Goal: Communication & Community: Answer question/provide support

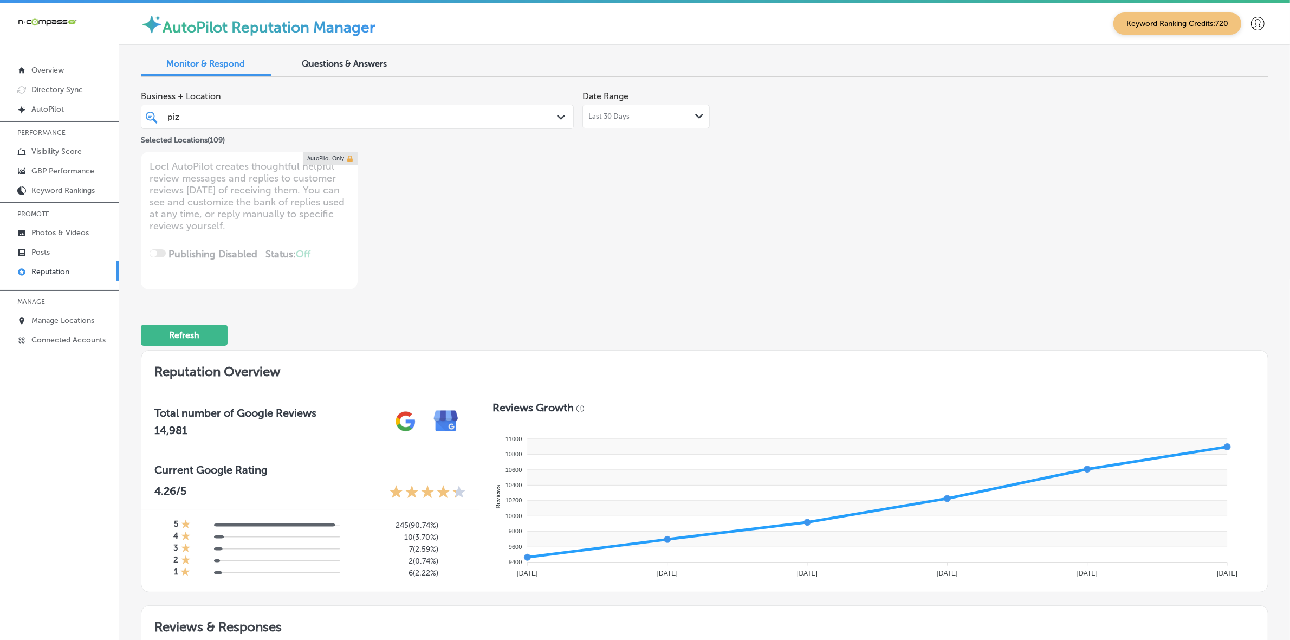
click at [313, 120] on div "piz piz" at bounding box center [338, 116] width 344 height 15
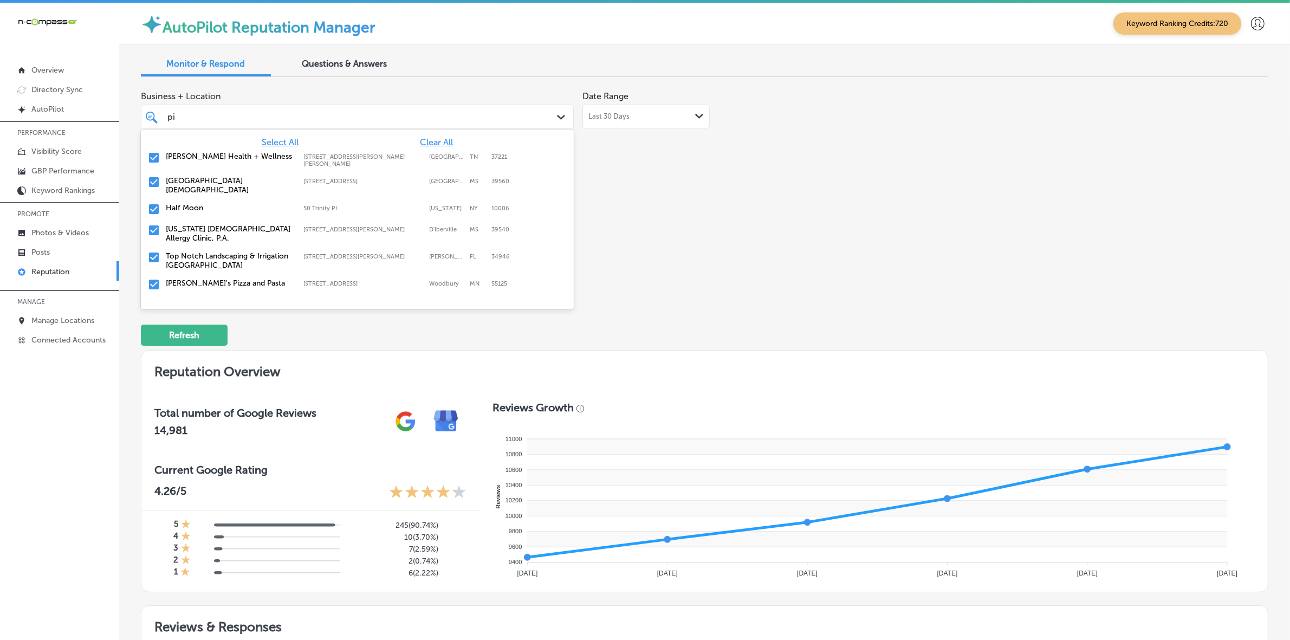
type input "p"
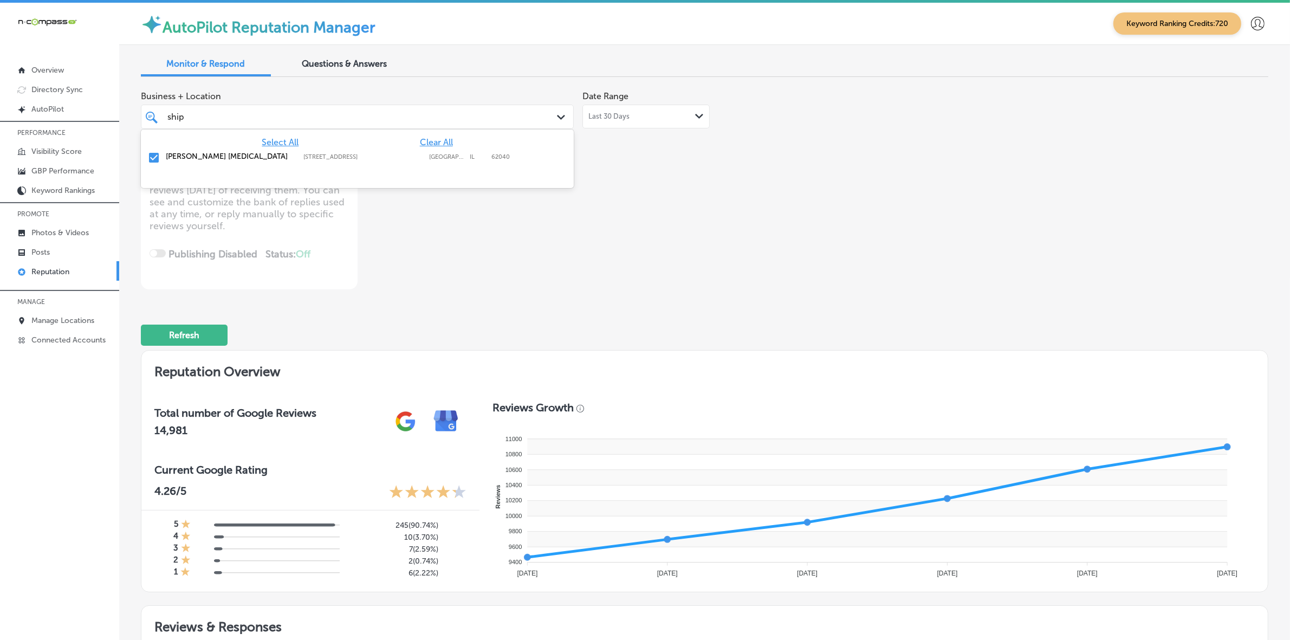
type input "ship"
click at [713, 207] on div "Business + Location option [STREET_ADDRESS]. option [STREET_ADDRESS]. 2 results…" at bounding box center [479, 188] width 677 height 204
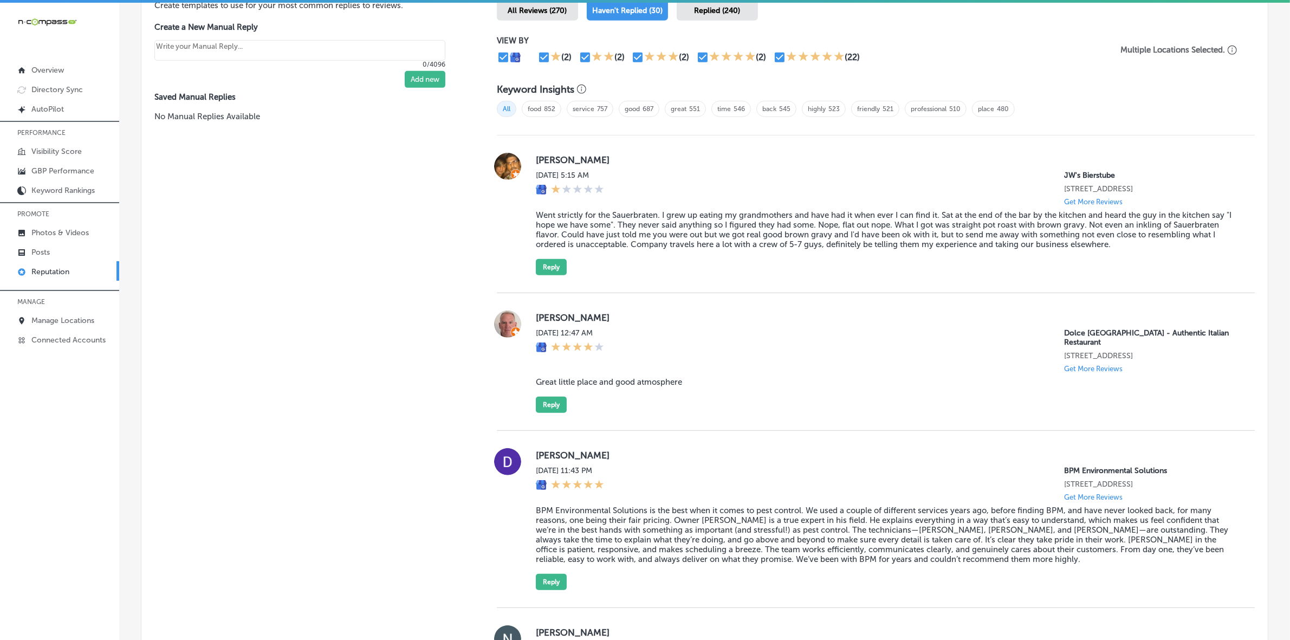
scroll to position [745, 0]
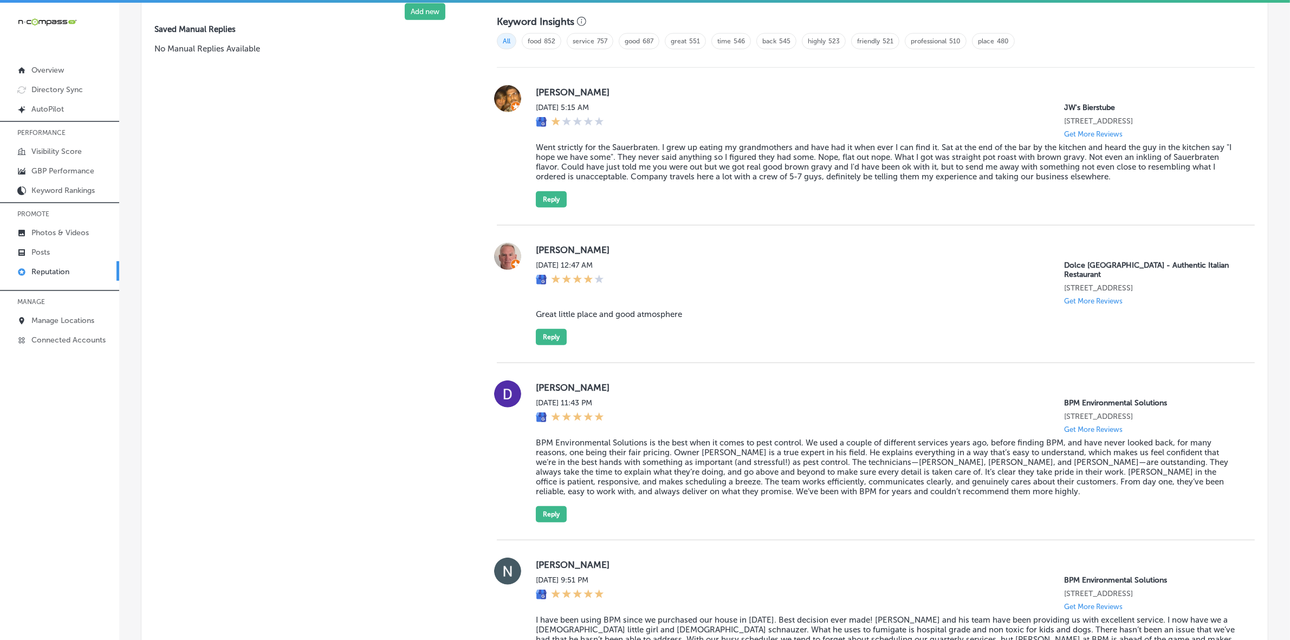
click at [546, 255] on label "[PERSON_NAME]" at bounding box center [887, 249] width 702 height 11
copy label "[PERSON_NAME]"
click at [591, 309] on blockquote "Great little place and good atmosphere" at bounding box center [887, 314] width 702 height 10
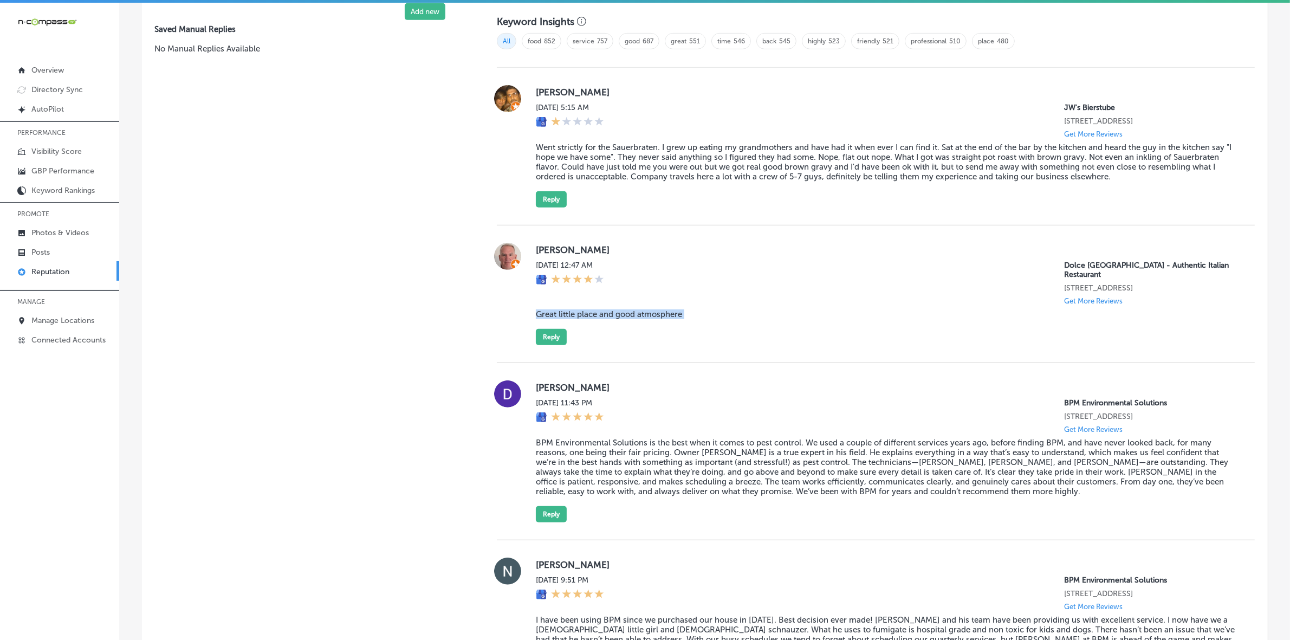
click at [591, 309] on blockquote "Great little place and good atmosphere" at bounding box center [887, 314] width 702 height 10
copy blockquote "Great little place and good atmosphere"
click at [559, 329] on button "Reply" at bounding box center [551, 337] width 31 height 16
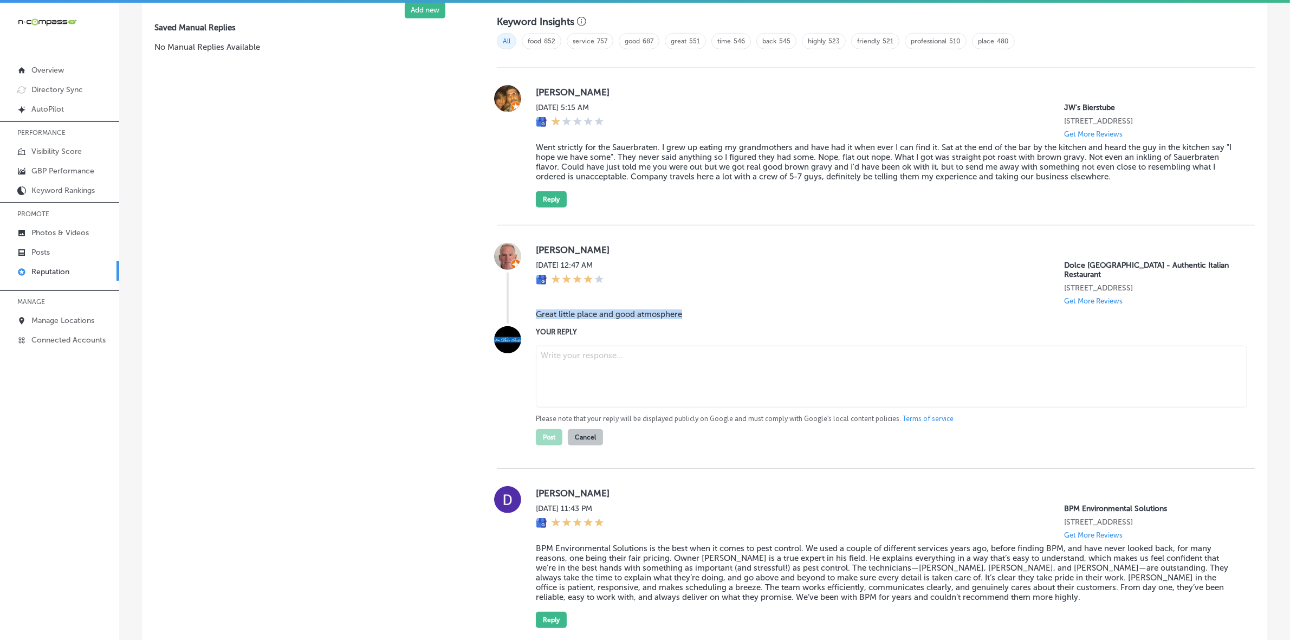
click at [610, 349] on textarea at bounding box center [891, 377] width 711 height 62
type textarea "x"
paste textarea "Thank you so much for your kind words, [PERSON_NAME]! We're thrilled to hear yo…"
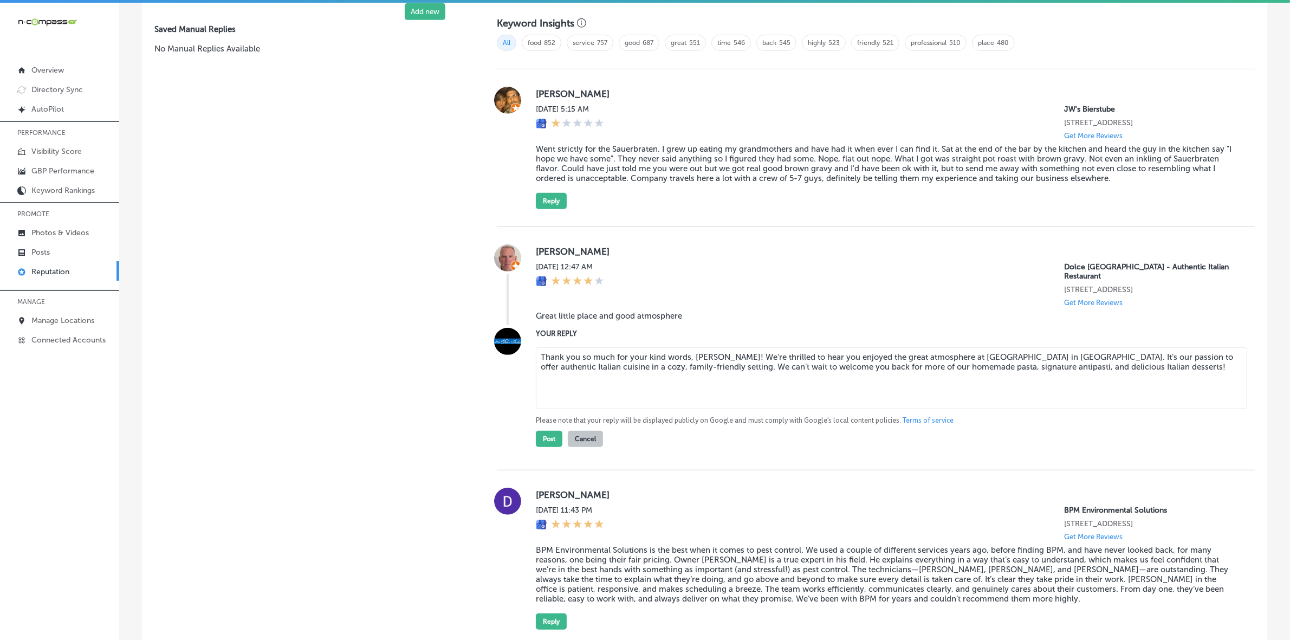
click at [768, 351] on textarea "Thank you so much for your kind words, [PERSON_NAME]! We're thrilled to hear yo…" at bounding box center [891, 378] width 711 height 62
type textarea "Thank you so much for your kind words, [PERSON_NAME]! We're happy to hear you e…"
click at [551, 434] on button "Post" at bounding box center [549, 439] width 27 height 16
type textarea "x"
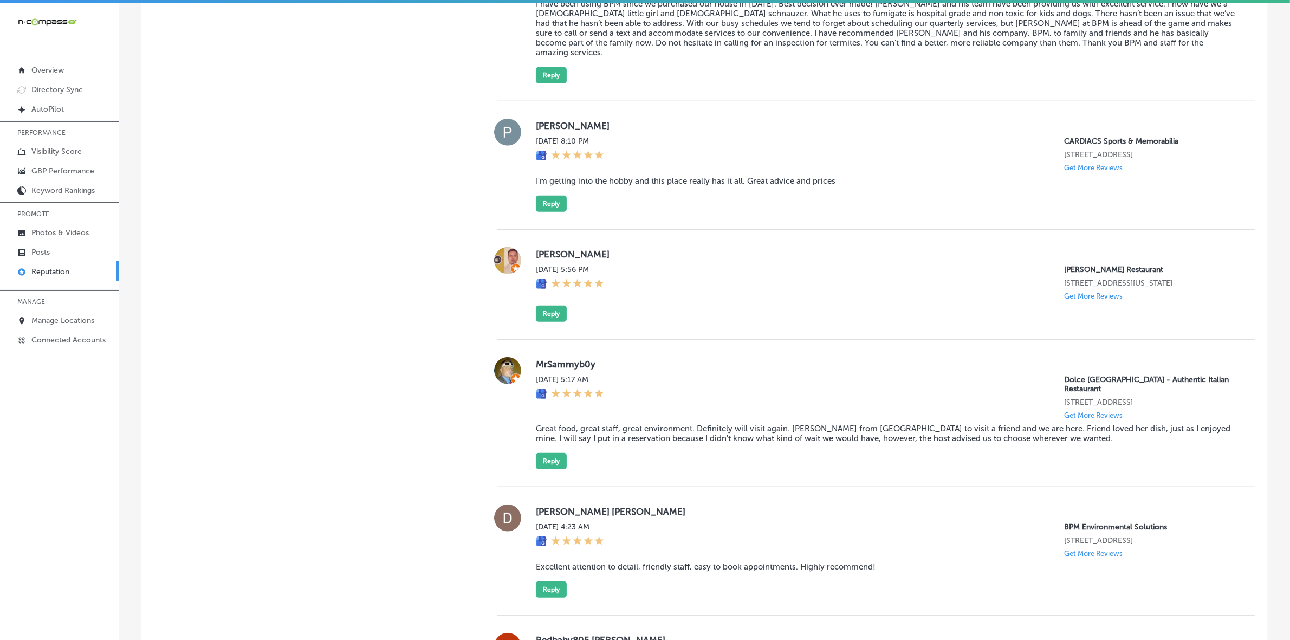
scroll to position [1353, 0]
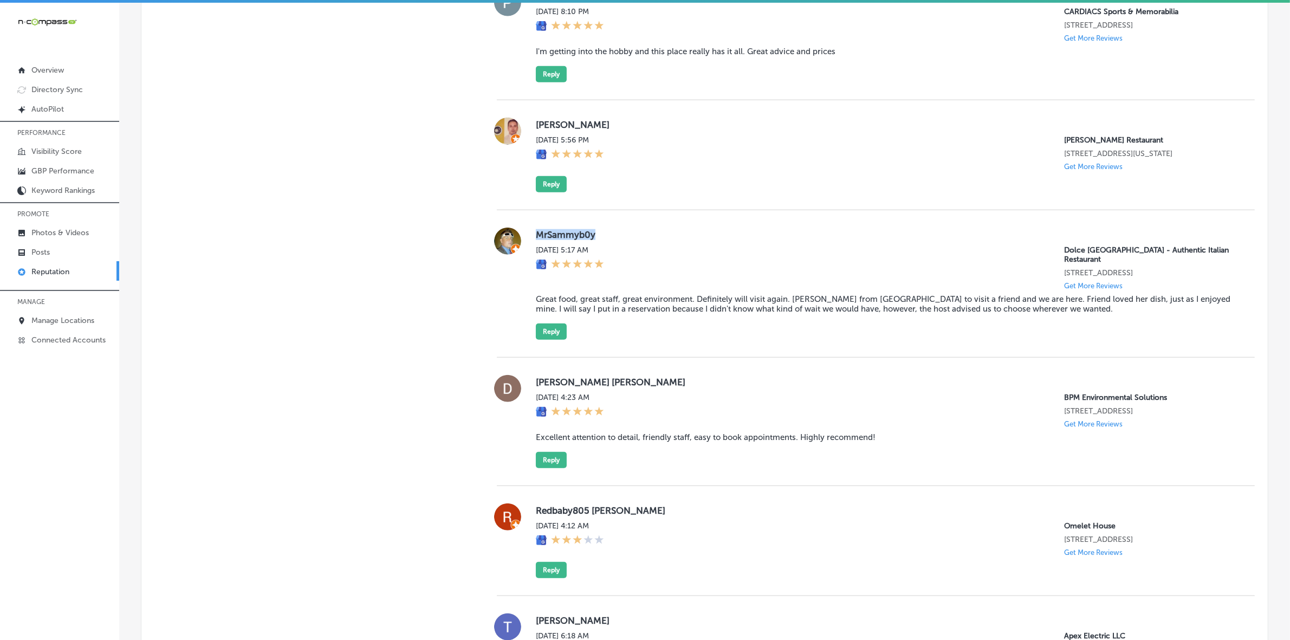
copy label "MrSammyb0y"
drag, startPoint x: 594, startPoint y: 231, endPoint x: 526, endPoint y: 236, distance: 68.5
click at [526, 236] on div "MrSammyb0y [DATE] 5:17 AM Dolce [GEOGRAPHIC_DATA] - Authentic Italian Restauran…" at bounding box center [876, 284] width 758 height 112
click at [558, 296] on blockquote "Great food, great staff, great environment. Definitely will visit again. [PERSO…" at bounding box center [887, 304] width 702 height 20
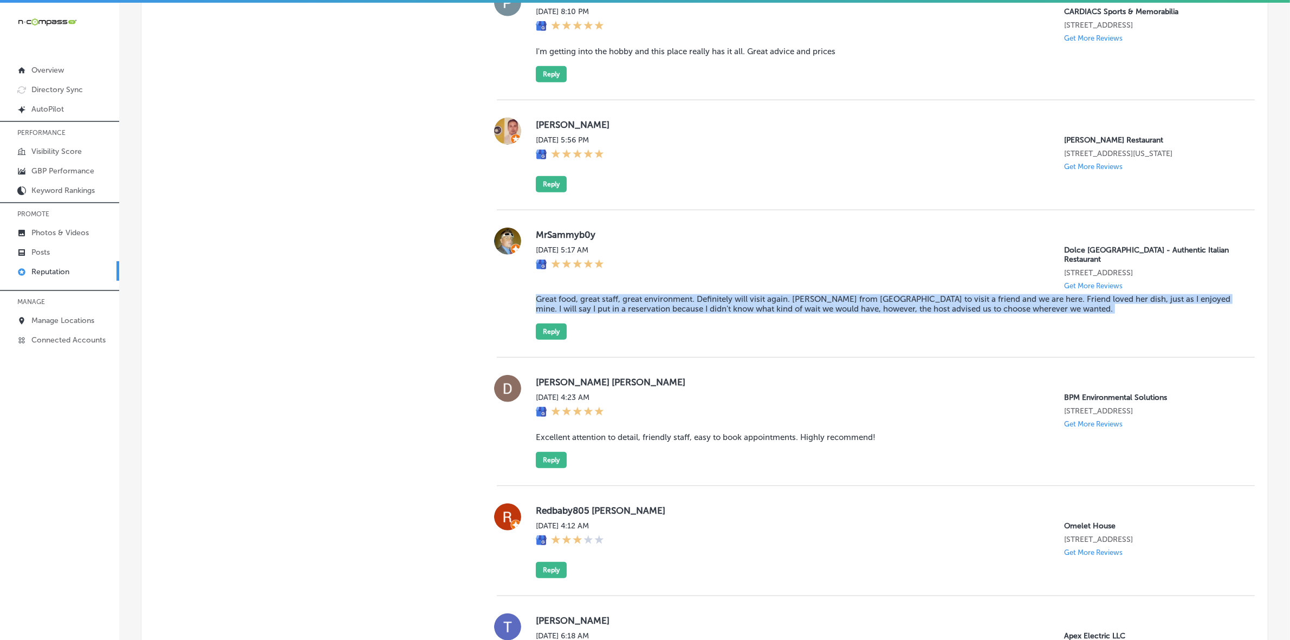
click at [558, 296] on blockquote "Great food, great staff, great environment. Definitely will visit again. [PERSO…" at bounding box center [887, 304] width 702 height 20
copy blockquote "Great food, great staff, great environment. Definitely will visit again. [PERSO…"
click at [548, 323] on button "Reply" at bounding box center [551, 331] width 31 height 16
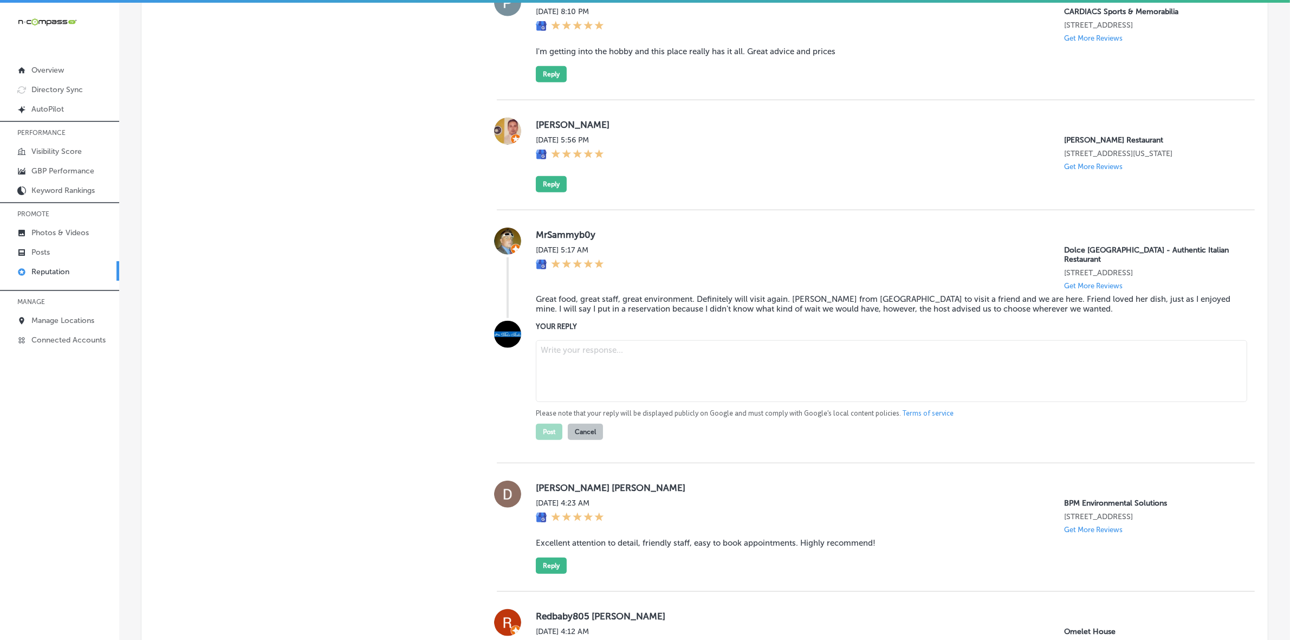
click at [594, 353] on textarea at bounding box center [891, 371] width 711 height 62
paste textarea "Thank you so much for the kind words, MrSammyb0y! We’re so happy to hear that y…"
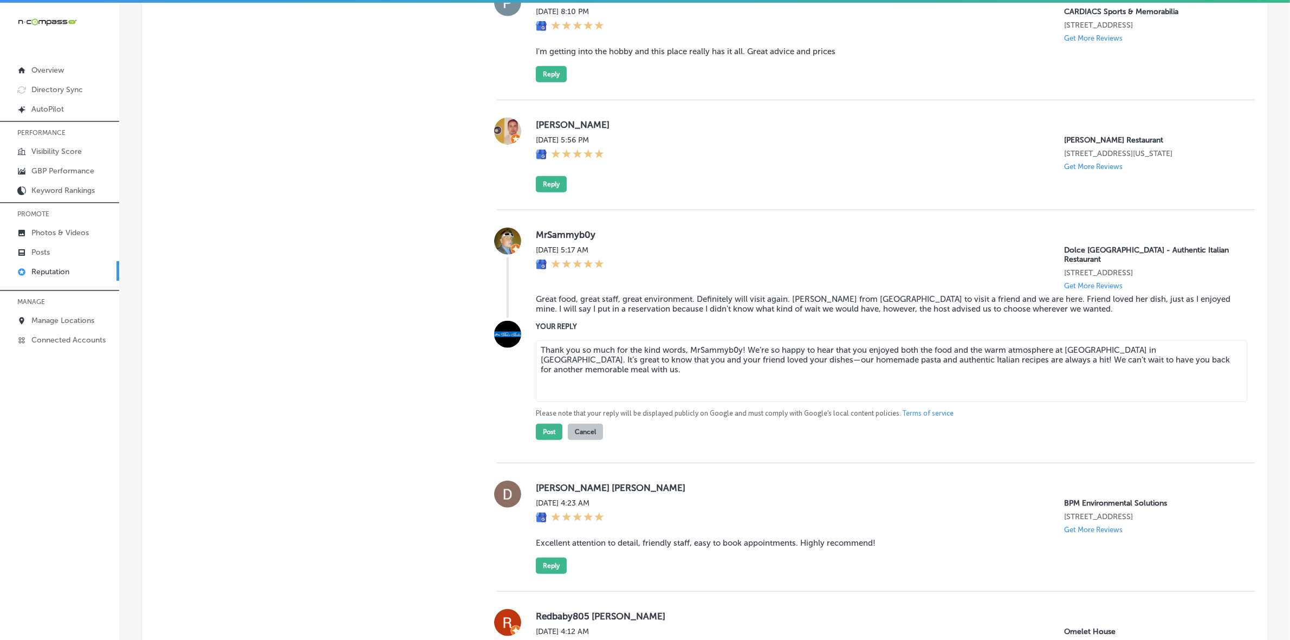
drag, startPoint x: 681, startPoint y: 338, endPoint x: 739, endPoint y: 340, distance: 57.5
click at [739, 340] on textarea "Thank you so much for the kind words, MrSammyb0y! We’re so happy to hear that y…" at bounding box center [891, 371] width 711 height 62
type textarea "Thank you so much for the kind words! We’re so happy to hear that you enjoyed b…"
click at [548, 424] on button "Post" at bounding box center [549, 432] width 27 height 16
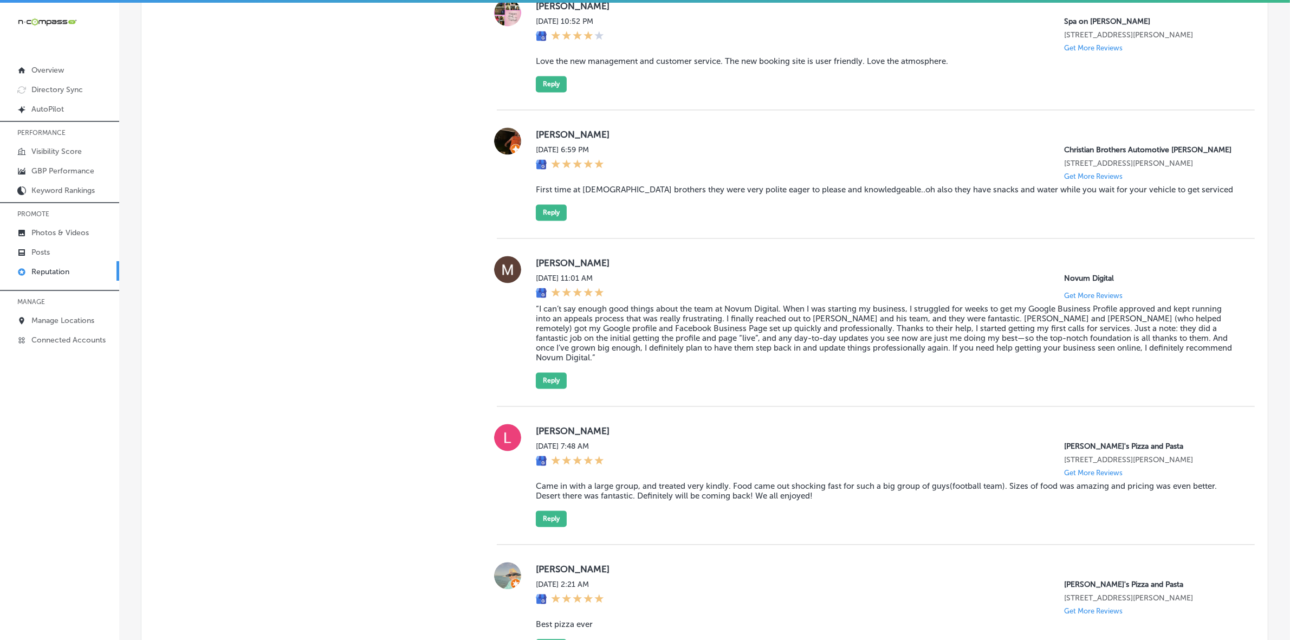
scroll to position [2853, 0]
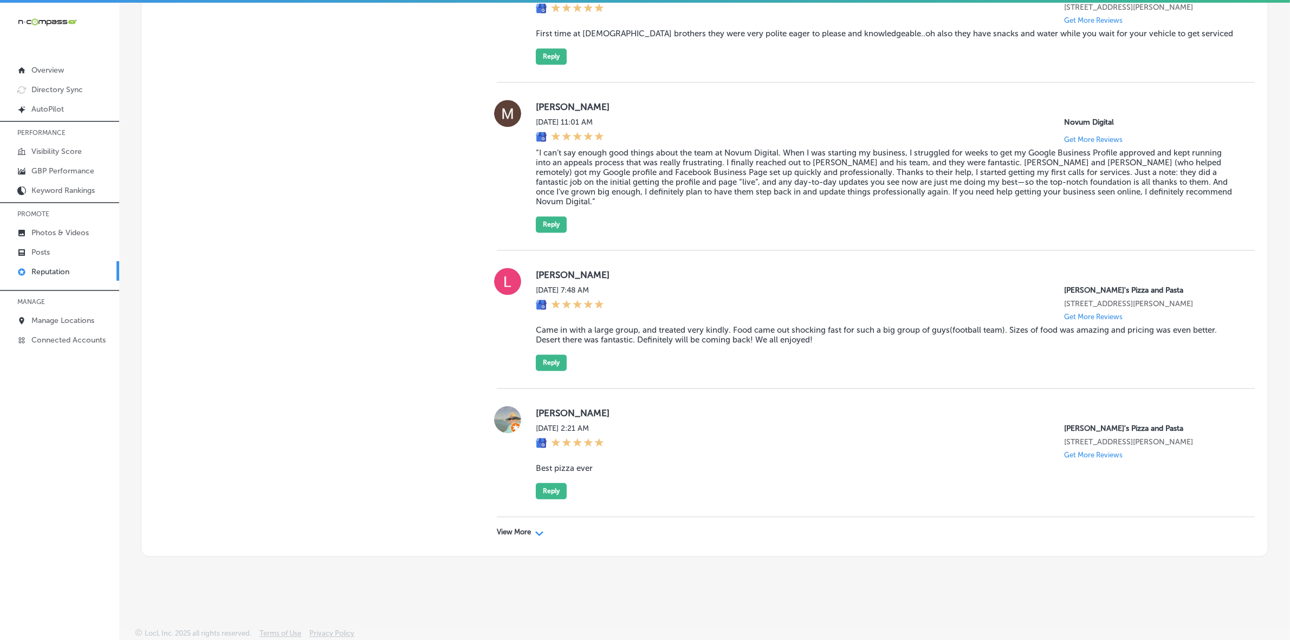
click at [526, 534] on p "View More" at bounding box center [514, 532] width 34 height 9
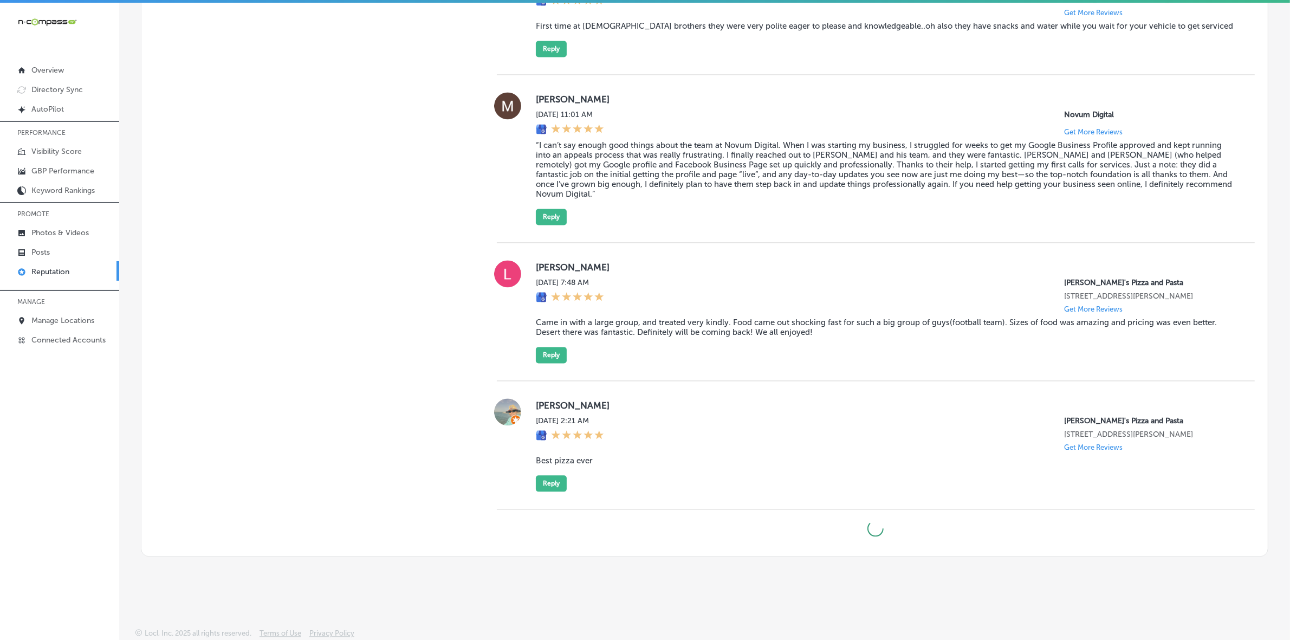
type textarea "x"
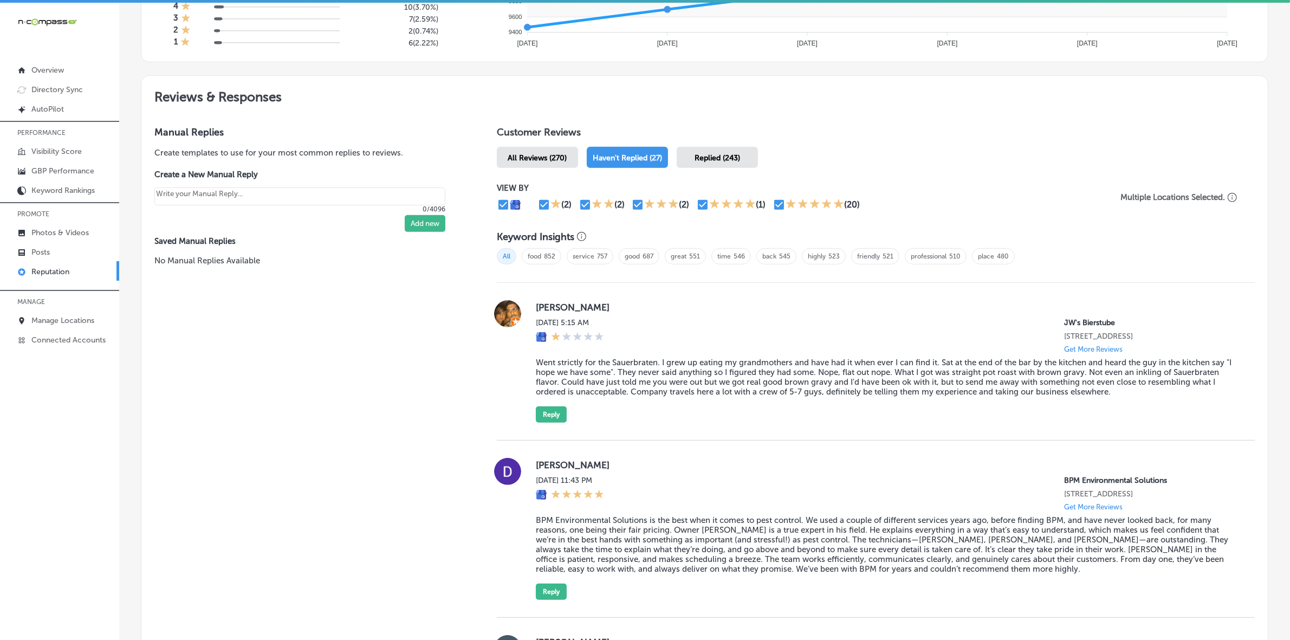
scroll to position [618, 0]
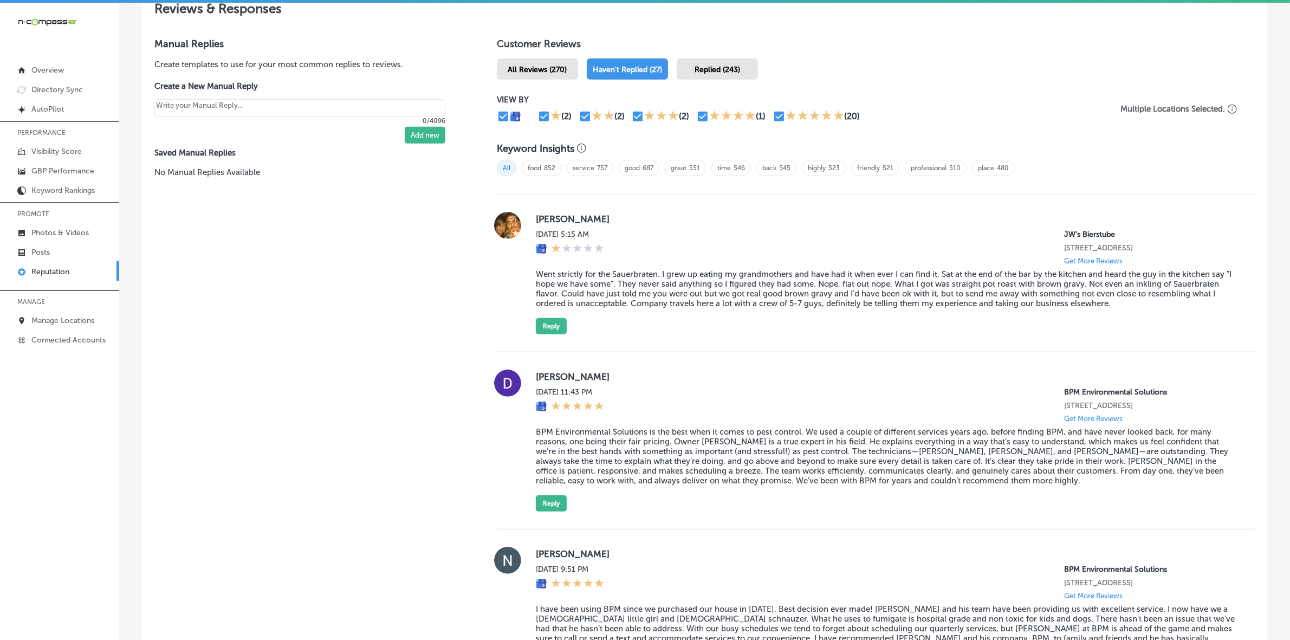
click at [562, 382] on label "[PERSON_NAME]" at bounding box center [887, 376] width 702 height 11
copy label "[PERSON_NAME]"
click at [562, 441] on blockquote "BPM Environmental Solutions is the best when it comes to pest control. We used …" at bounding box center [887, 456] width 702 height 59
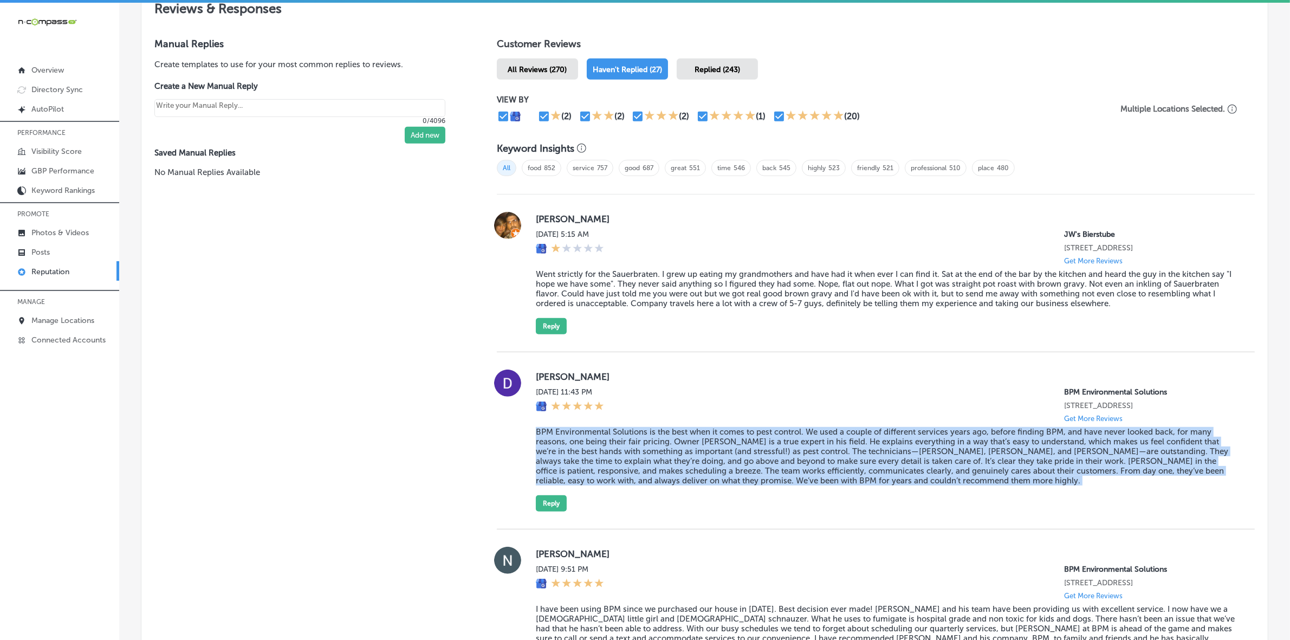
click at [562, 441] on blockquote "BPM Environmental Solutions is the best when it comes to pest control. We used …" at bounding box center [887, 456] width 702 height 59
copy blockquote "BPM Environmental Solutions is the best when it comes to pest control. We used …"
click at [551, 507] on button "Reply" at bounding box center [551, 503] width 31 height 16
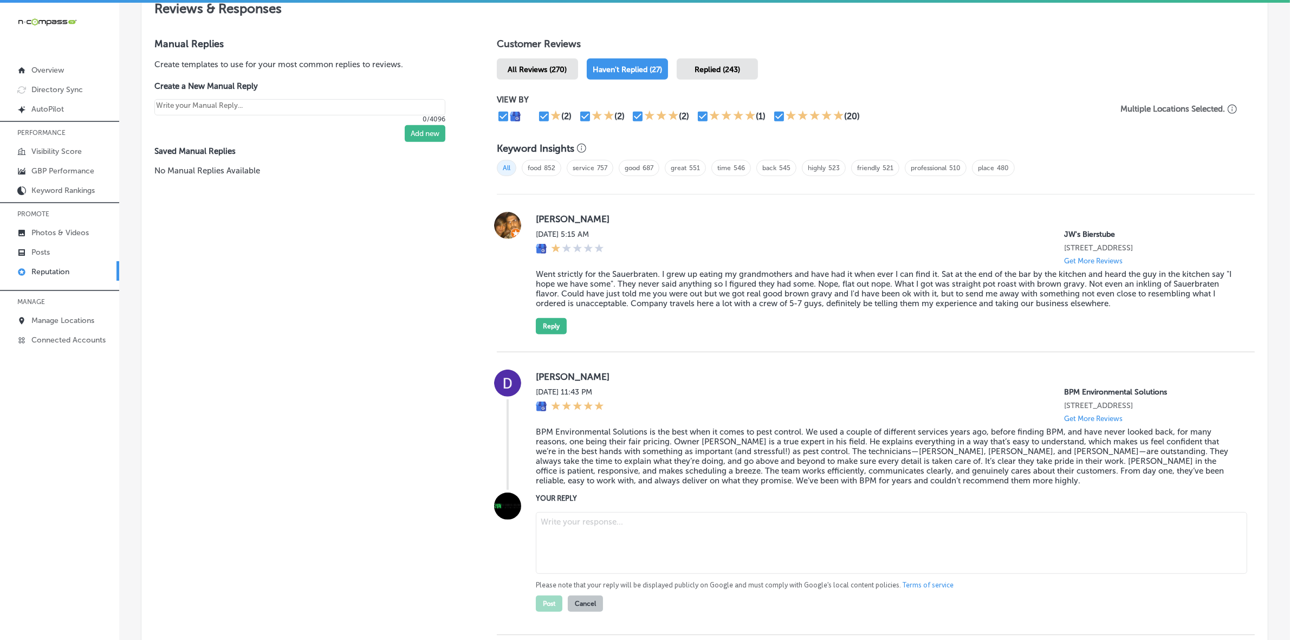
click at [581, 527] on textarea at bounding box center [891, 543] width 711 height 62
paste textarea "Thank you for the wonderful review, [PERSON_NAME]! We're so glad to hear that y…"
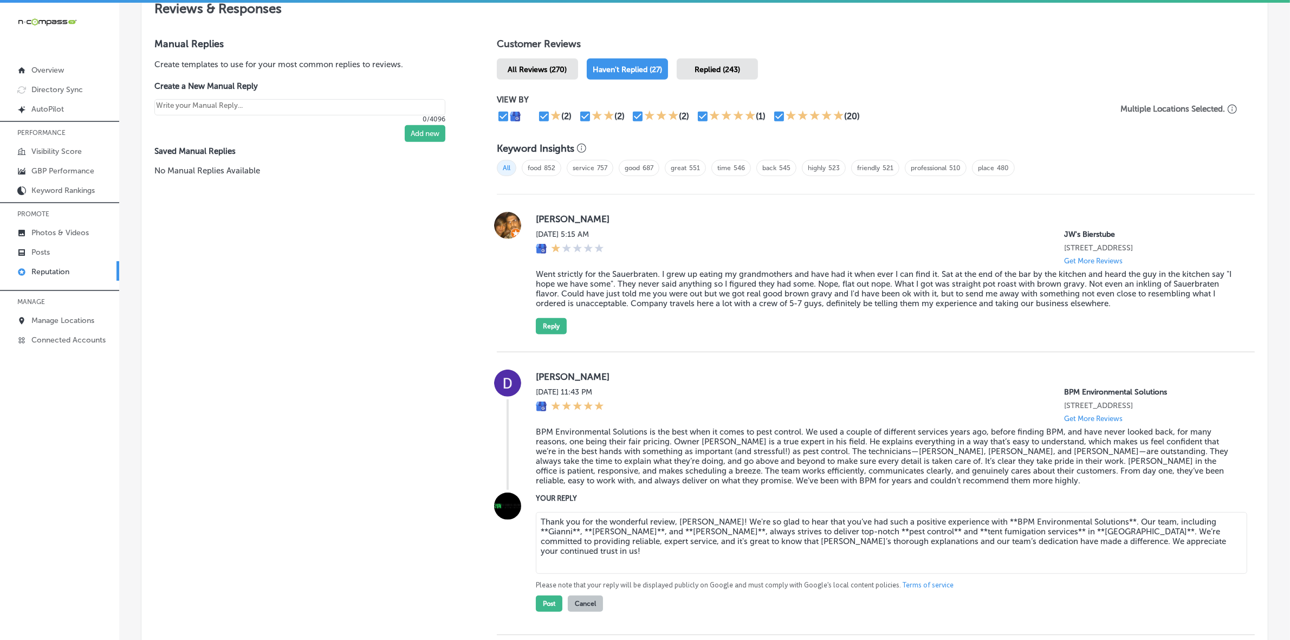
click at [543, 534] on textarea "Thank you for the wonderful review, [PERSON_NAME]! We're so glad to hear that y…" at bounding box center [891, 543] width 711 height 62
click at [567, 534] on textarea "Thank you for the wonderful review, [PERSON_NAME]! We're so glad to hear that y…" at bounding box center [891, 543] width 711 height 62
click at [589, 535] on textarea "Thank you for the wonderful review, [PERSON_NAME]! We're so glad to hear that y…" at bounding box center [891, 543] width 711 height 62
click at [618, 532] on textarea "Thank you for the wonderful review, [PERSON_NAME]! We're so glad to hear that y…" at bounding box center [891, 543] width 711 height 62
click at [754, 535] on textarea "Thank you for the wonderful review, [PERSON_NAME]! We're so glad to hear that y…" at bounding box center [891, 543] width 711 height 62
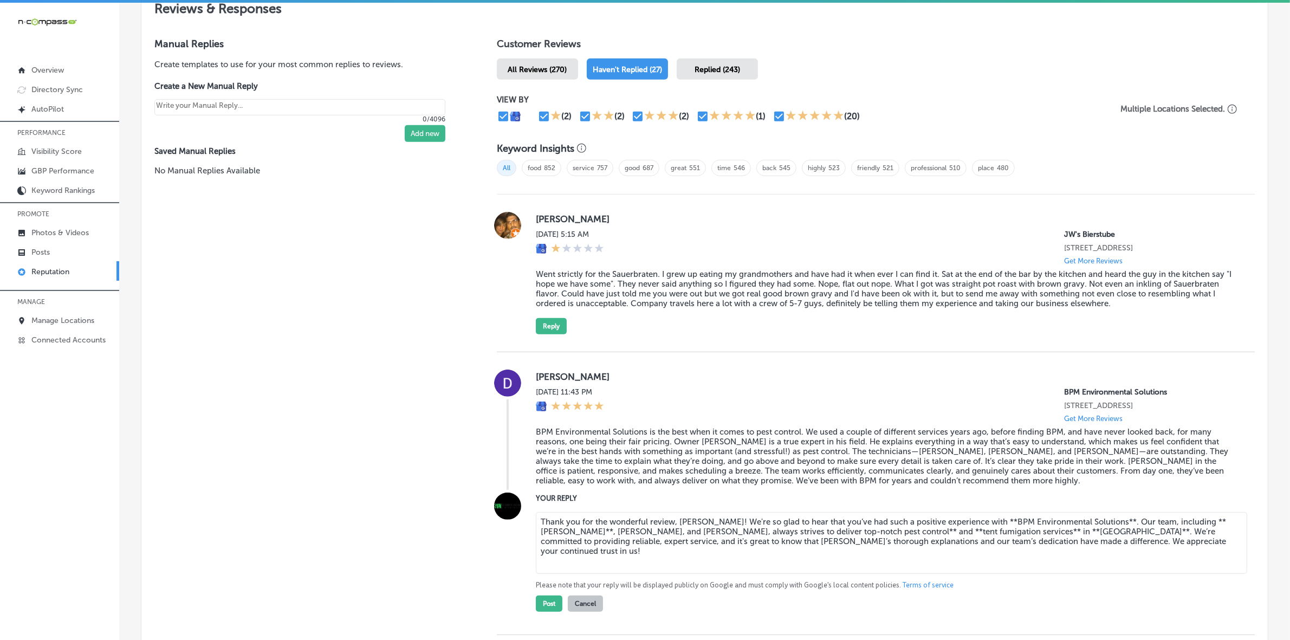
click at [798, 532] on textarea "Thank you for the wonderful review, [PERSON_NAME]! We're so glad to hear that y…" at bounding box center [891, 543] width 711 height 62
click at [817, 534] on textarea "Thank you for the wonderful review, [PERSON_NAME]! We're so glad to hear that y…" at bounding box center [891, 543] width 711 height 62
click at [908, 535] on textarea "Thank you for the wonderful review, [PERSON_NAME]! We're so glad to hear that y…" at bounding box center [891, 543] width 711 height 62
click at [922, 533] on textarea "Thank you for the wonderful review, [PERSON_NAME]! We're so glad to hear that y…" at bounding box center [891, 543] width 711 height 62
click at [942, 533] on textarea "Thank you for the wonderful review, [PERSON_NAME]! We're so glad to hear that y…" at bounding box center [891, 543] width 711 height 62
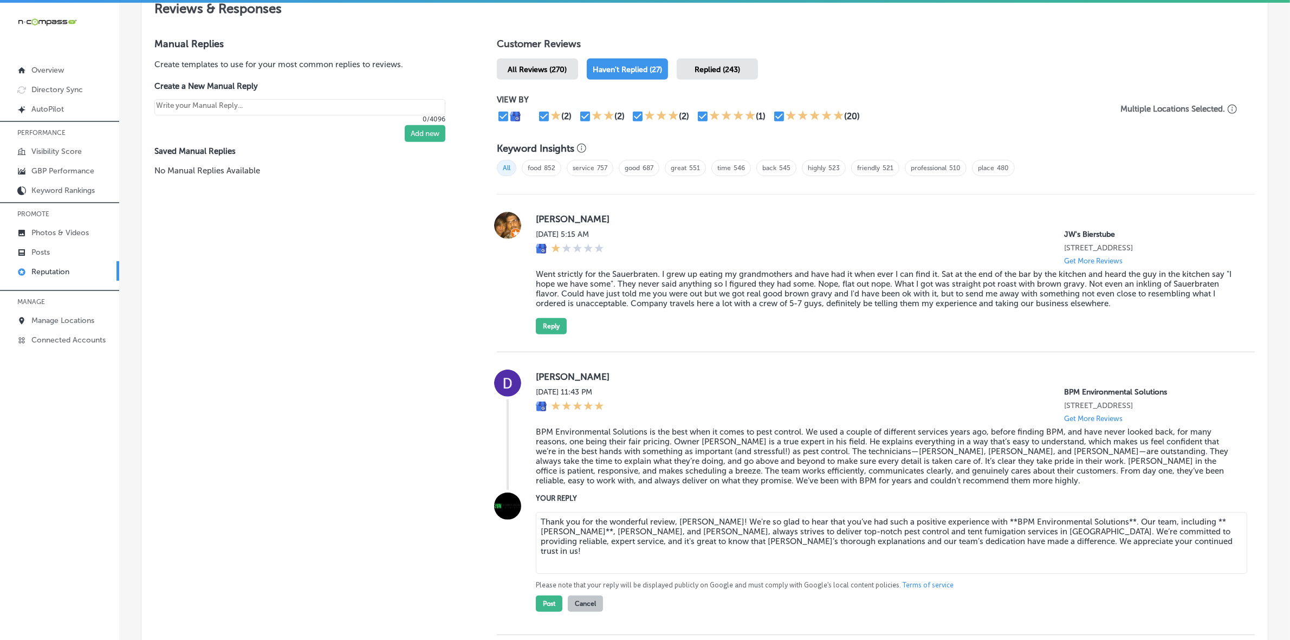
click at [979, 524] on textarea "Thank you for the wonderful review, [PERSON_NAME]! We're so glad to hear that y…" at bounding box center [891, 543] width 711 height 62
click at [1090, 523] on textarea "Thank you for the wonderful review, [PERSON_NAME]! We're so glad to hear that y…" at bounding box center [891, 543] width 711 height 62
click at [1172, 523] on textarea "Thank you for the wonderful review, [PERSON_NAME]! We're so glad to hear that y…" at bounding box center [891, 543] width 711 height 62
click at [1198, 523] on textarea "Thank you for the wonderful review, [PERSON_NAME]! We're so glad to hear that y…" at bounding box center [891, 543] width 711 height 62
type textarea "Thank you for the wonderful review, [PERSON_NAME]! We're so glad to hear that y…"
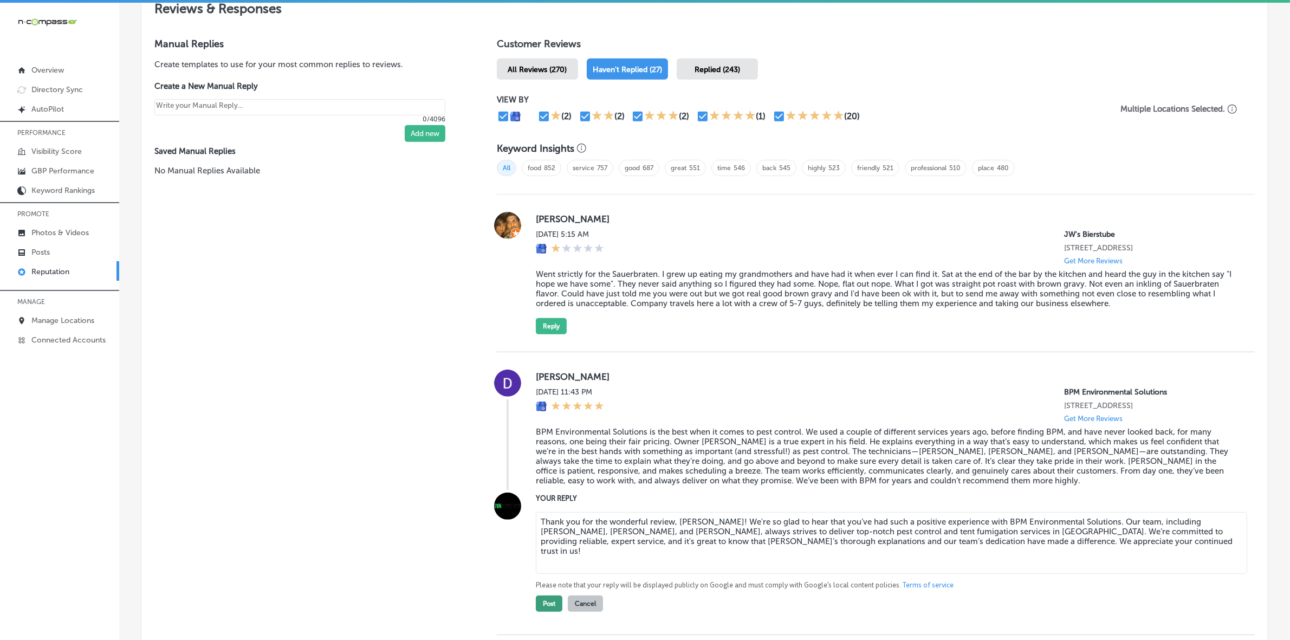
click at [553, 605] on button "Post" at bounding box center [549, 604] width 27 height 16
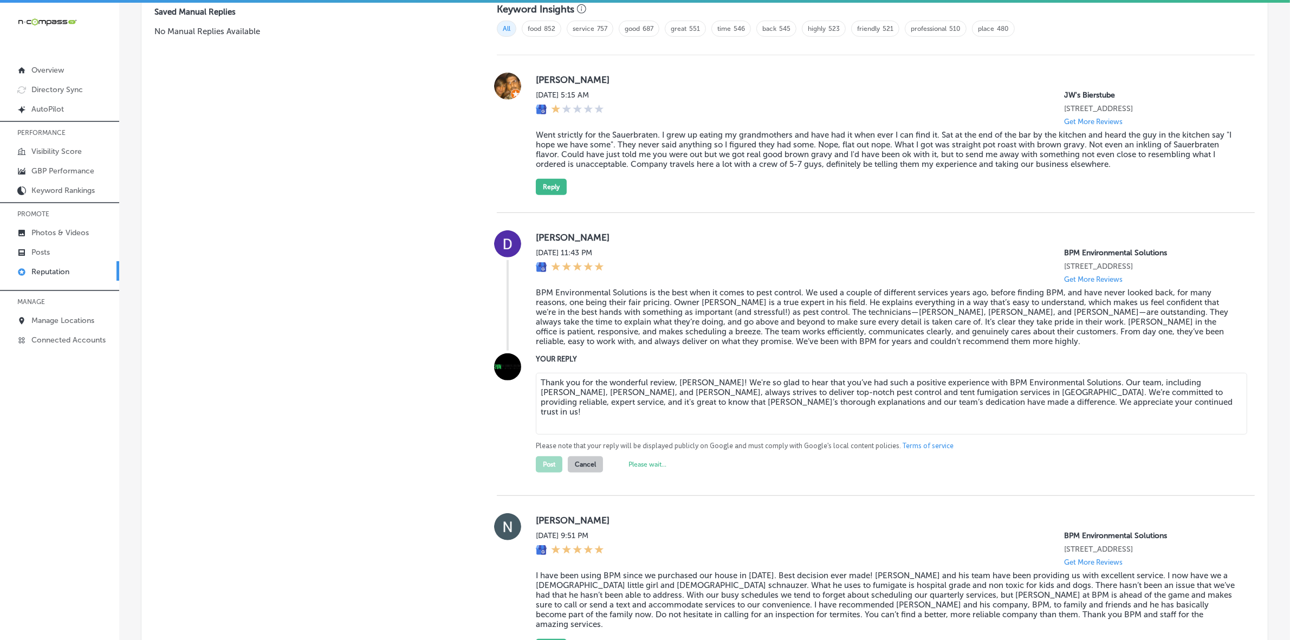
scroll to position [1025, 0]
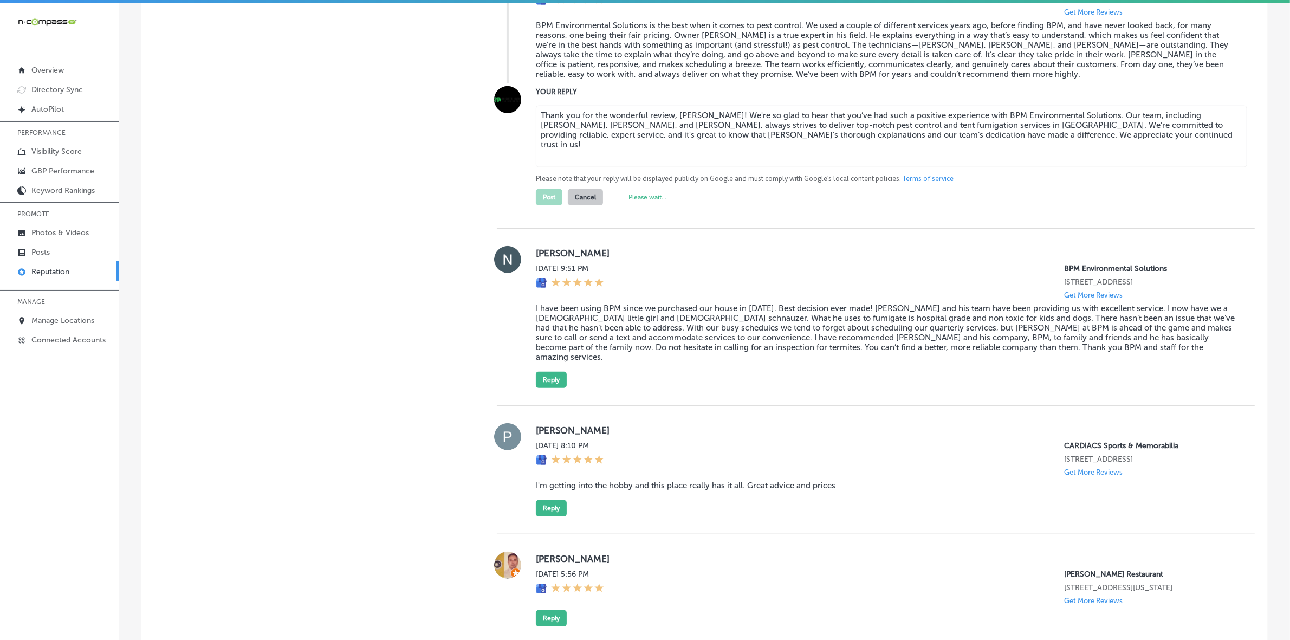
type textarea "x"
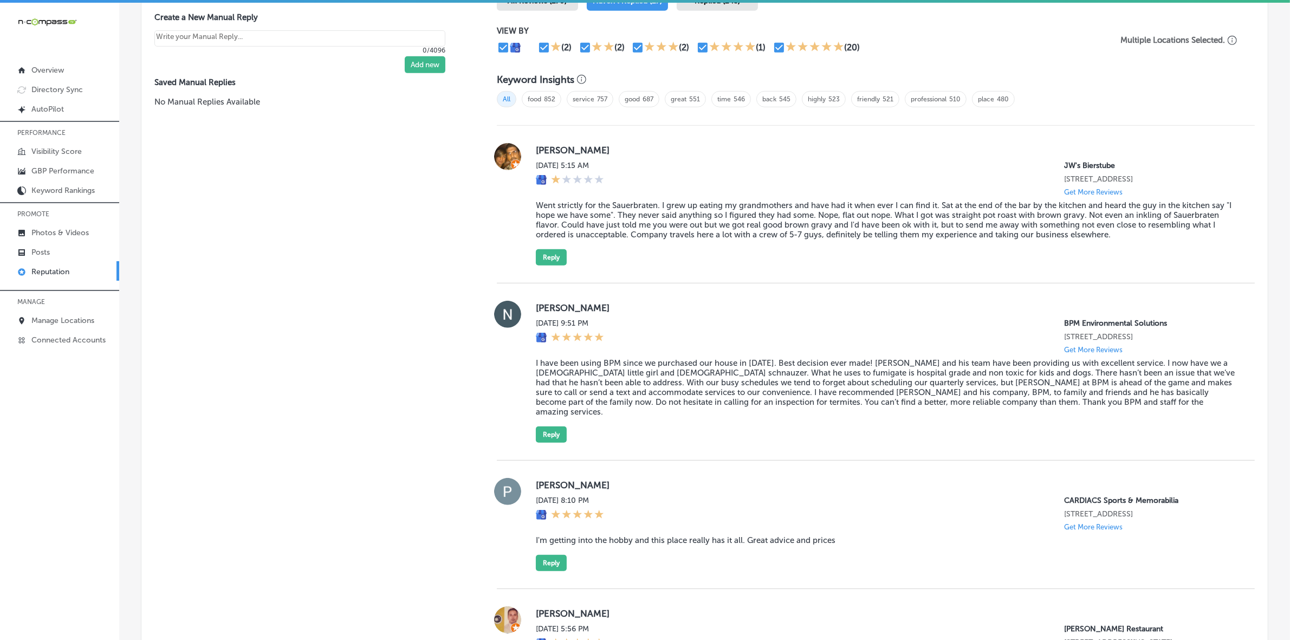
scroll to position [686, 0]
click at [546, 313] on label "[PERSON_NAME]" at bounding box center [887, 308] width 702 height 11
copy label "[PERSON_NAME]"
click at [618, 393] on blockquote "I have been using BPM since we purchased our house in [DATE]. Best decision eve…" at bounding box center [887, 388] width 702 height 59
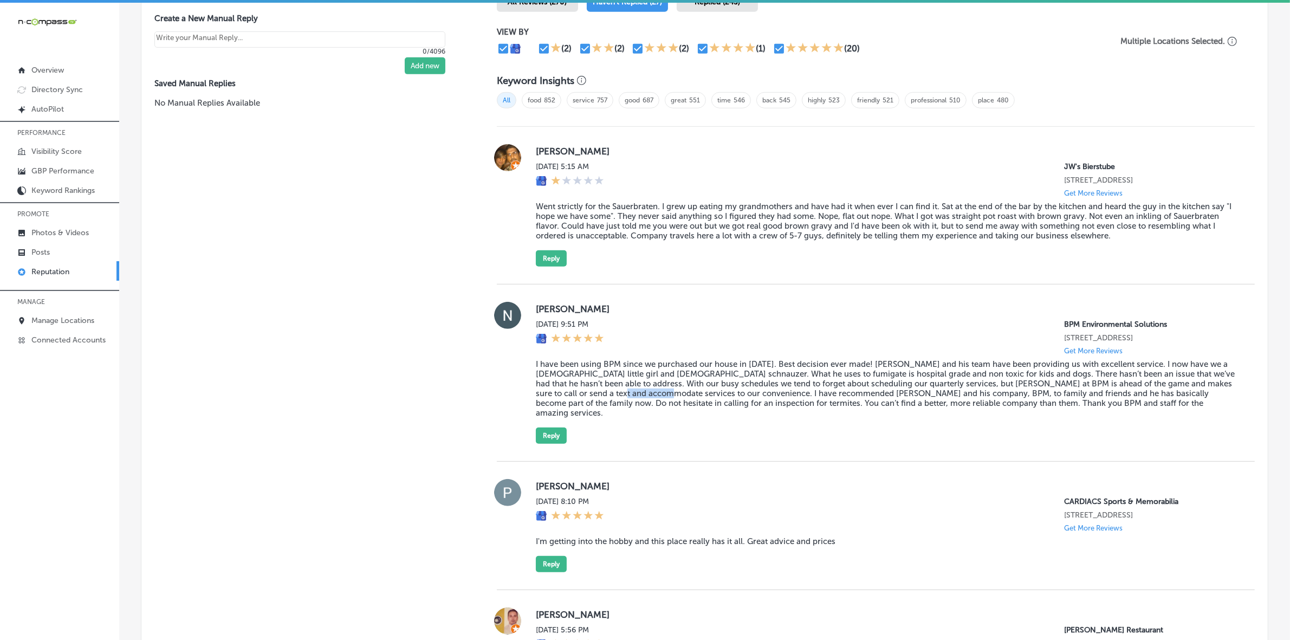
click at [618, 393] on blockquote "I have been using BPM since we purchased our house in [DATE]. Best decision eve…" at bounding box center [887, 388] width 702 height 59
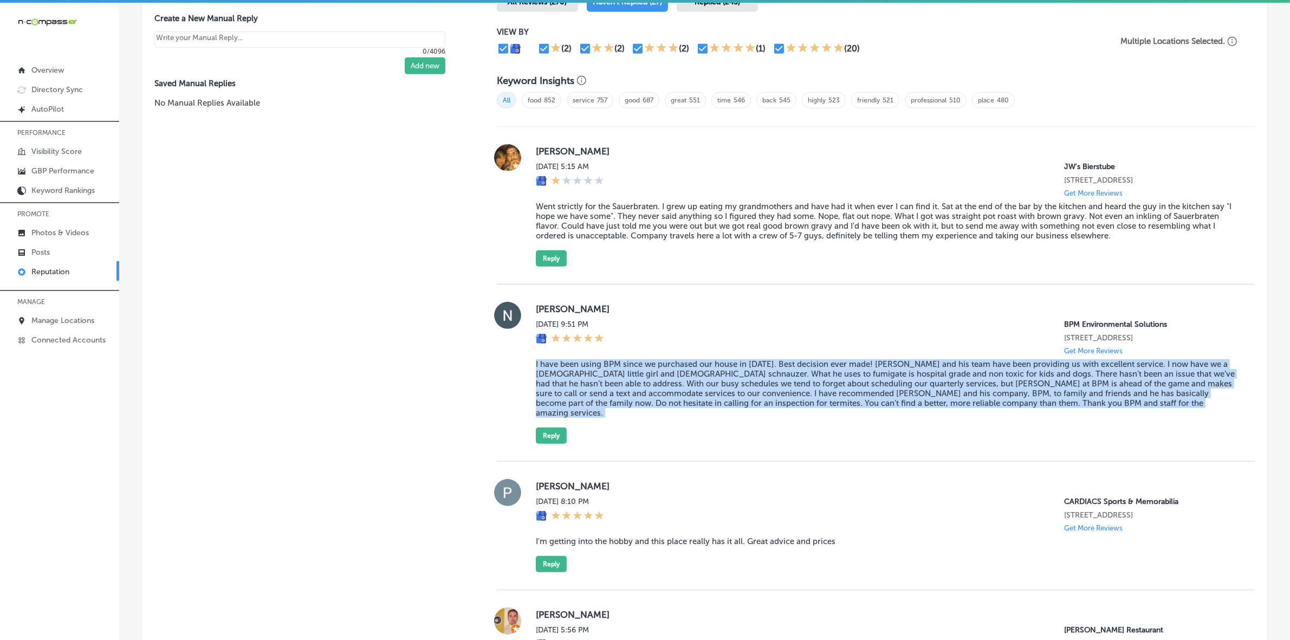
click at [618, 393] on blockquote "I have been using BPM since we purchased our house in [DATE]. Best decision eve…" at bounding box center [887, 388] width 702 height 59
copy blockquote "I have been using BPM since we purchased our house in [DATE]. Best decision eve…"
click at [543, 432] on button "Reply" at bounding box center [551, 436] width 31 height 16
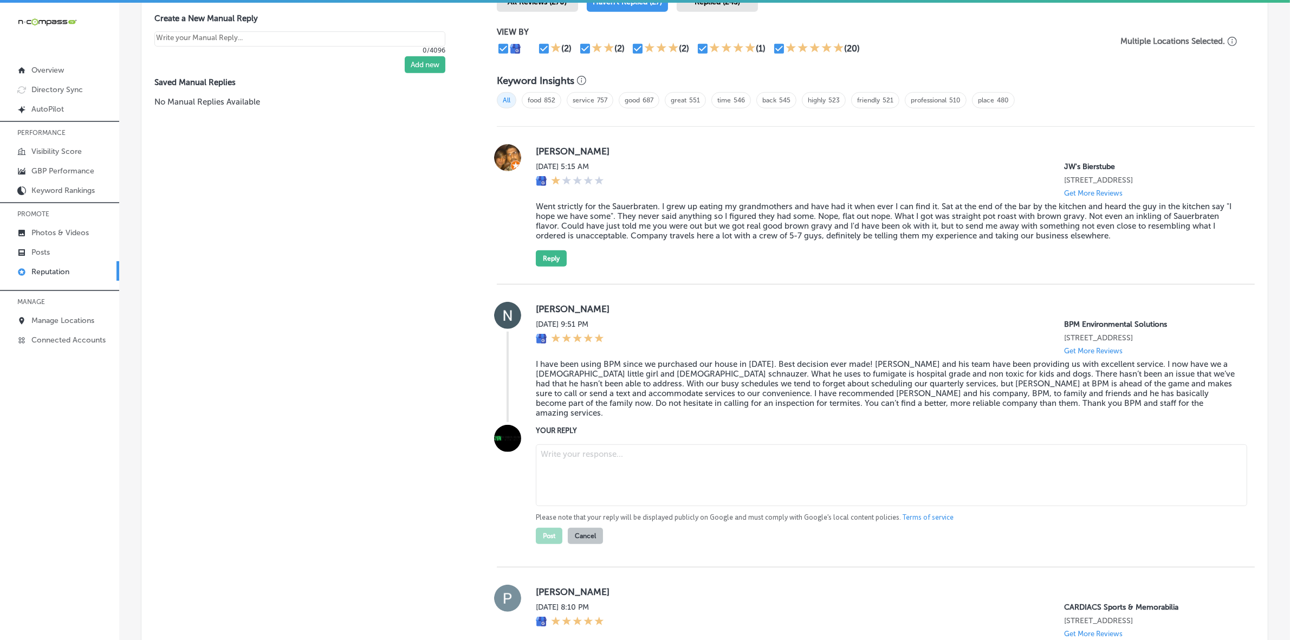
click at [613, 468] on textarea at bounding box center [891, 475] width 711 height 62
paste textarea "Thank you so much for the wonderful review, [PERSON_NAME]! We’re thrilled to ha…"
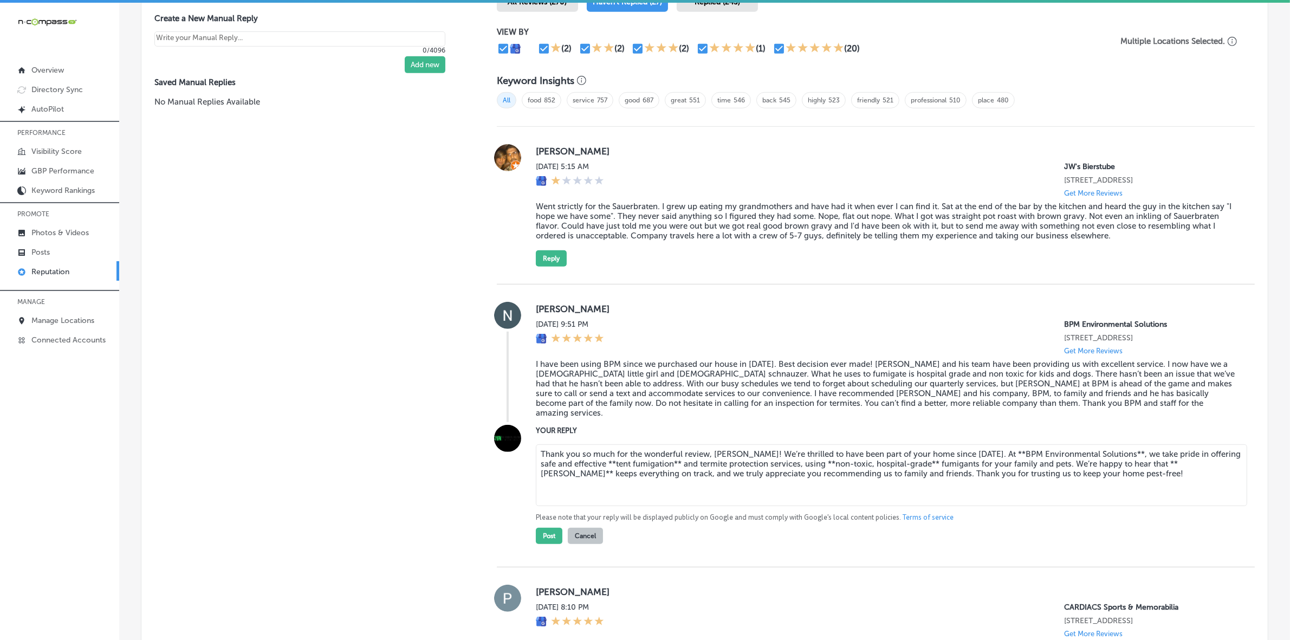
click at [580, 454] on textarea "Thank you so much for the wonderful review, [PERSON_NAME]! We’re thrilled to ha…" at bounding box center [891, 475] width 711 height 62
click at [638, 456] on textarea "Thank you so much for the wonderful review, [PERSON_NAME]! We’re thrilled to ha…" at bounding box center [891, 475] width 711 height 62
click at [979, 446] on textarea "Thank you so much for the wonderful review, [PERSON_NAME]! We’re thrilled to ha…" at bounding box center [891, 475] width 711 height 62
click at [1092, 446] on textarea "Thank you so much for the wonderful review, [PERSON_NAME]! We’re thrilled to ha…" at bounding box center [891, 475] width 711 height 62
click at [1158, 456] on textarea "Thank you so much for the wonderful review, [PERSON_NAME]! We’re thrilled to ha…" at bounding box center [891, 475] width 711 height 62
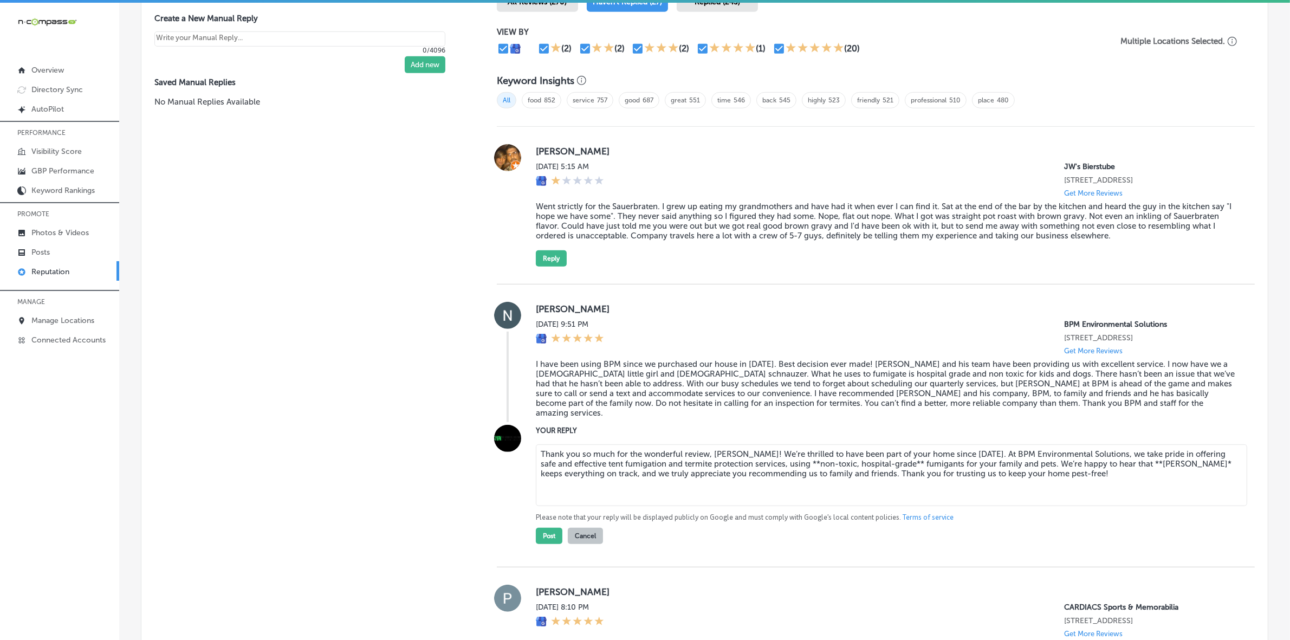
click at [1158, 457] on textarea "Thank you so much for the wonderful review, [PERSON_NAME]! We’re thrilled to ha…" at bounding box center [891, 475] width 711 height 62
click at [1123, 457] on textarea "Thank you so much for the wonderful review, [PERSON_NAME]! We’re thrilled to ha…" at bounding box center [891, 475] width 711 height 62
click at [1122, 457] on textarea "Thank you so much for the wonderful review, [PERSON_NAME]! We’re thrilled to ha…" at bounding box center [891, 475] width 711 height 62
click at [783, 458] on textarea "Thank you so much for the wonderful review, [PERSON_NAME]! We’re thrilled to ha…" at bounding box center [891, 475] width 711 height 62
click at [882, 458] on textarea "Thank you so much for the wonderful review, [PERSON_NAME]! We’re thrilled to ha…" at bounding box center [891, 475] width 711 height 62
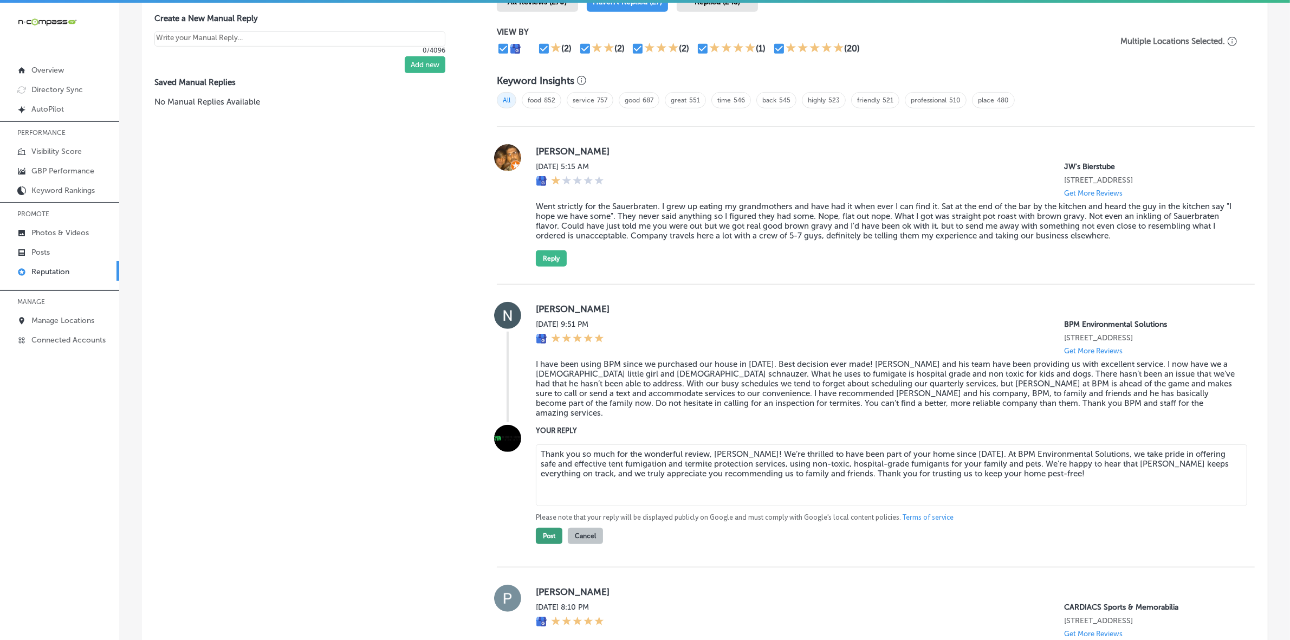
type textarea "Thank you so much for the wonderful review, [PERSON_NAME]! We’re thrilled to ha…"
click at [546, 531] on button "Post" at bounding box center [549, 536] width 27 height 16
type textarea "x"
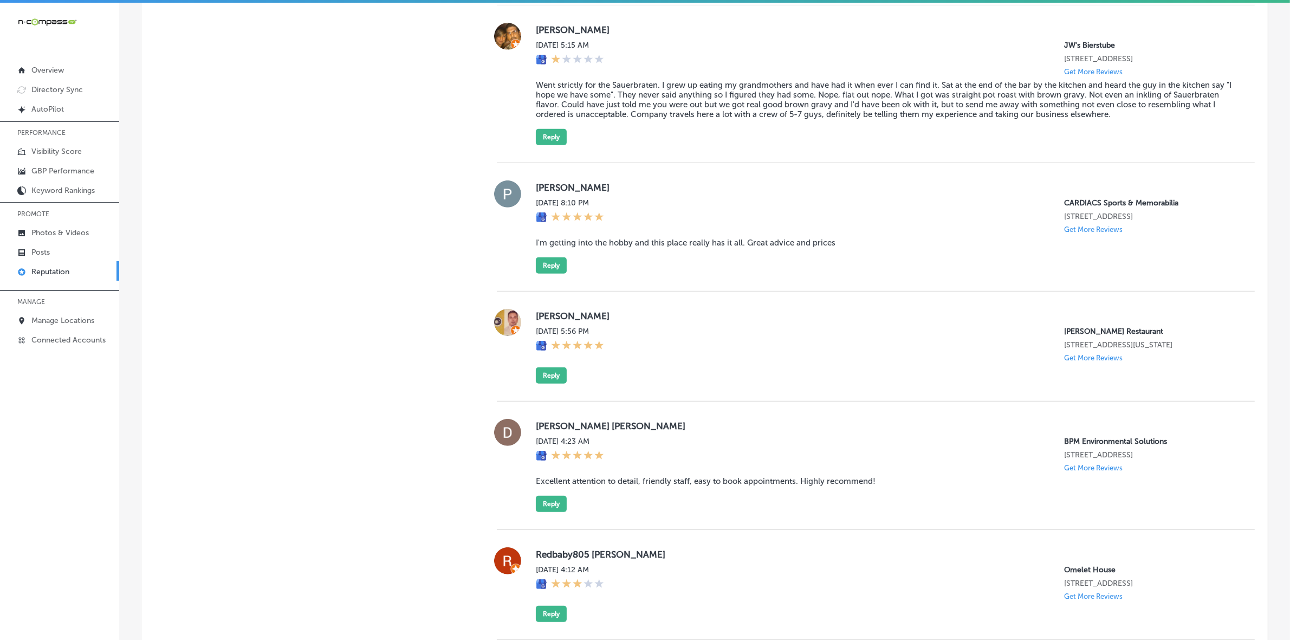
scroll to position [821, 0]
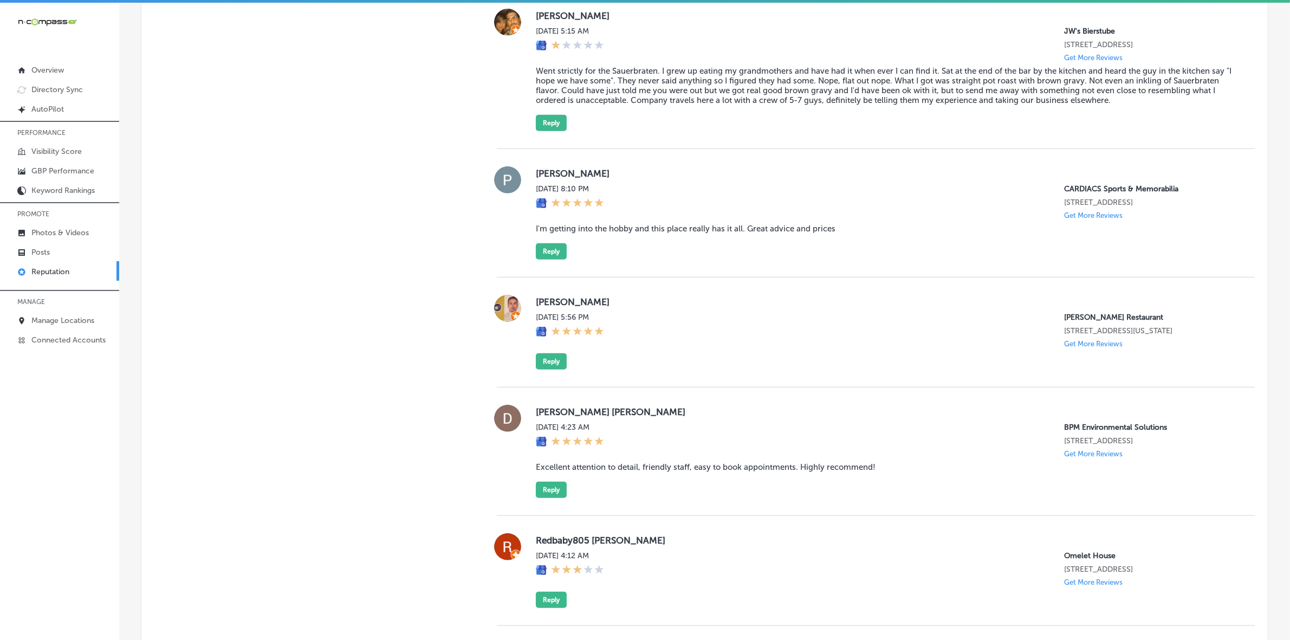
click at [546, 417] on label "[PERSON_NAME] [PERSON_NAME]" at bounding box center [887, 411] width 702 height 11
copy label "Danae"
click at [575, 472] on blockquote "Excellent attention to detail, friendly staff, easy to book appointments. Highl…" at bounding box center [887, 467] width 702 height 10
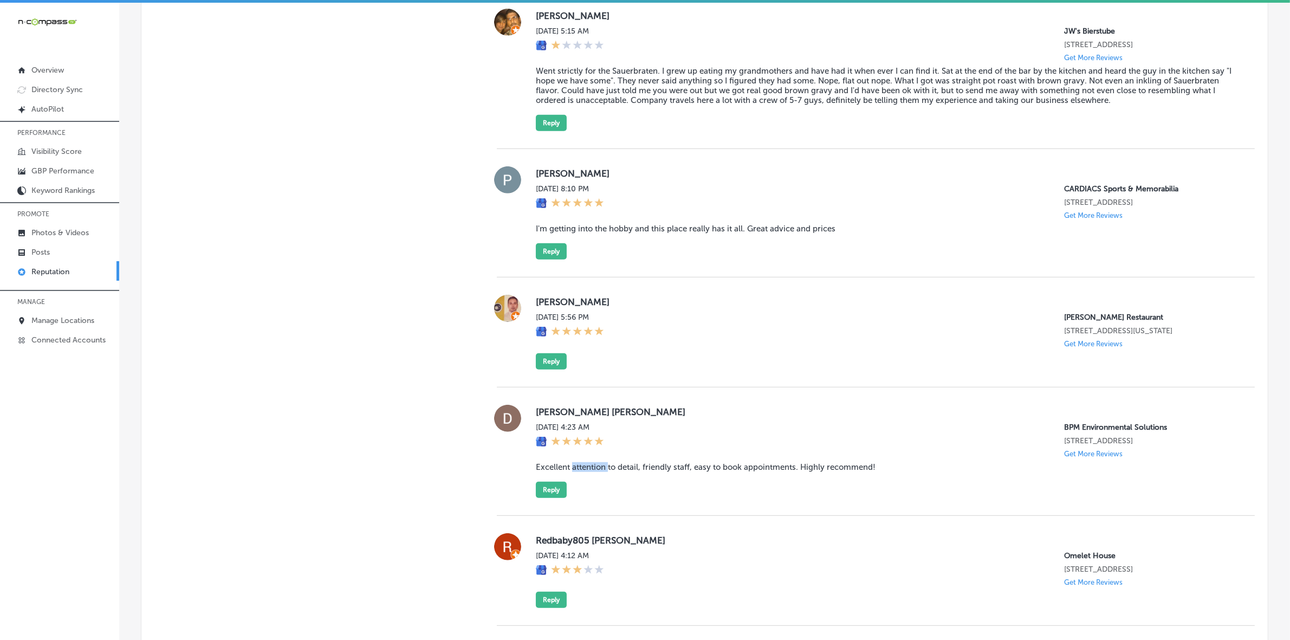
click at [575, 472] on blockquote "Excellent attention to detail, friendly staff, easy to book appointments. Highl…" at bounding box center [887, 467] width 702 height 10
copy blockquote "Excellent attention to detail, friendly staff, easy to book appointments. Highl…"
click at [554, 508] on div "[PERSON_NAME] [PERSON_NAME] [DATE] 4:23 AM BPM Environmental Solutions [STREET_…" at bounding box center [876, 451] width 758 height 128
click at [559, 497] on button "Reply" at bounding box center [551, 490] width 31 height 16
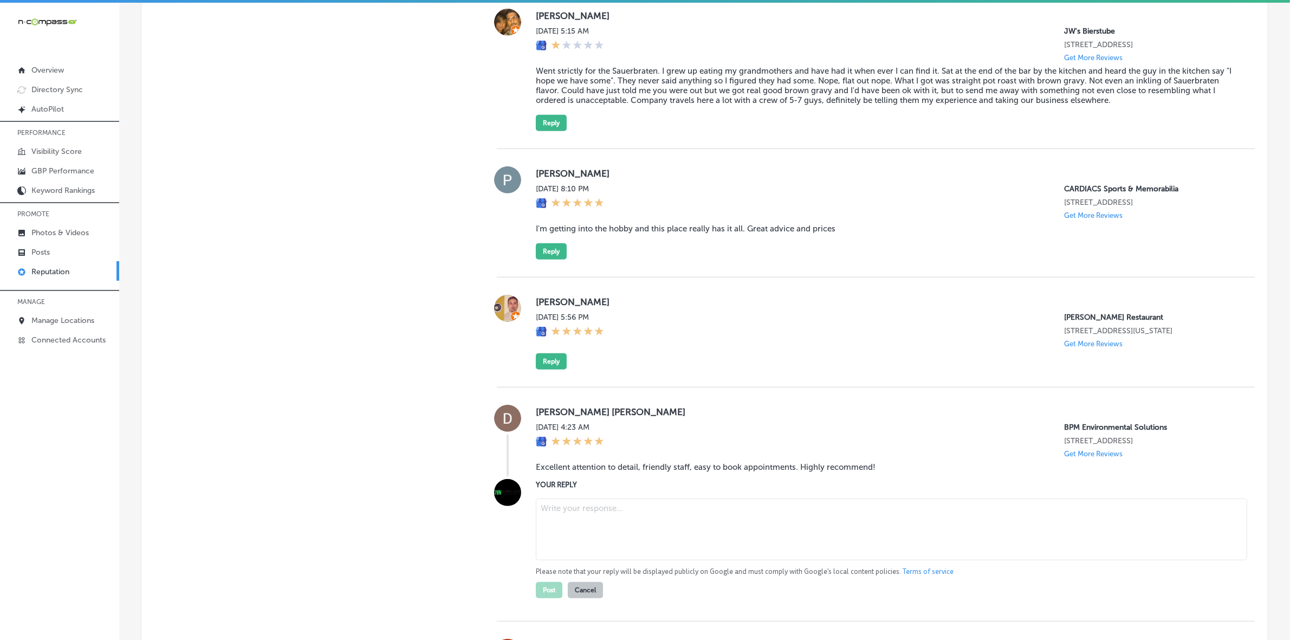
click at [638, 537] on textarea at bounding box center [891, 530] width 711 height 62
paste textarea "Thank you so much for the kind words, [PERSON_NAME]! We're so glad to hear that…"
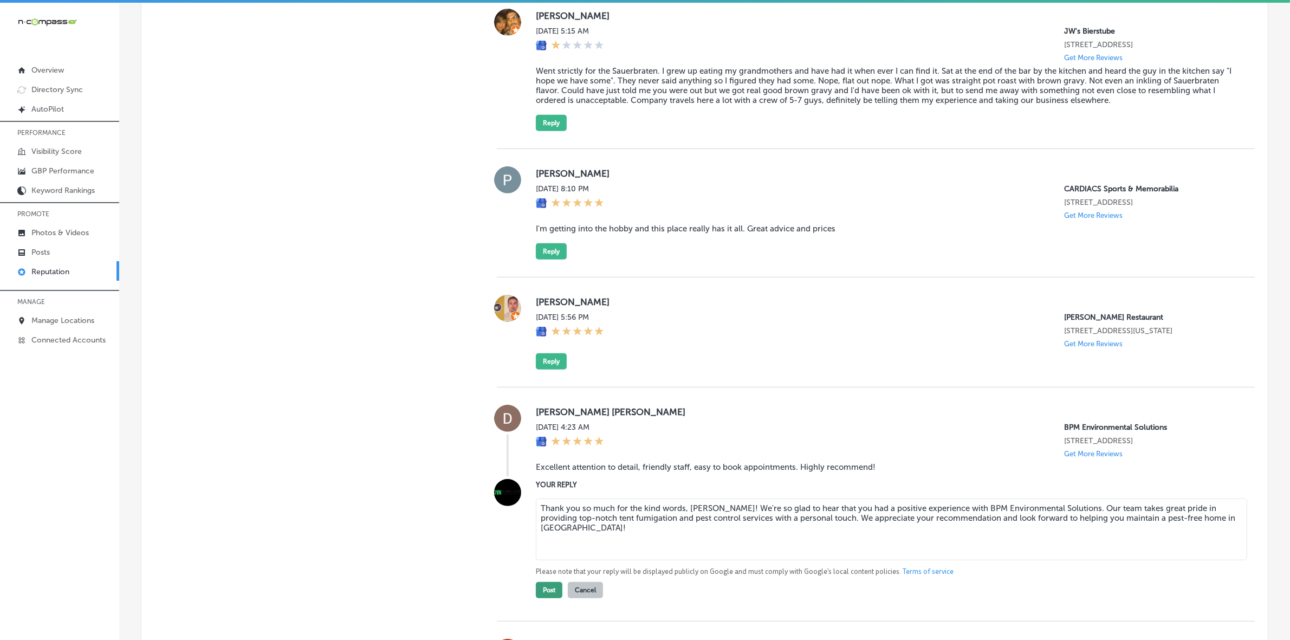
type textarea "Thank you so much for the kind words, [PERSON_NAME]! We're so glad to hear that…"
click at [547, 598] on button "Post" at bounding box center [549, 590] width 27 height 16
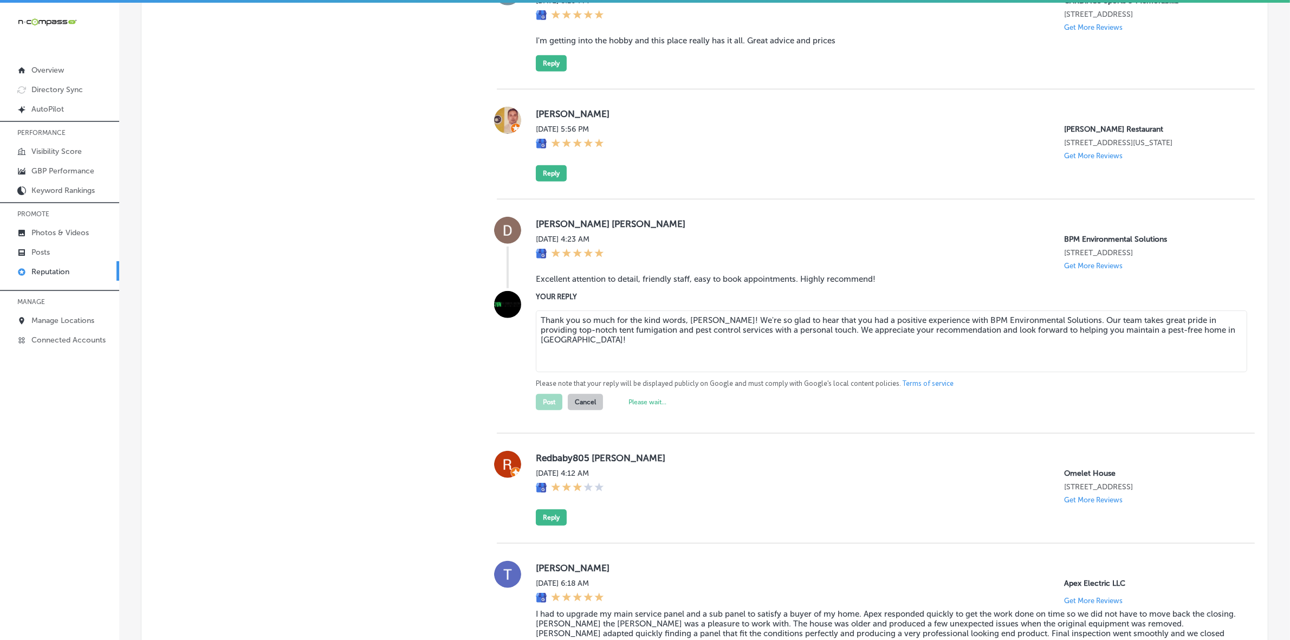
scroll to position [1025, 0]
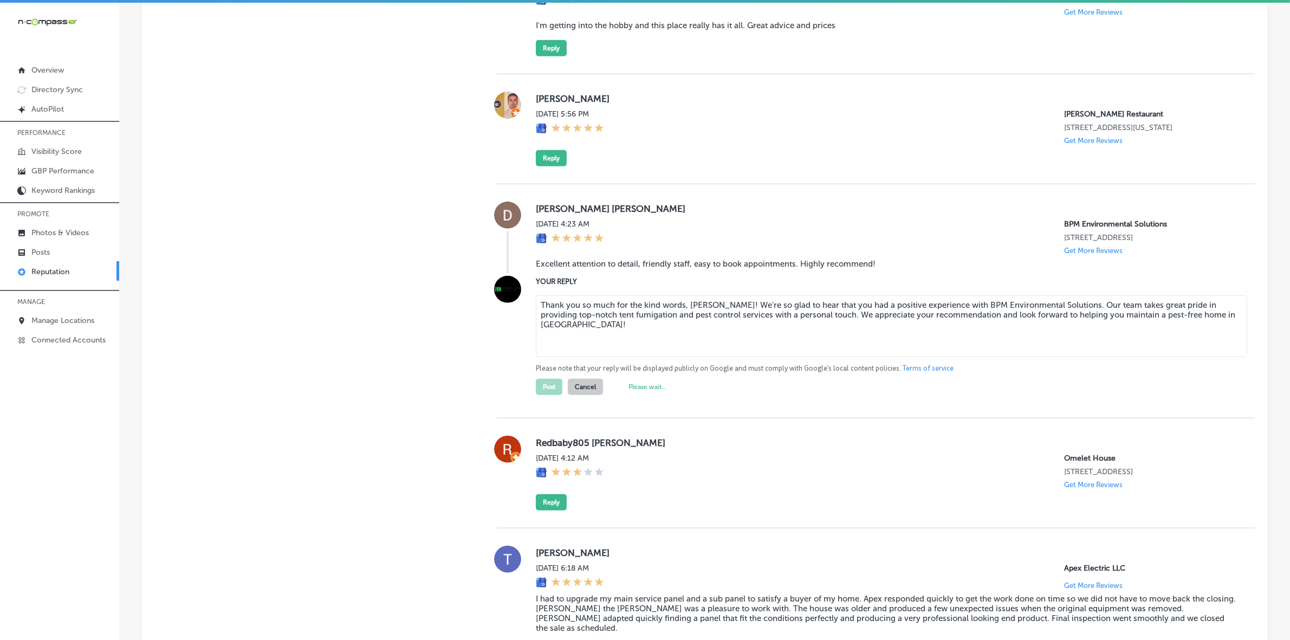
type textarea "x"
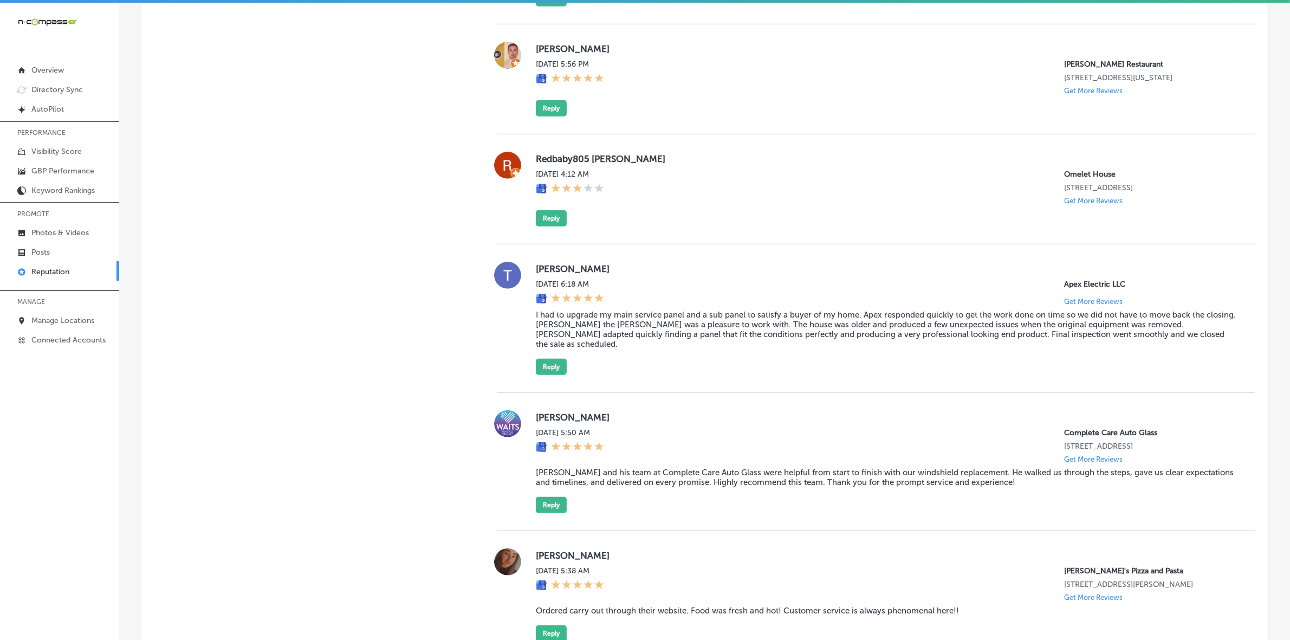
scroll to position [533, 0]
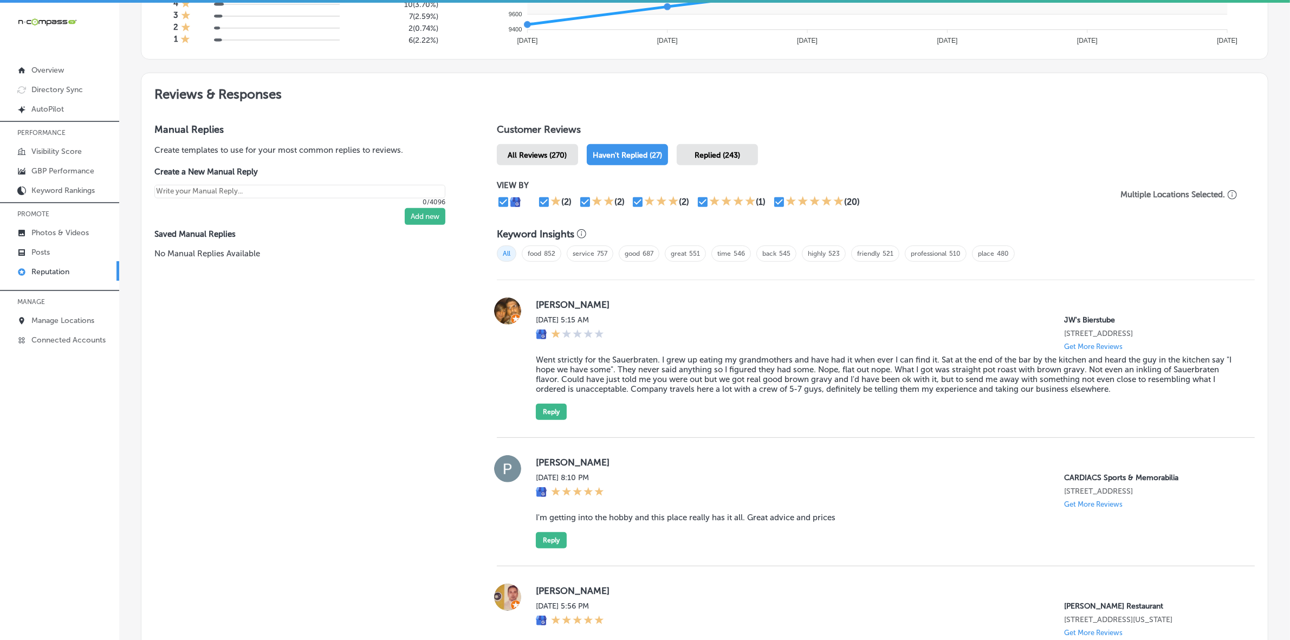
click at [545, 467] on label "[PERSON_NAME]" at bounding box center [887, 462] width 702 height 11
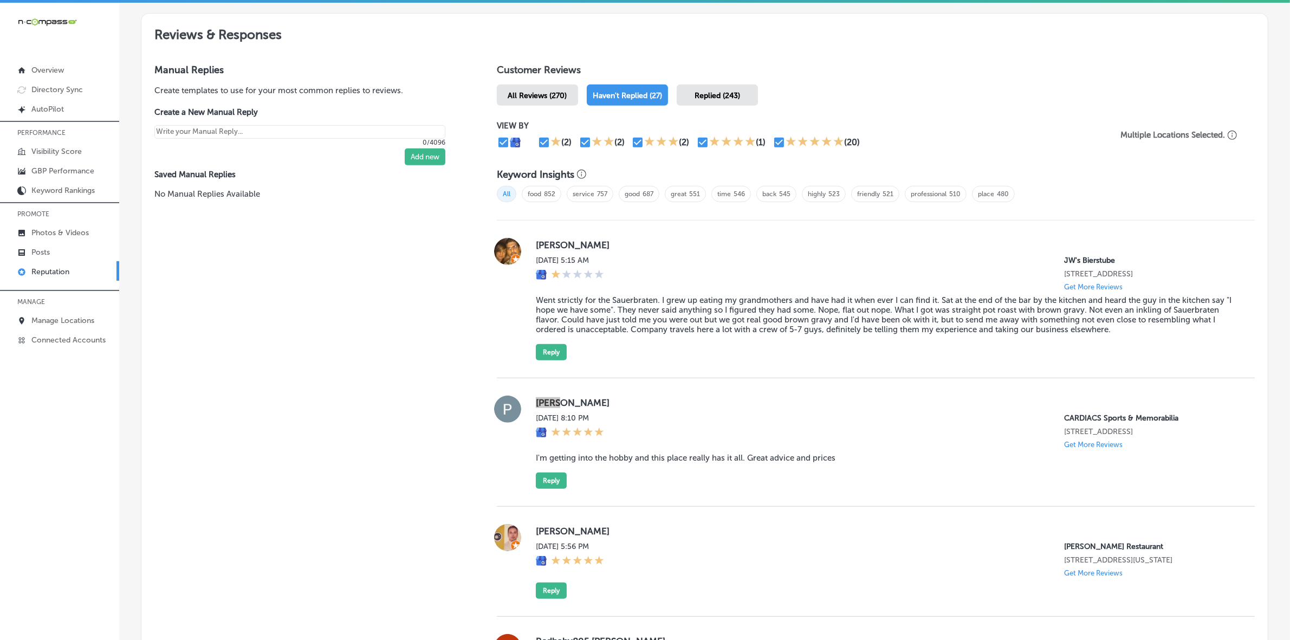
scroll to position [668, 0]
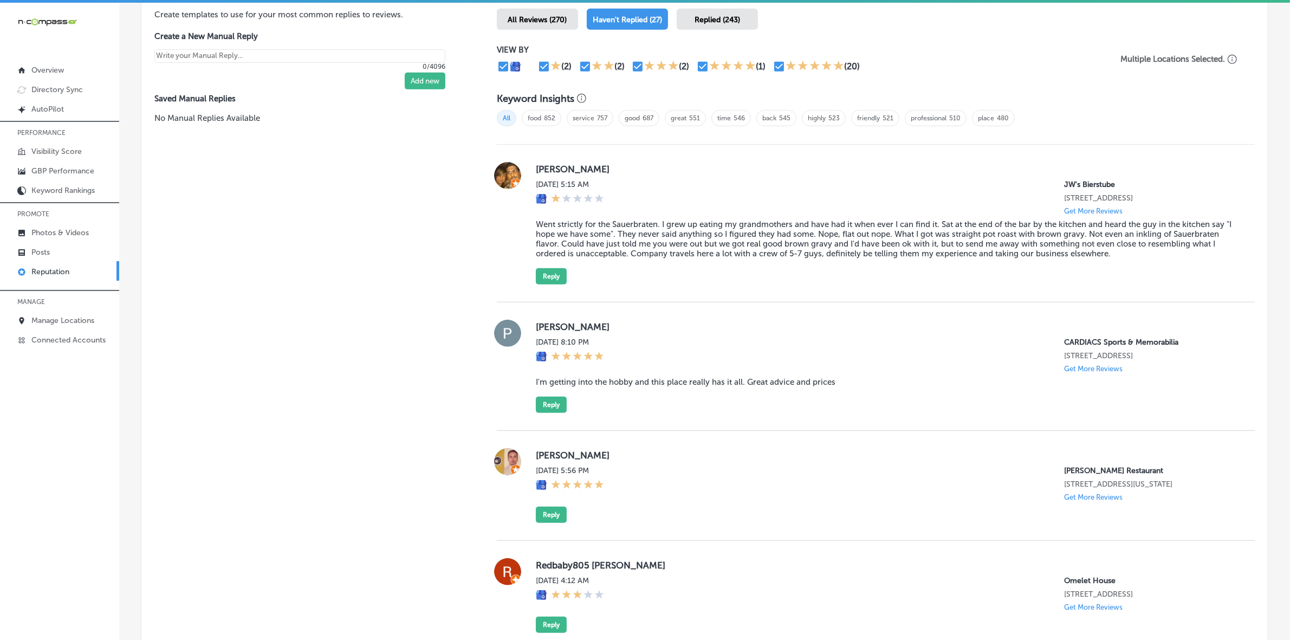
click at [611, 385] on blockquote "I'm getting into the hobby and this place really has it all. Great advice and p…" at bounding box center [887, 382] width 702 height 10
click at [538, 401] on button "Reply" at bounding box center [551, 405] width 31 height 16
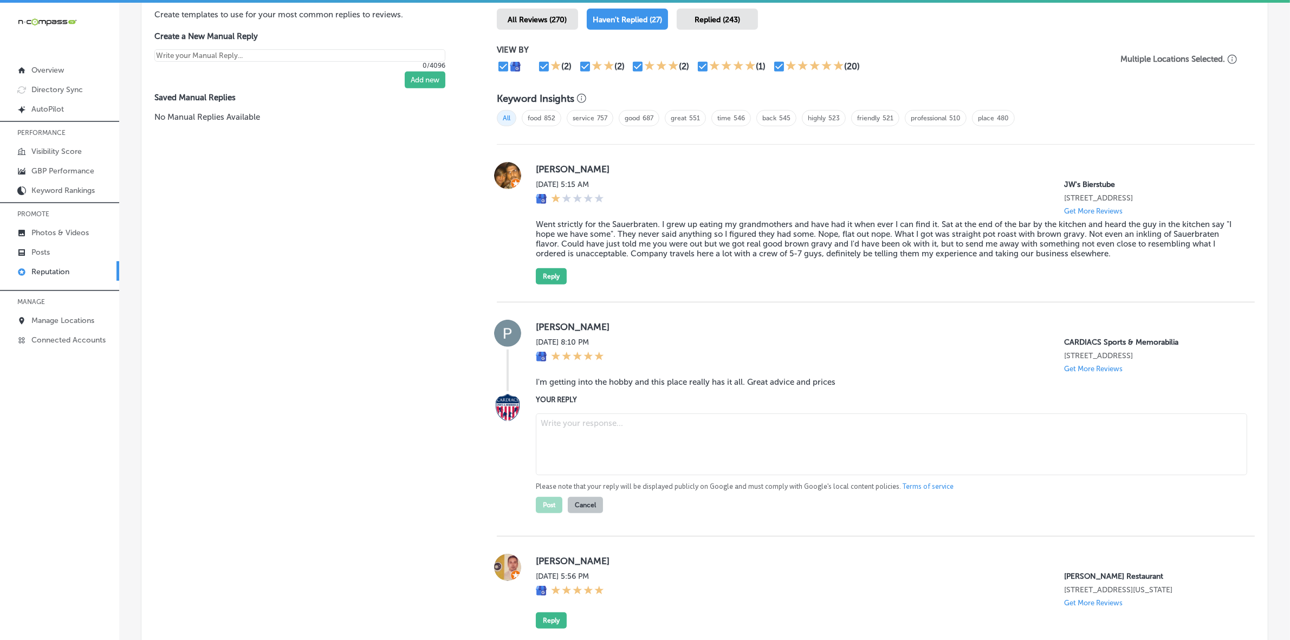
click at [615, 435] on textarea at bounding box center [891, 444] width 711 height 62
paste textarea "Thank you so much, [PERSON_NAME]! We’re so glad to hear you're enjoying your ex…"
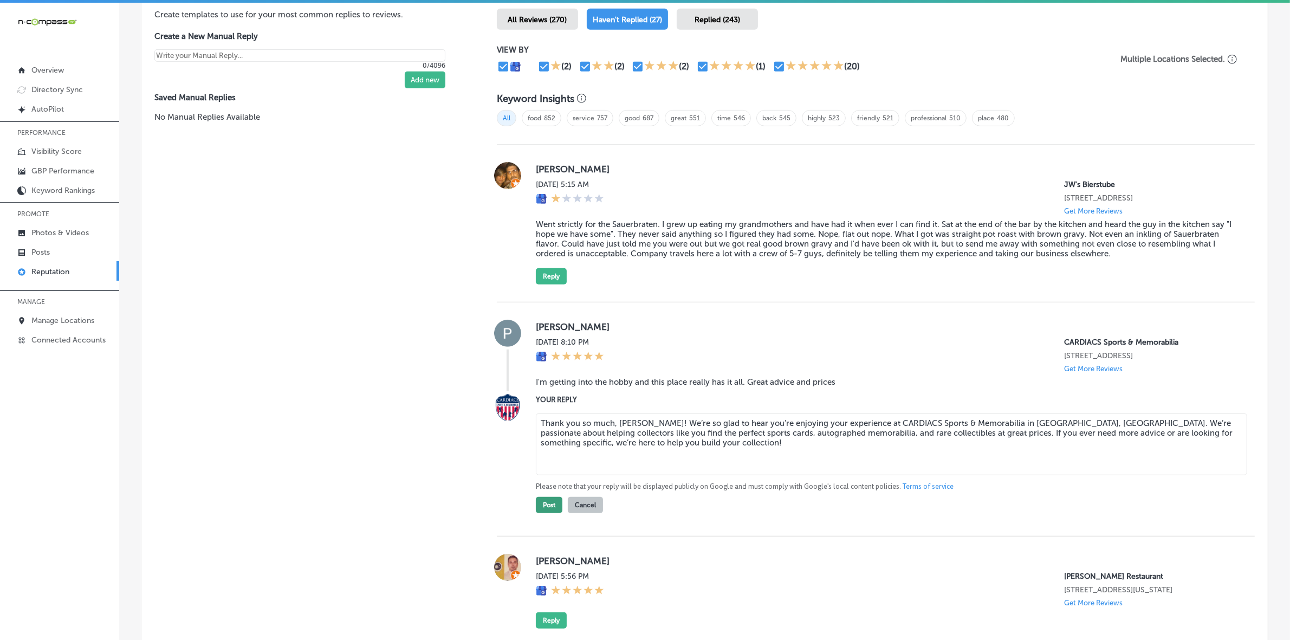
type textarea "Thank you so much, [PERSON_NAME]! We’re so glad to hear you're enjoying your ex…"
click at [552, 509] on button "Post" at bounding box center [549, 505] width 27 height 16
type textarea "x"
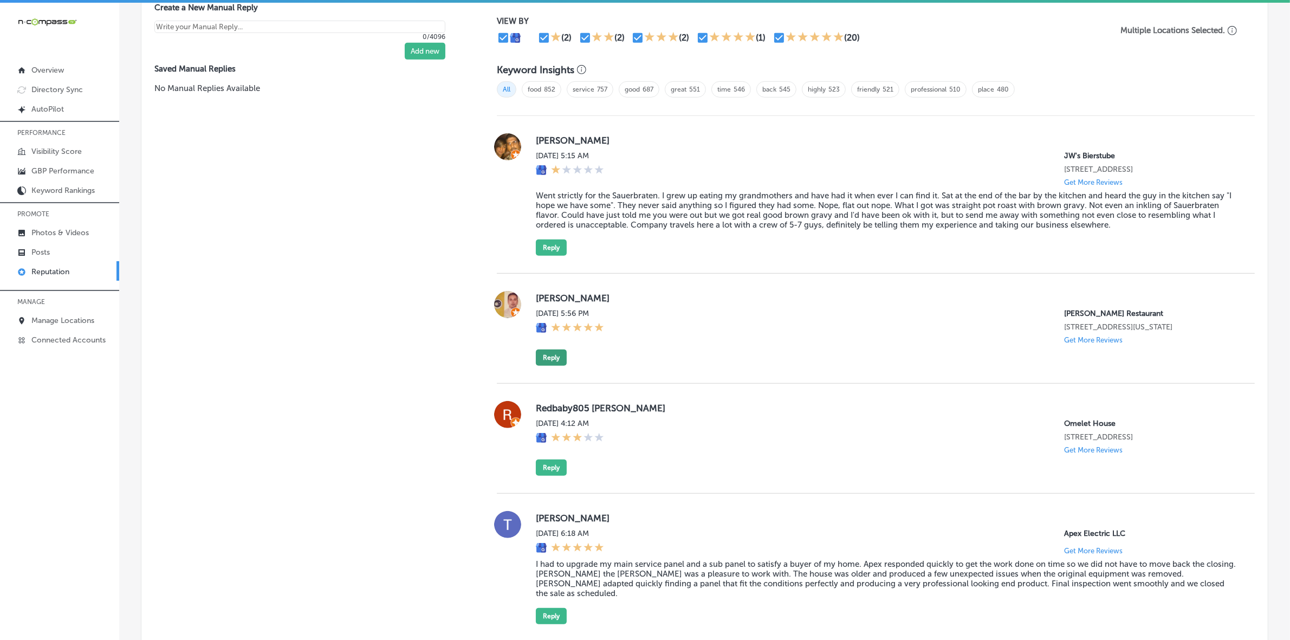
scroll to position [741, 0]
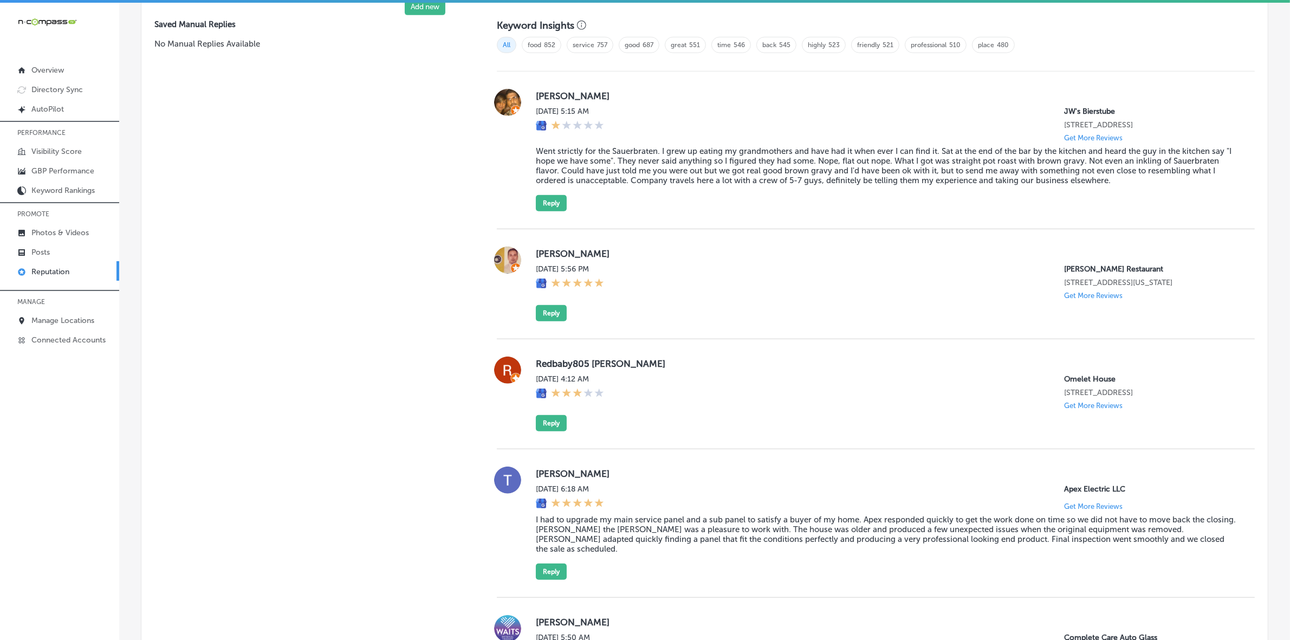
click at [545, 252] on label "[PERSON_NAME]" at bounding box center [887, 253] width 702 height 11
click at [553, 318] on button "Reply" at bounding box center [551, 313] width 31 height 16
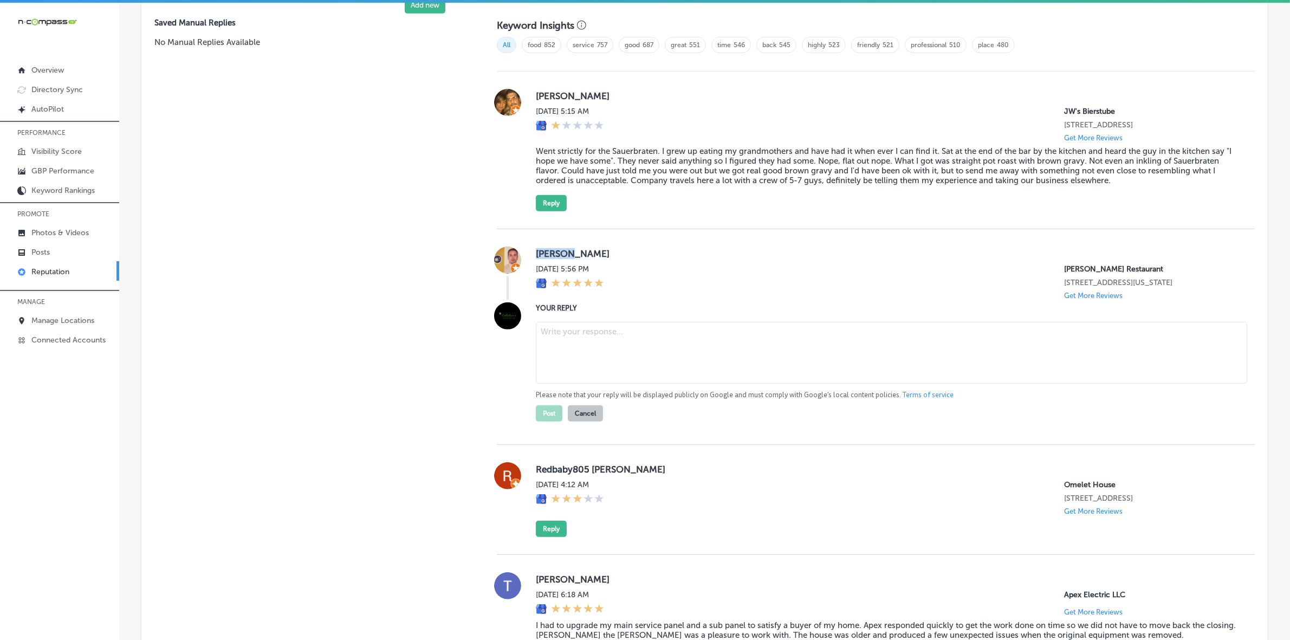
scroll to position [740, 0]
click at [585, 334] on textarea at bounding box center [891, 354] width 711 height 62
paste textarea "Thank you for the 5-star review, [PERSON_NAME]! We’re thrilled to hear you had …"
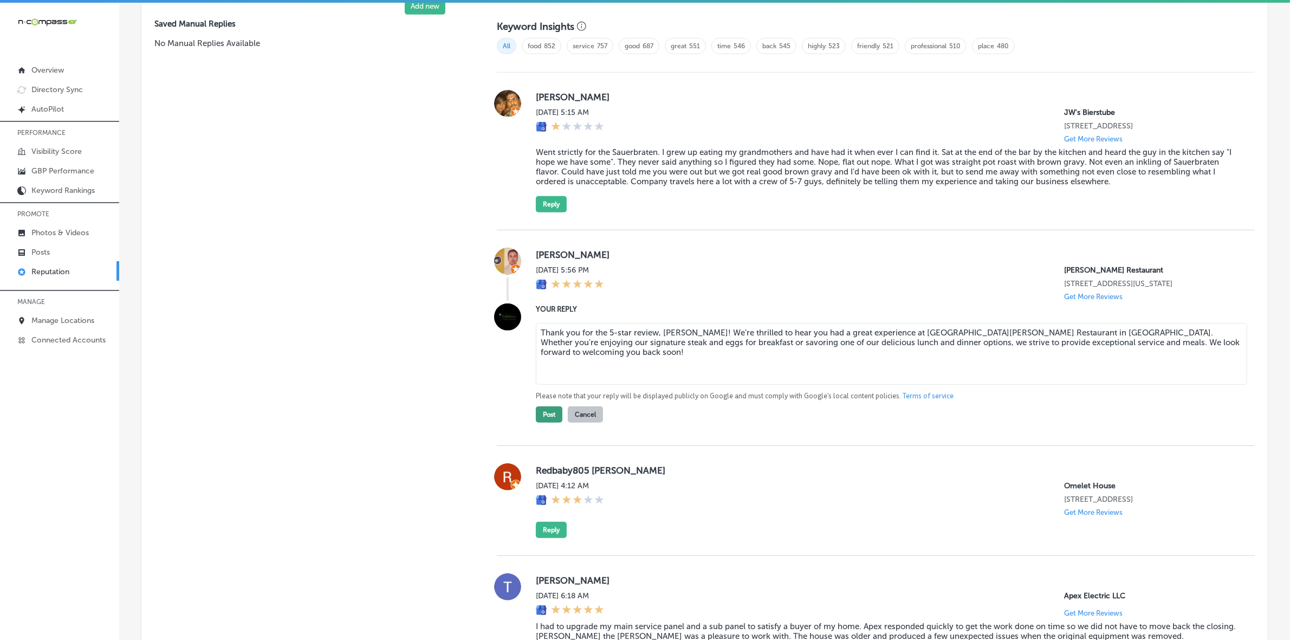
type textarea "Thank you for the 5-star review, [PERSON_NAME]! We’re thrilled to hear you had …"
click at [551, 421] on button "Post" at bounding box center [549, 414] width 27 height 16
type textarea "x"
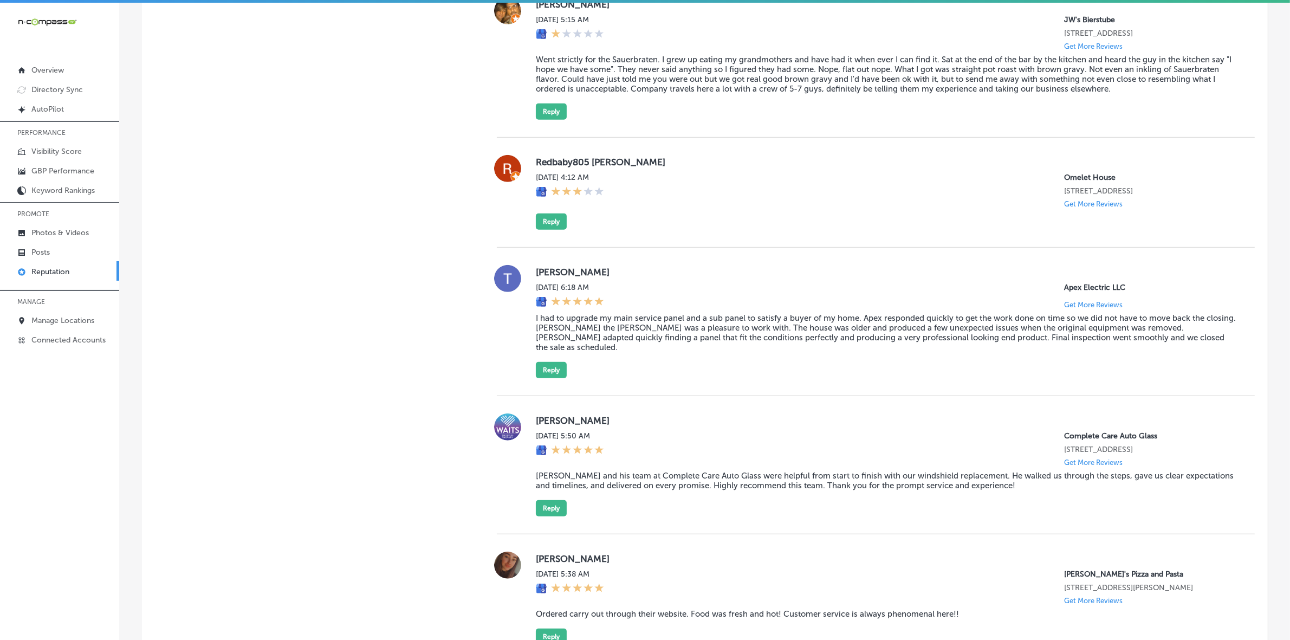
scroll to position [968, 0]
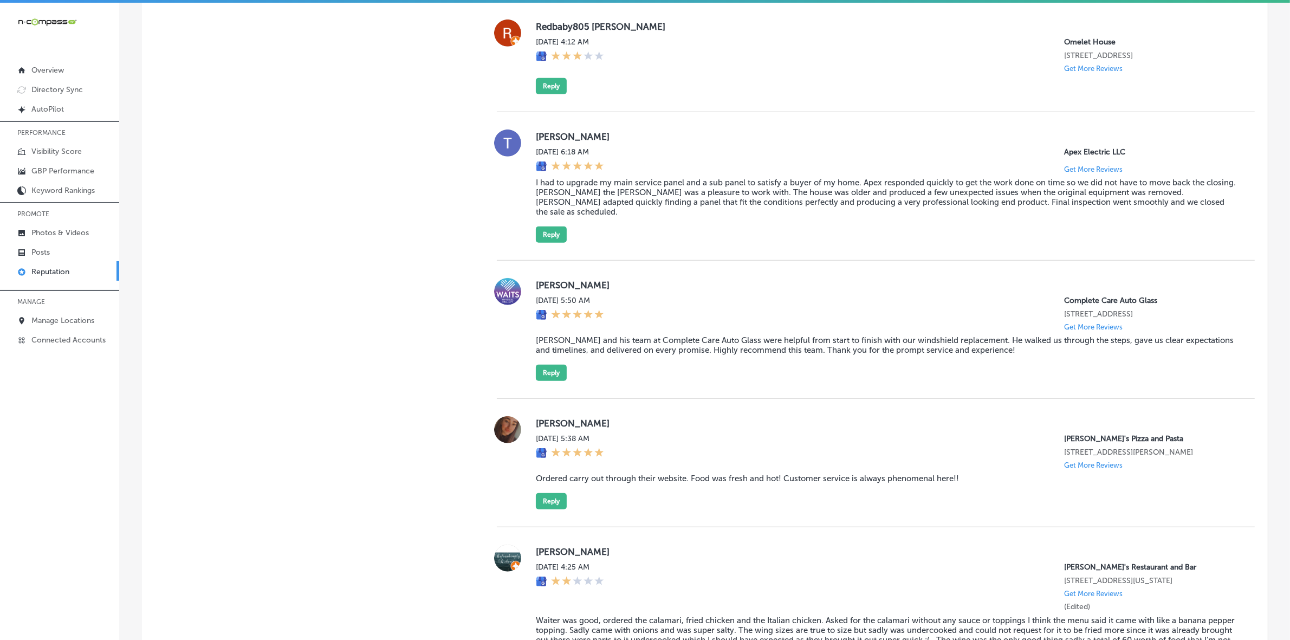
click at [549, 290] on label "[PERSON_NAME]" at bounding box center [887, 285] width 702 height 11
click at [703, 355] on blockquote "[PERSON_NAME] and his team at Complete Care Auto Glass were helpful from start …" at bounding box center [887, 345] width 702 height 20
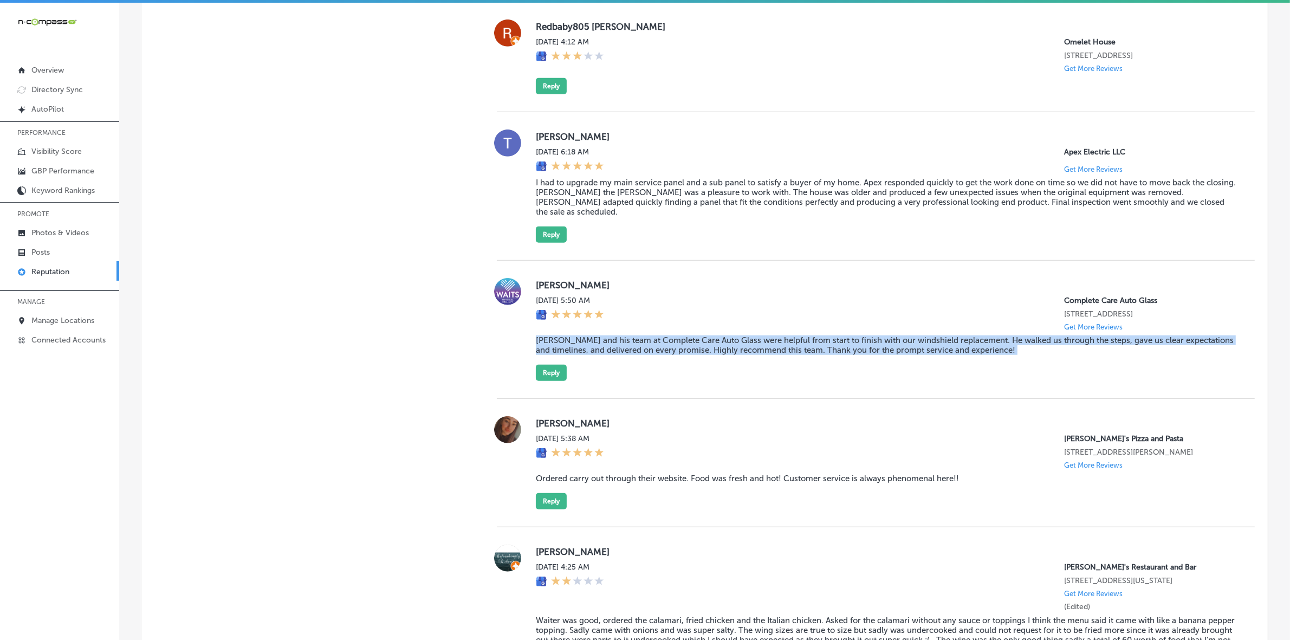
click at [703, 355] on blockquote "[PERSON_NAME] and his team at Complete Care Auto Glass were helpful from start …" at bounding box center [887, 345] width 702 height 20
click at [550, 381] on button "Reply" at bounding box center [551, 373] width 31 height 16
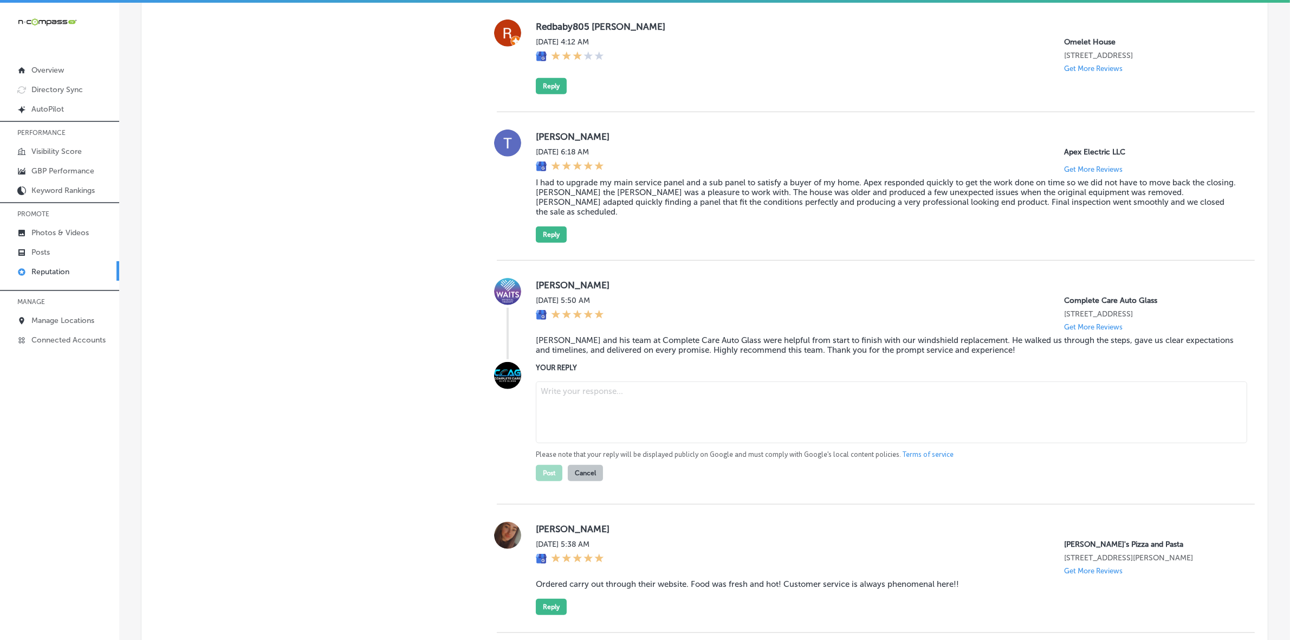
click at [603, 426] on textarea at bounding box center [891, 412] width 711 height 62
paste textarea "Thank you, [PERSON_NAME], for the wonderful review! We're thrilled to hear that…"
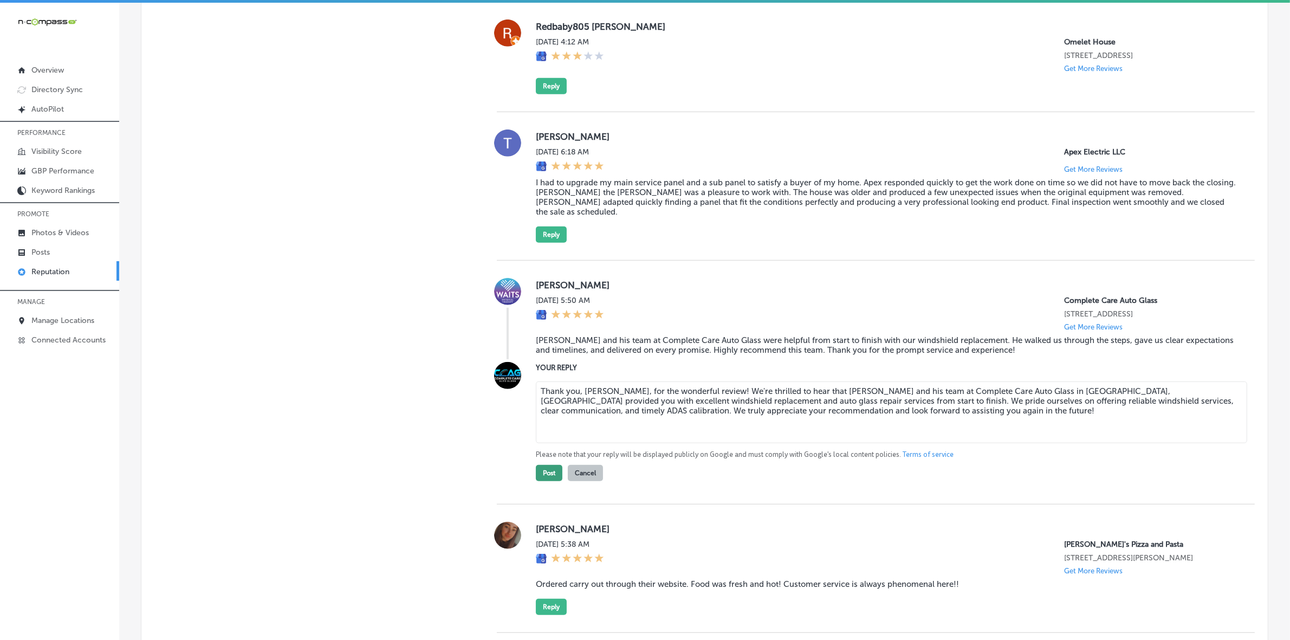
type textarea "Thank you, [PERSON_NAME], for the wonderful review! We're thrilled to hear that…"
click at [552, 481] on button "Post" at bounding box center [549, 473] width 27 height 16
type textarea "x"
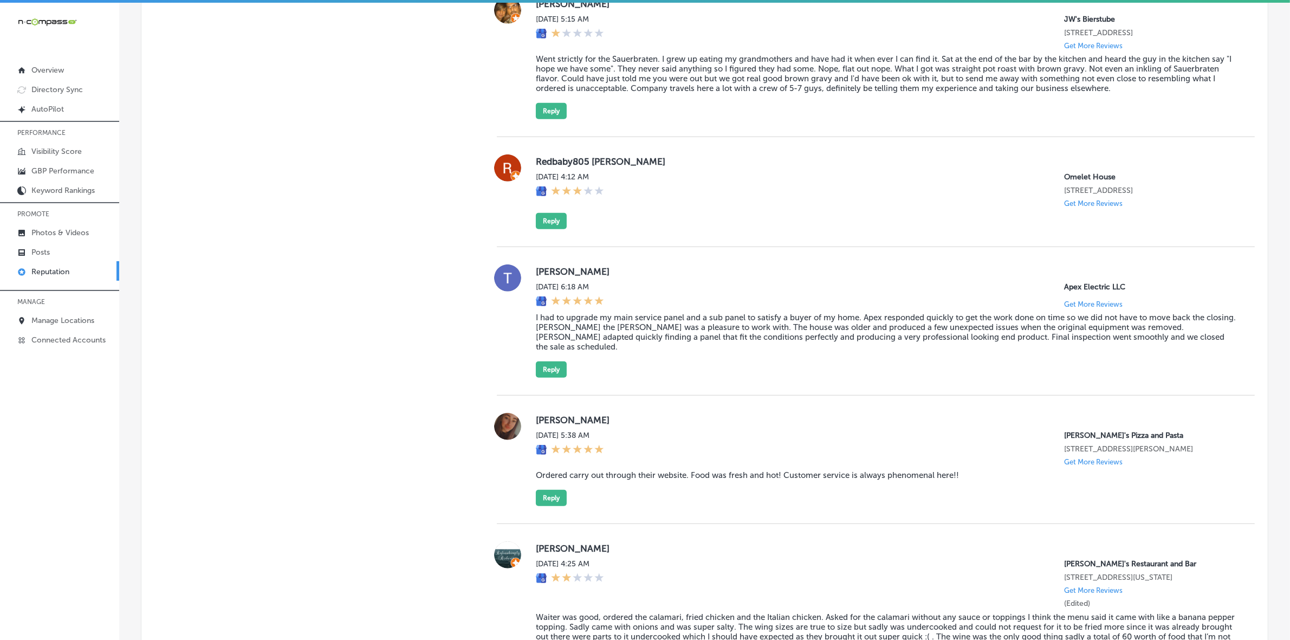
scroll to position [833, 0]
click at [547, 424] on label "[PERSON_NAME]" at bounding box center [887, 420] width 702 height 11
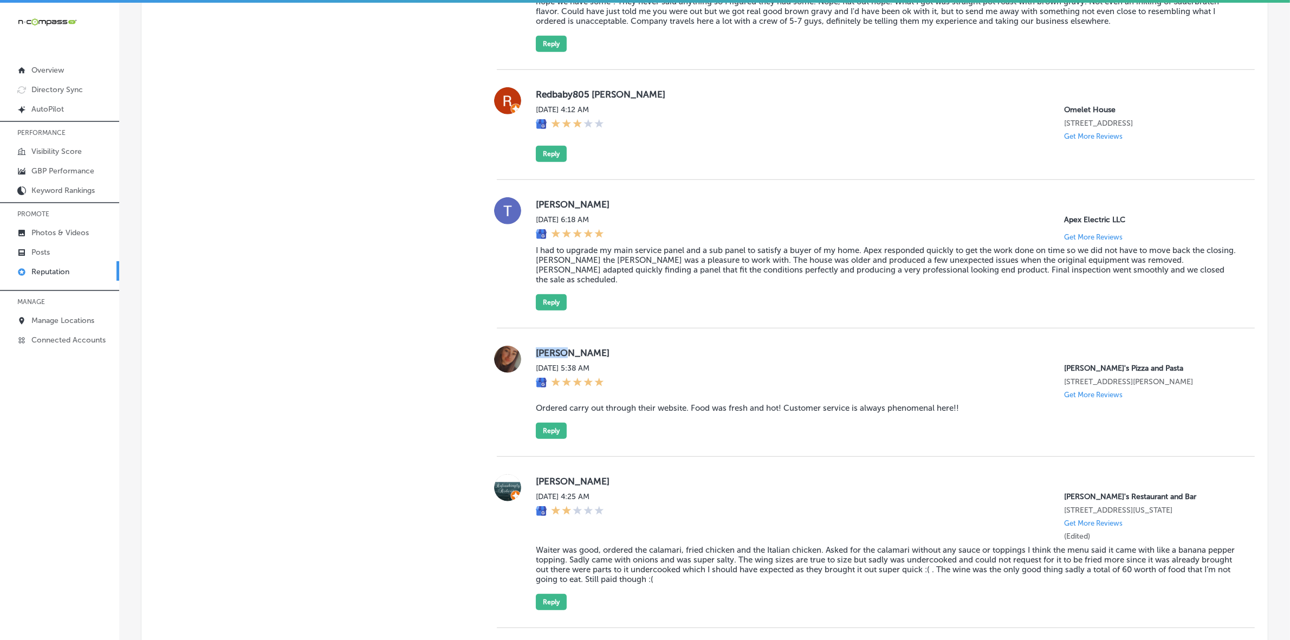
click at [795, 413] on blockquote "Ordered carry out through their website. Food was fresh and hot! Customer servi…" at bounding box center [887, 408] width 702 height 10
click at [548, 431] on button "Reply" at bounding box center [551, 431] width 31 height 16
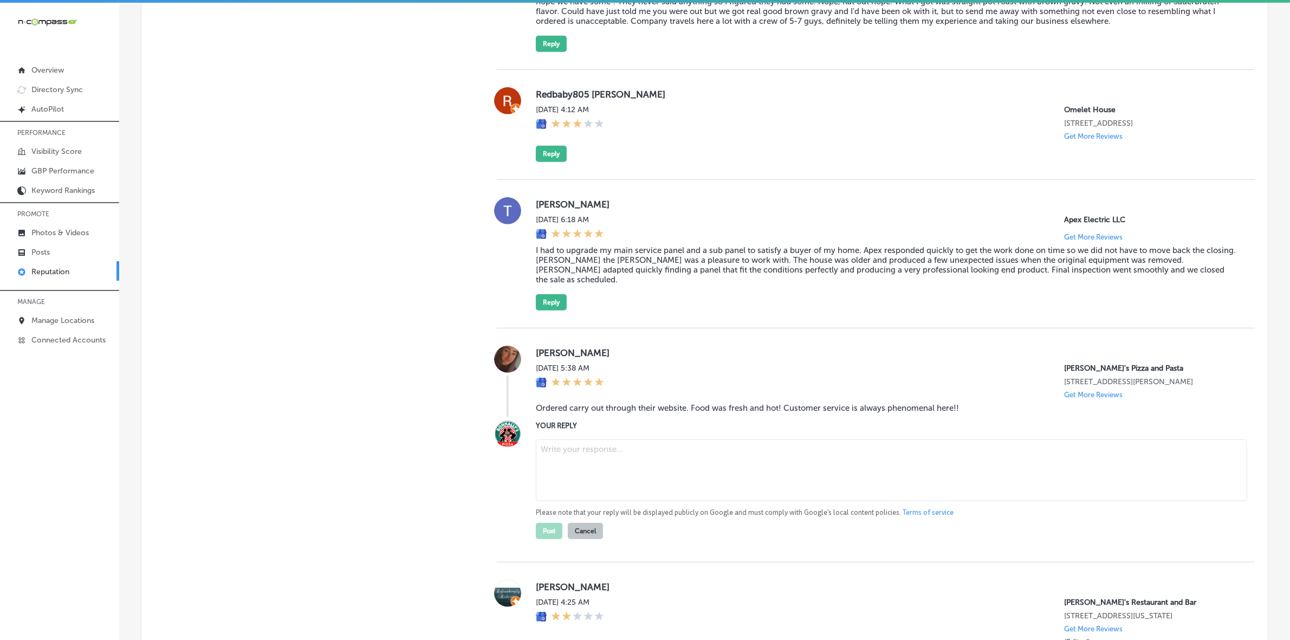
click at [618, 461] on textarea at bounding box center [891, 470] width 711 height 62
paste textarea "Thank you so much, [PERSON_NAME]! We’re thrilled to hear that your carry-out or…"
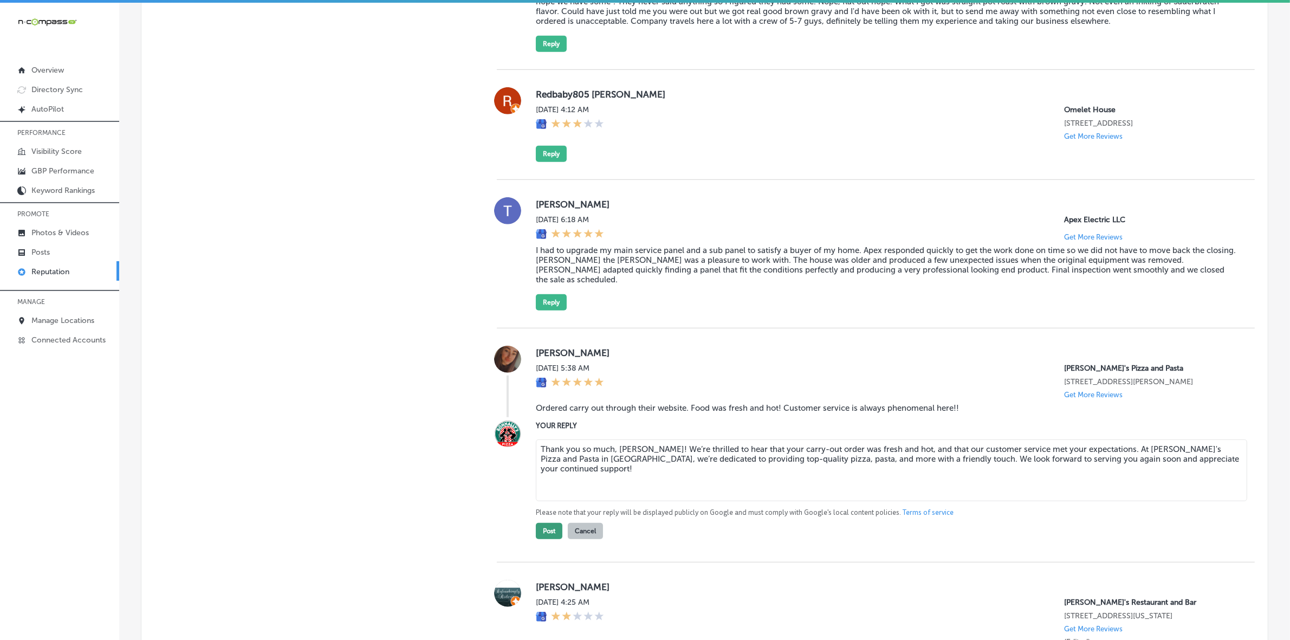
type textarea "Thank you so much, [PERSON_NAME]! We’re thrilled to hear that your carry-out or…"
click at [543, 539] on button "Post" at bounding box center [549, 531] width 27 height 16
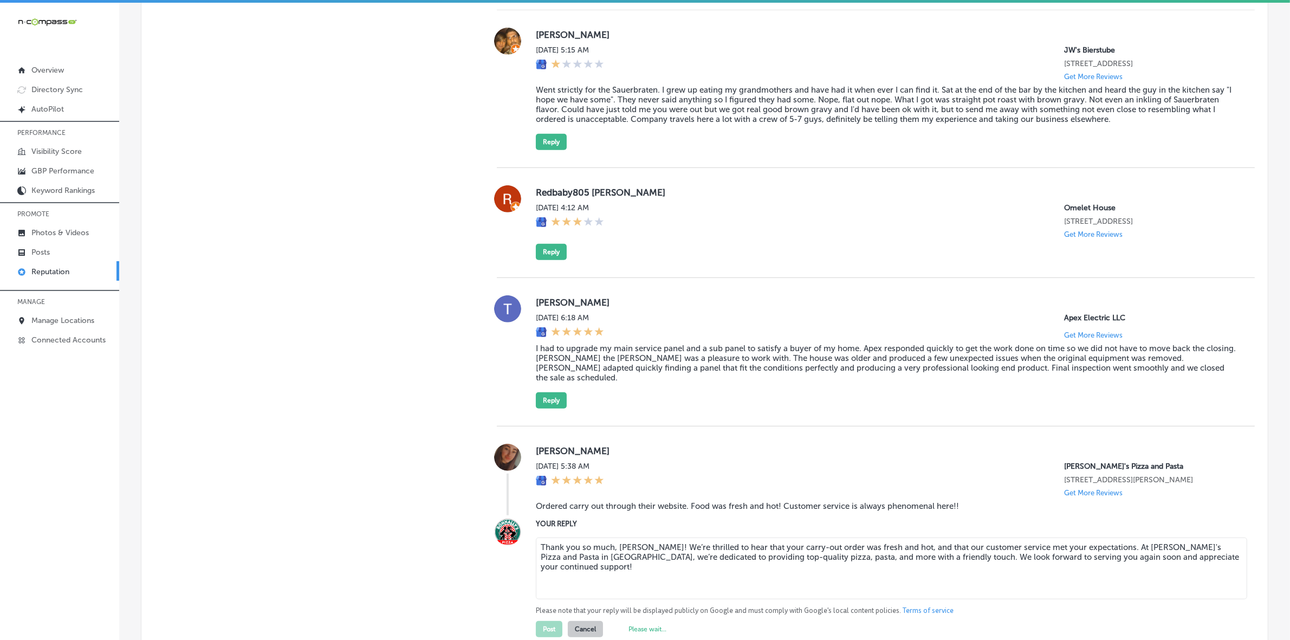
scroll to position [765, 0]
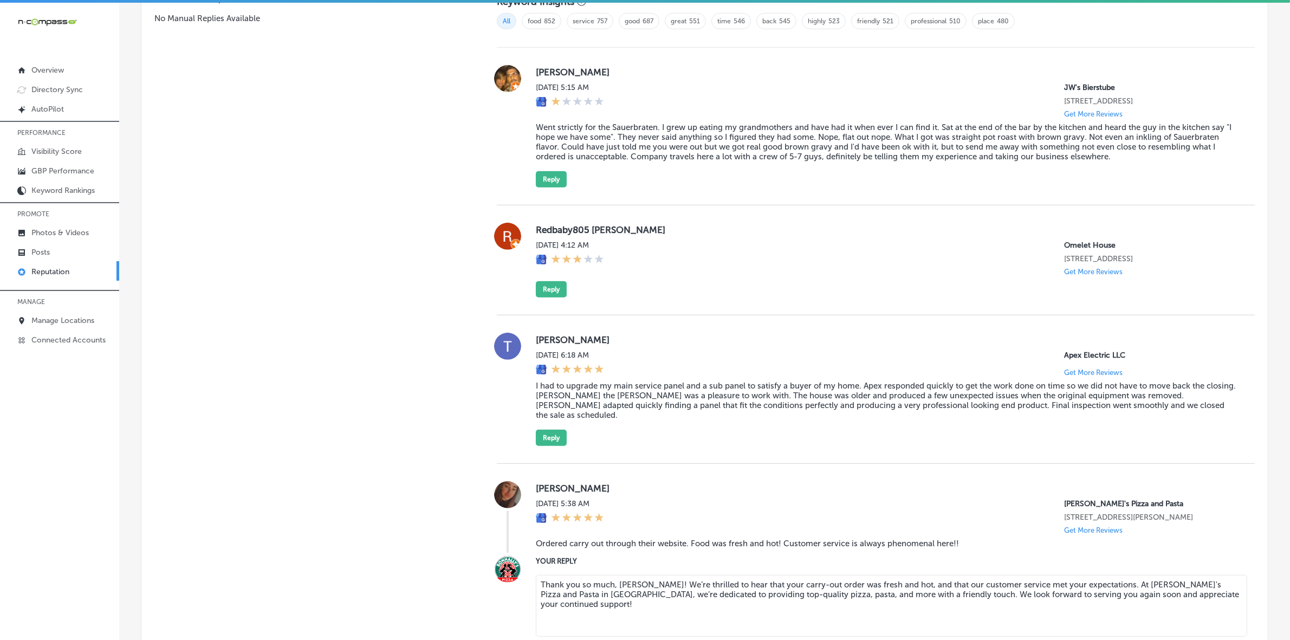
type textarea "x"
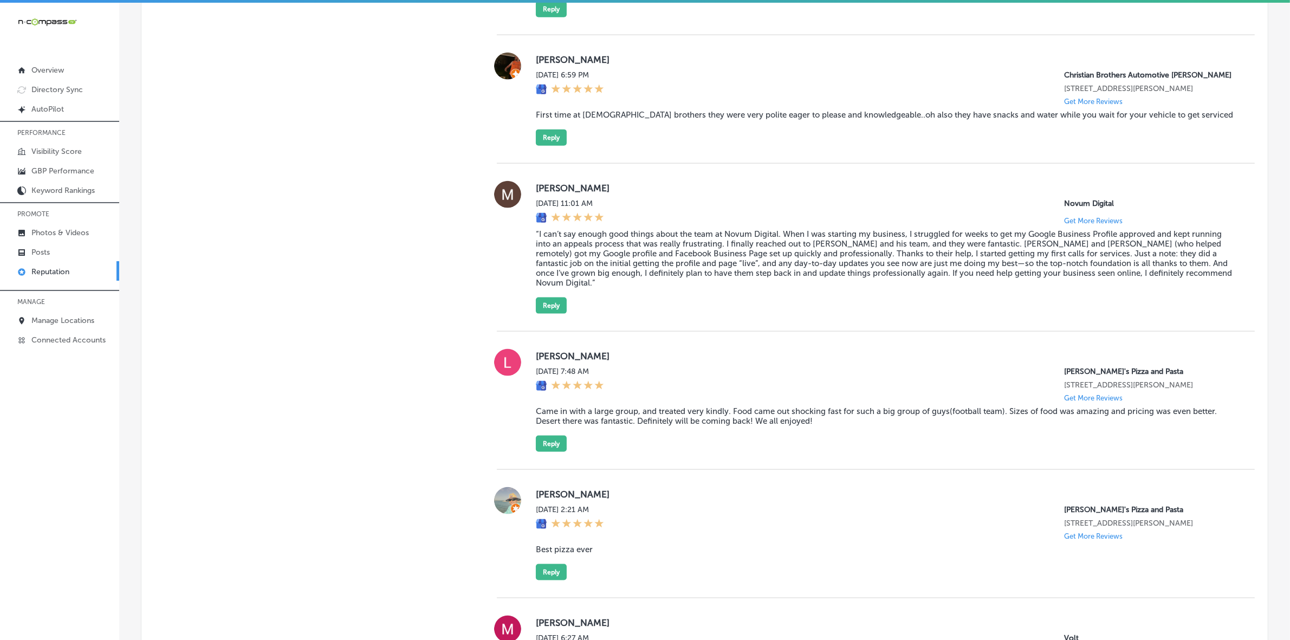
scroll to position [1781, 0]
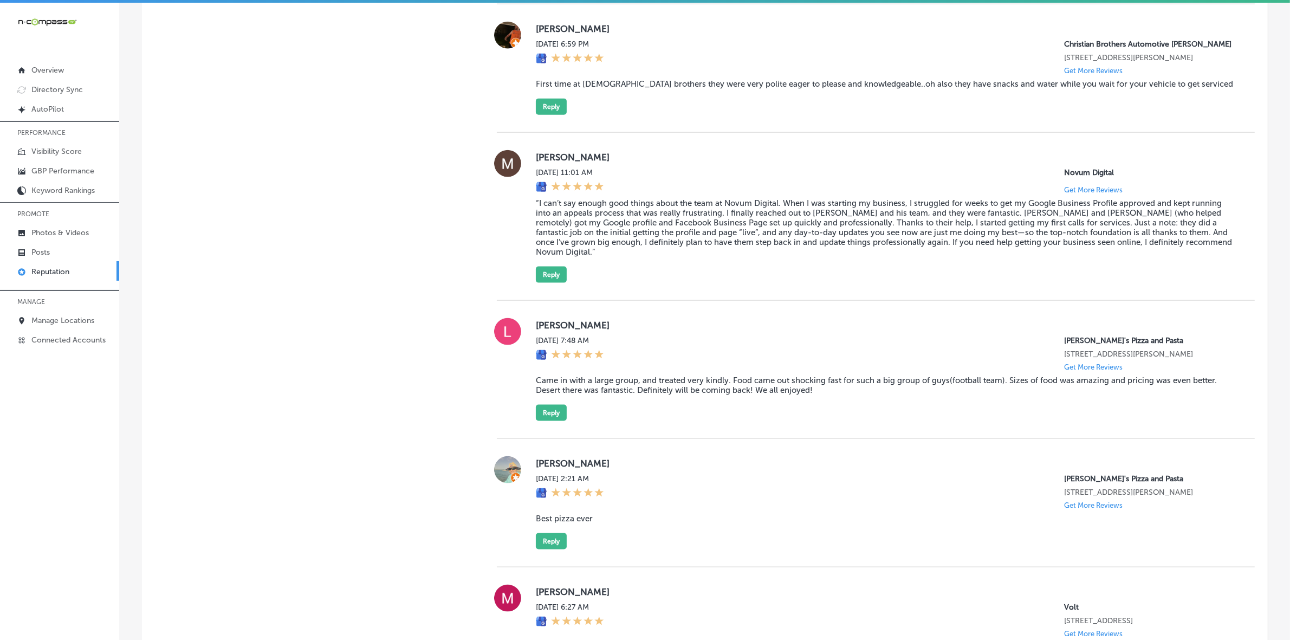
click at [545, 331] on label "[PERSON_NAME]" at bounding box center [887, 325] width 702 height 11
click at [640, 395] on blockquote "Came in with a large group, and treated very kindly. Food came out shocking fas…" at bounding box center [887, 386] width 702 height 20
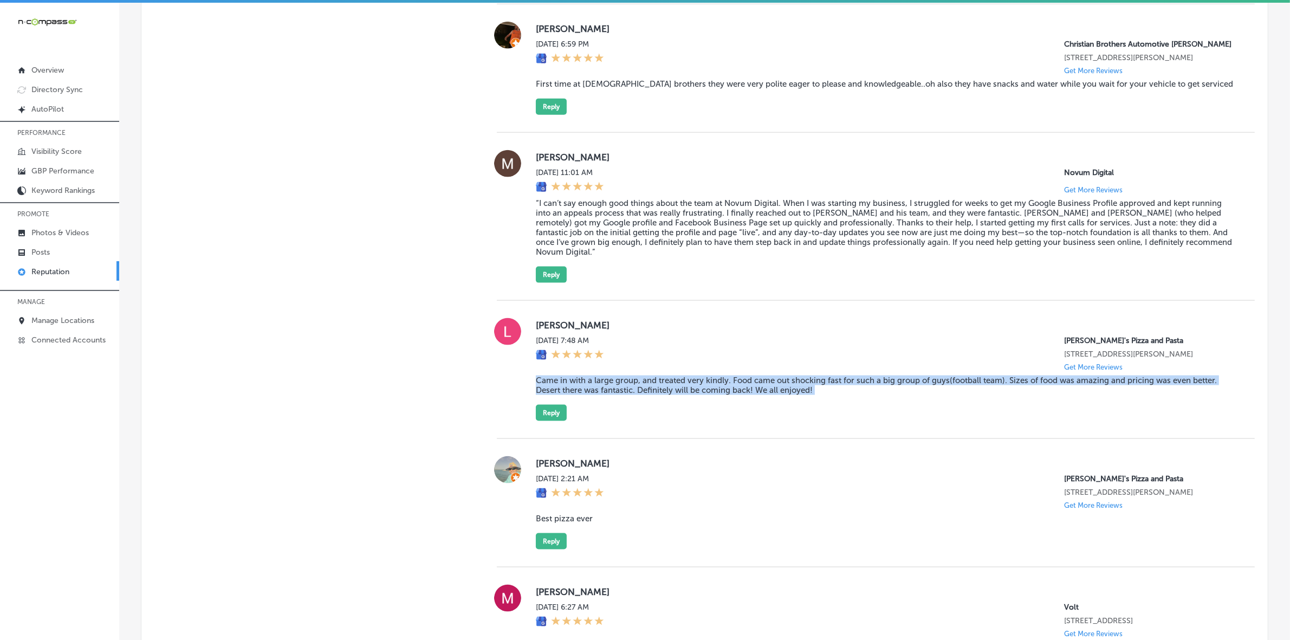
click at [640, 395] on blockquote "Came in with a large group, and treated very kindly. Food came out shocking fas…" at bounding box center [887, 386] width 702 height 20
click at [545, 421] on button "Reply" at bounding box center [551, 413] width 31 height 16
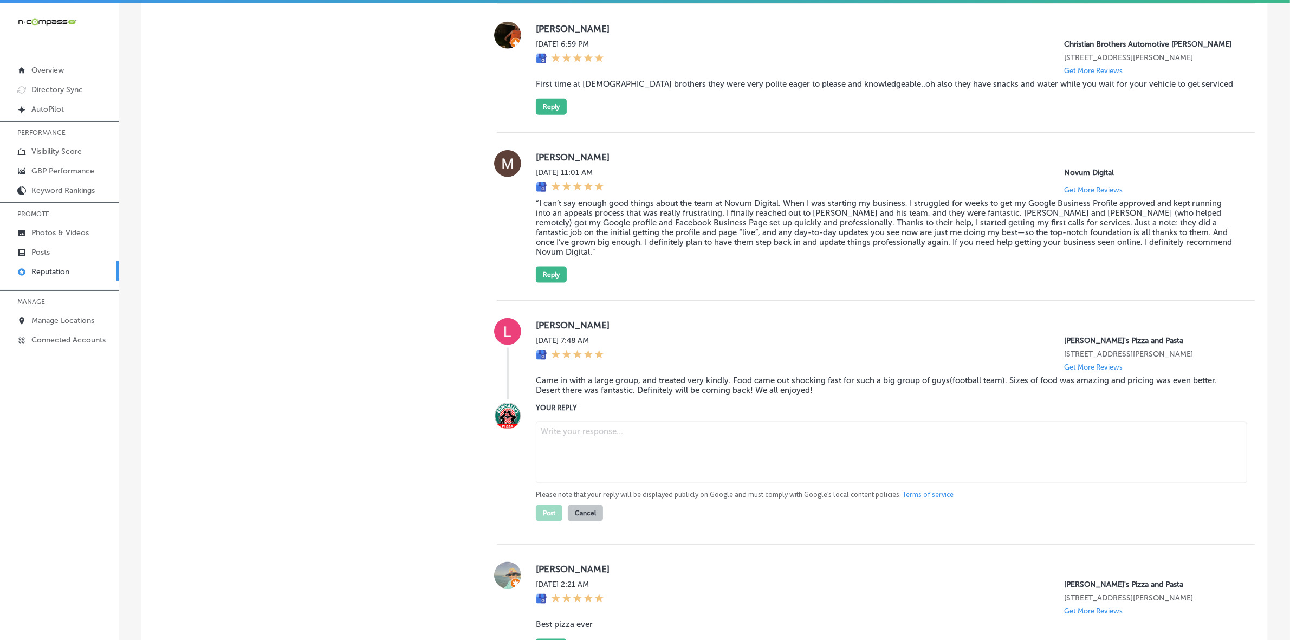
click at [670, 474] on textarea at bounding box center [891, 453] width 711 height 62
paste textarea "Thank you, [PERSON_NAME], for your wonderful review! We're so glad to hear you …"
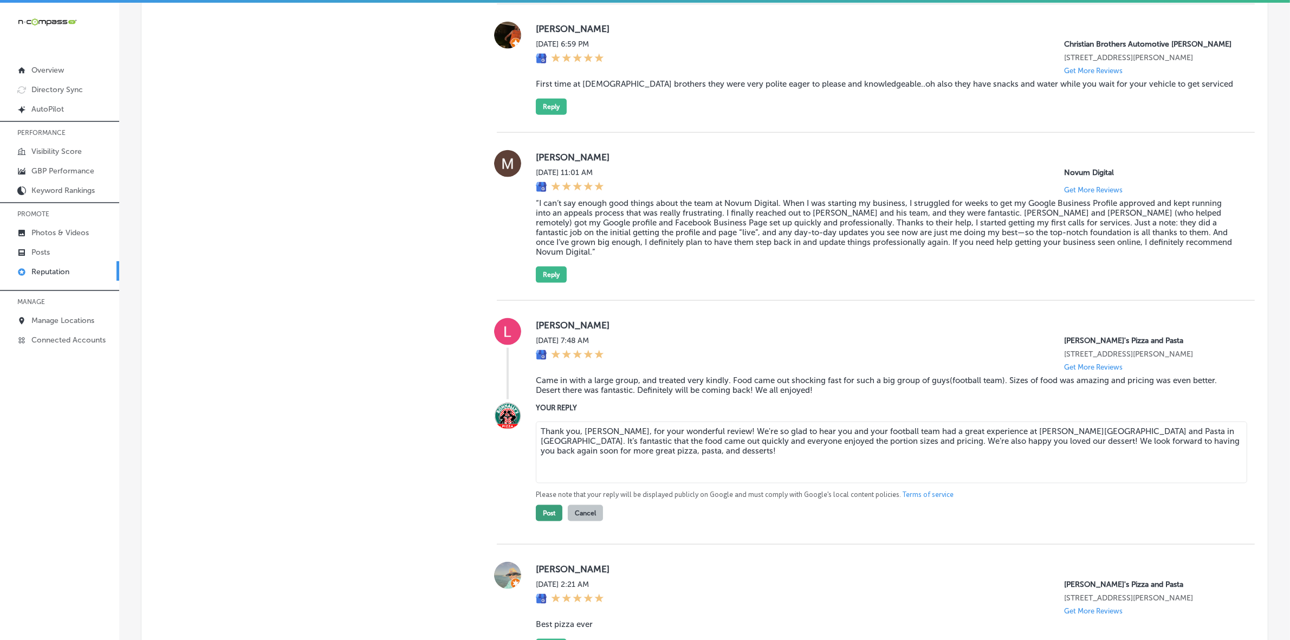
type textarea "Thank you, [PERSON_NAME], for your wonderful review! We're so glad to hear you …"
click at [545, 521] on button "Post" at bounding box center [549, 513] width 27 height 16
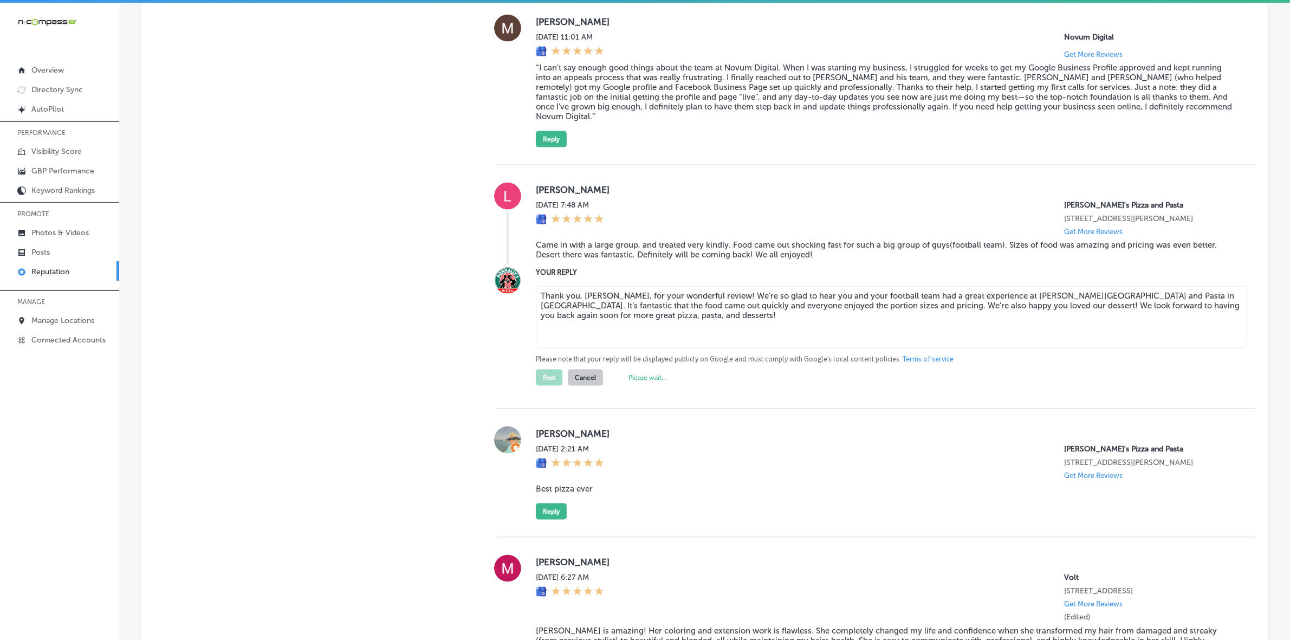
type textarea "x"
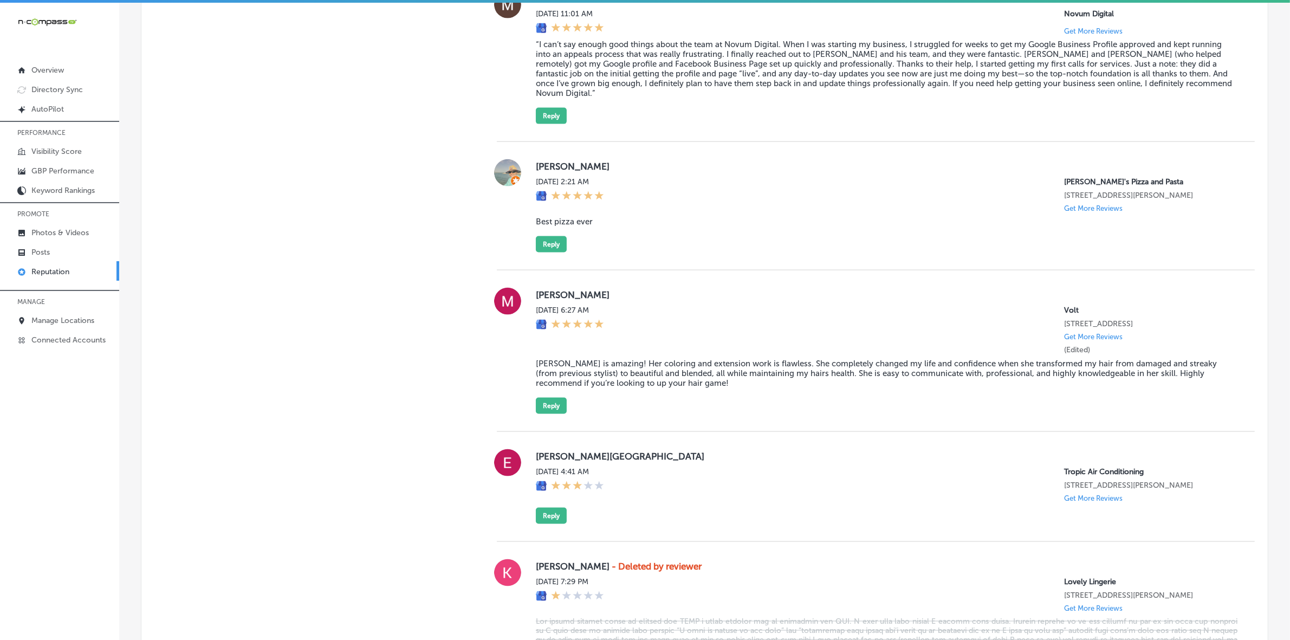
scroll to position [1849, 0]
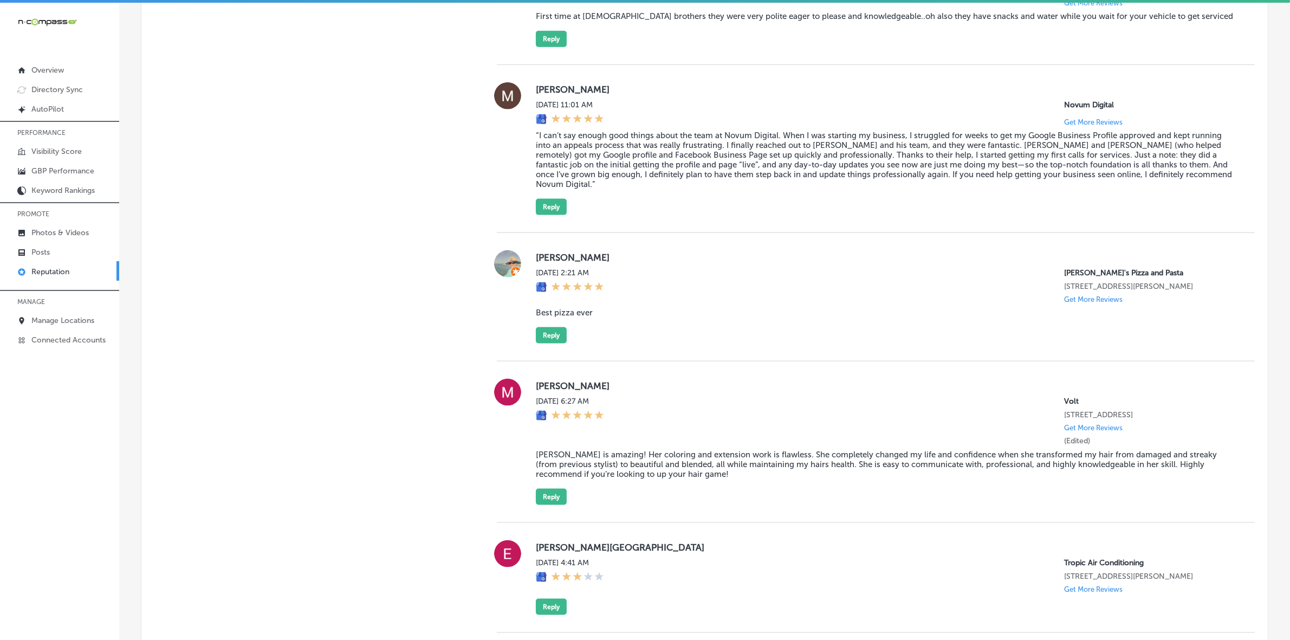
click at [548, 263] on label "[PERSON_NAME]" at bounding box center [887, 257] width 702 height 11
click at [569, 318] on blockquote "Best pizza ever" at bounding box center [887, 313] width 702 height 10
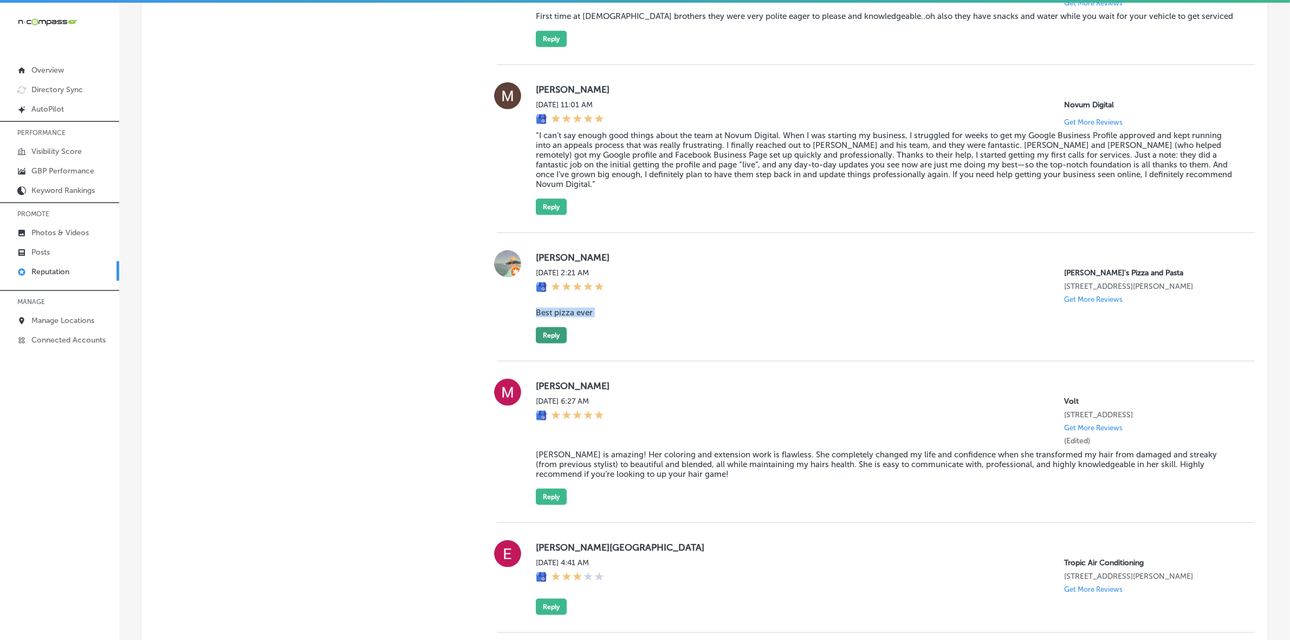
click at [555, 344] on button "Reply" at bounding box center [551, 335] width 31 height 16
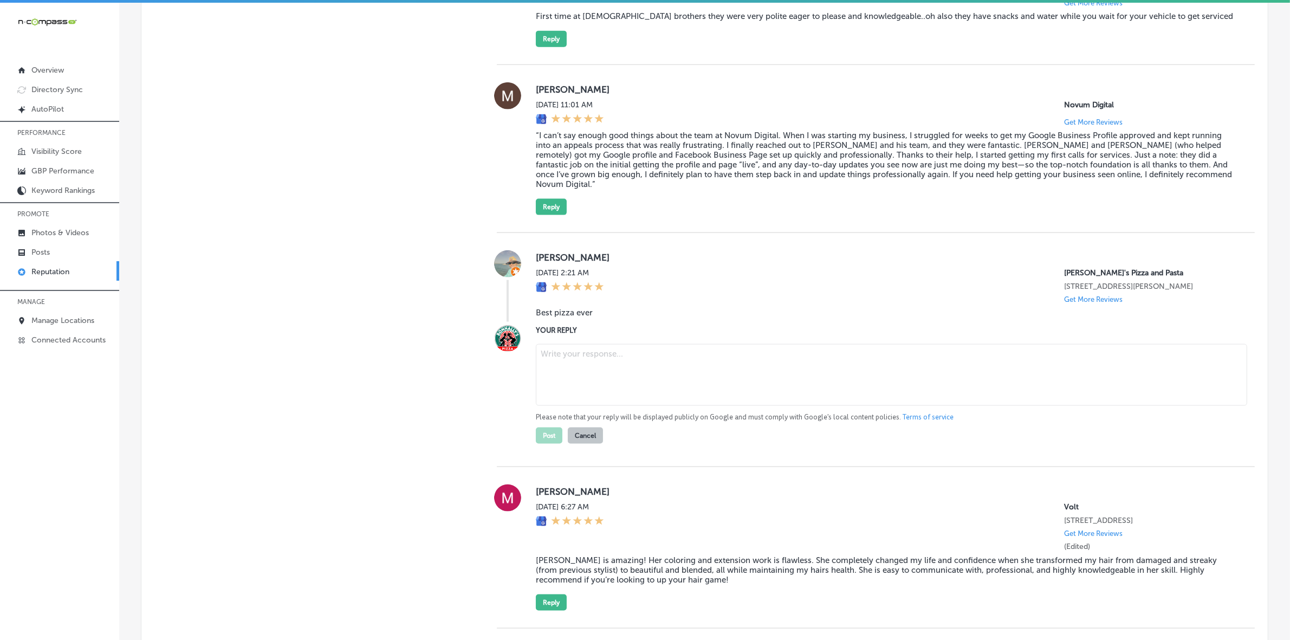
click at [610, 402] on textarea at bounding box center [891, 375] width 711 height 62
paste textarea "Thank you for the amazing review, [PERSON_NAME]! We're thrilled to hear you thi…"
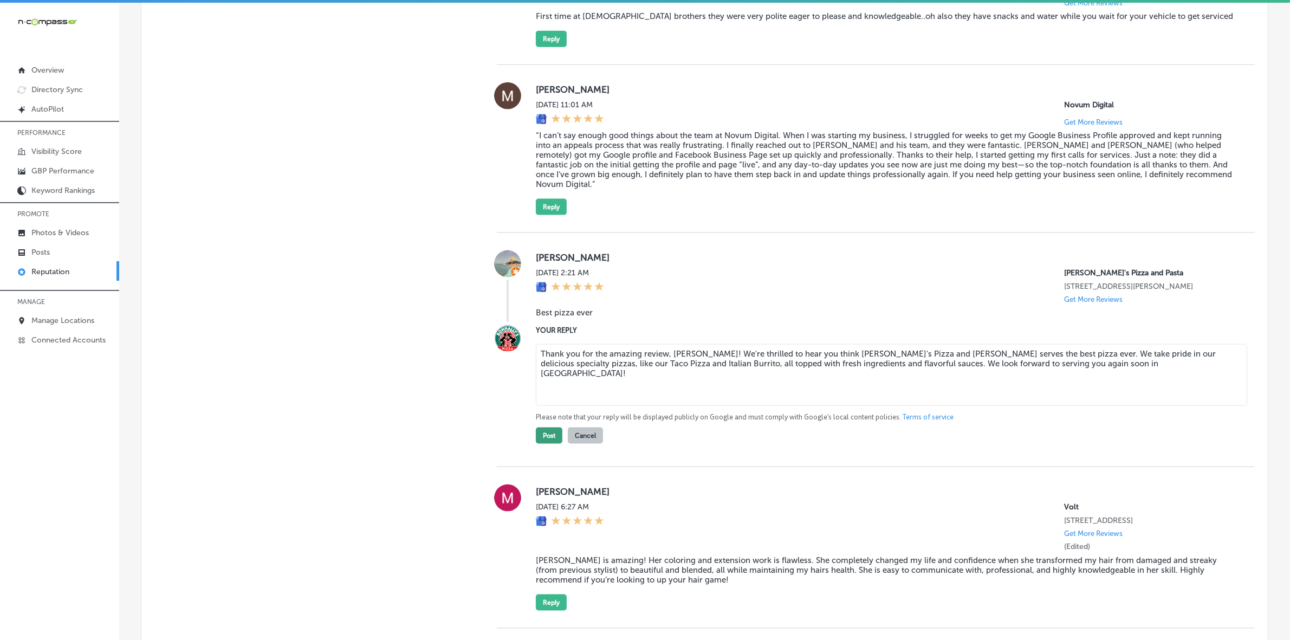
type textarea "Thank you for the amazing review, [PERSON_NAME]! We're thrilled to hear you thi…"
click at [543, 444] on button "Post" at bounding box center [549, 436] width 27 height 16
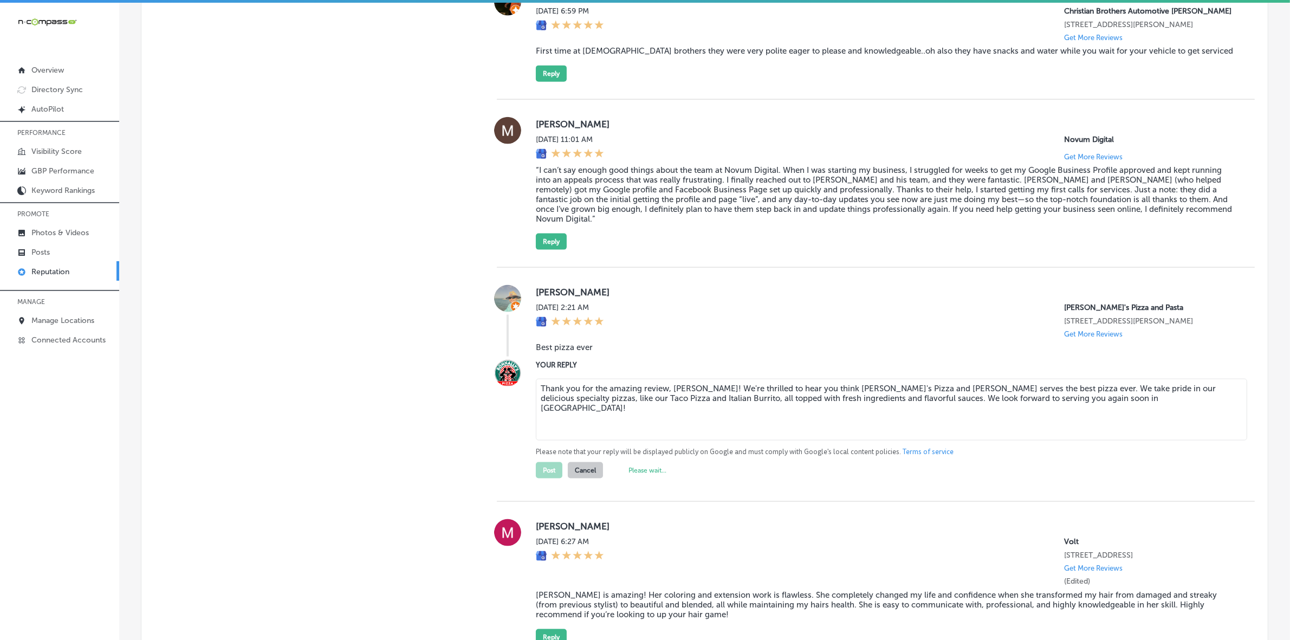
type textarea "x"
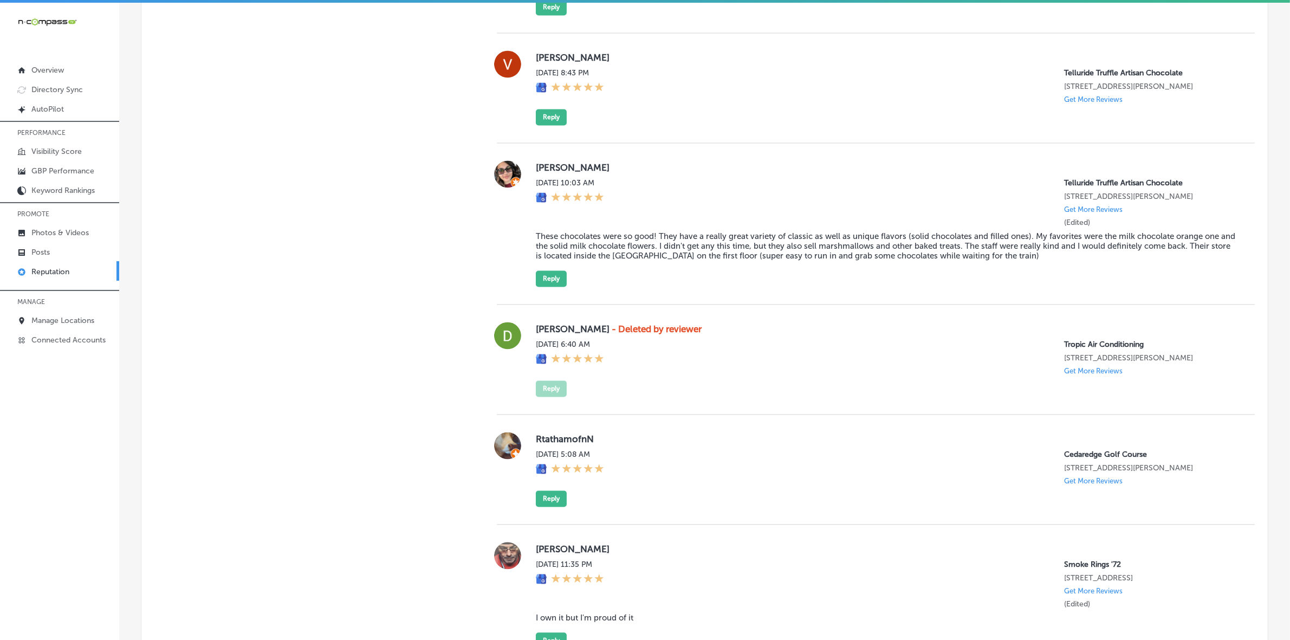
scroll to position [2723, 0]
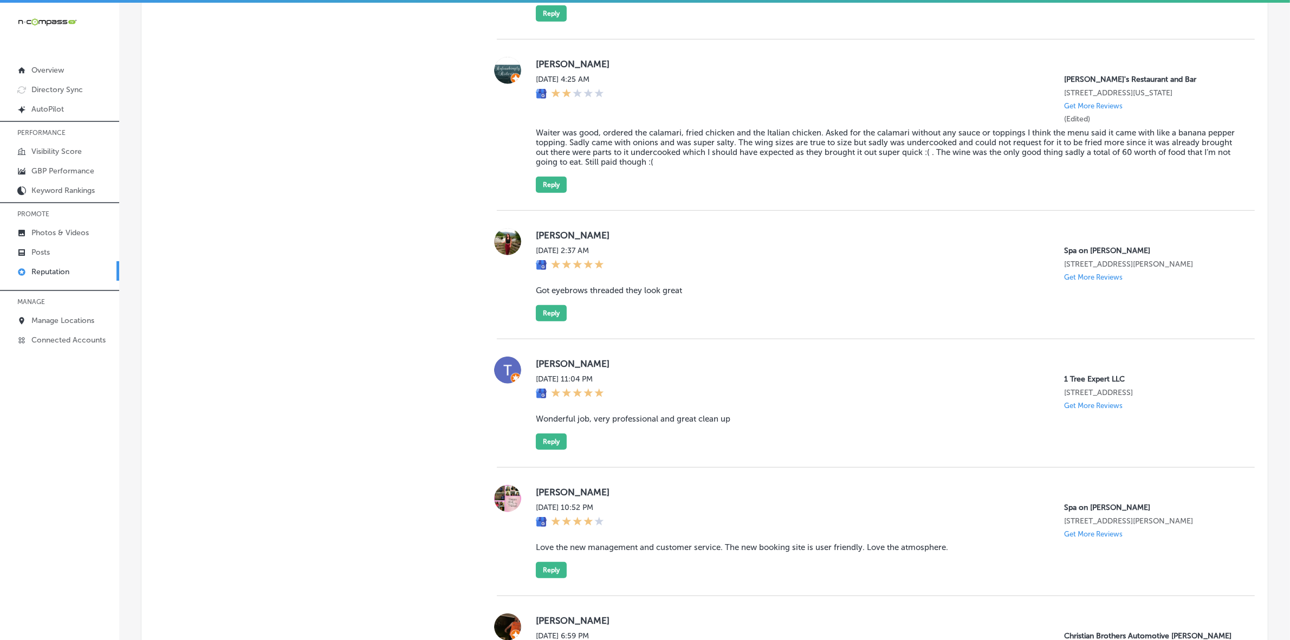
scroll to position [1166, 0]
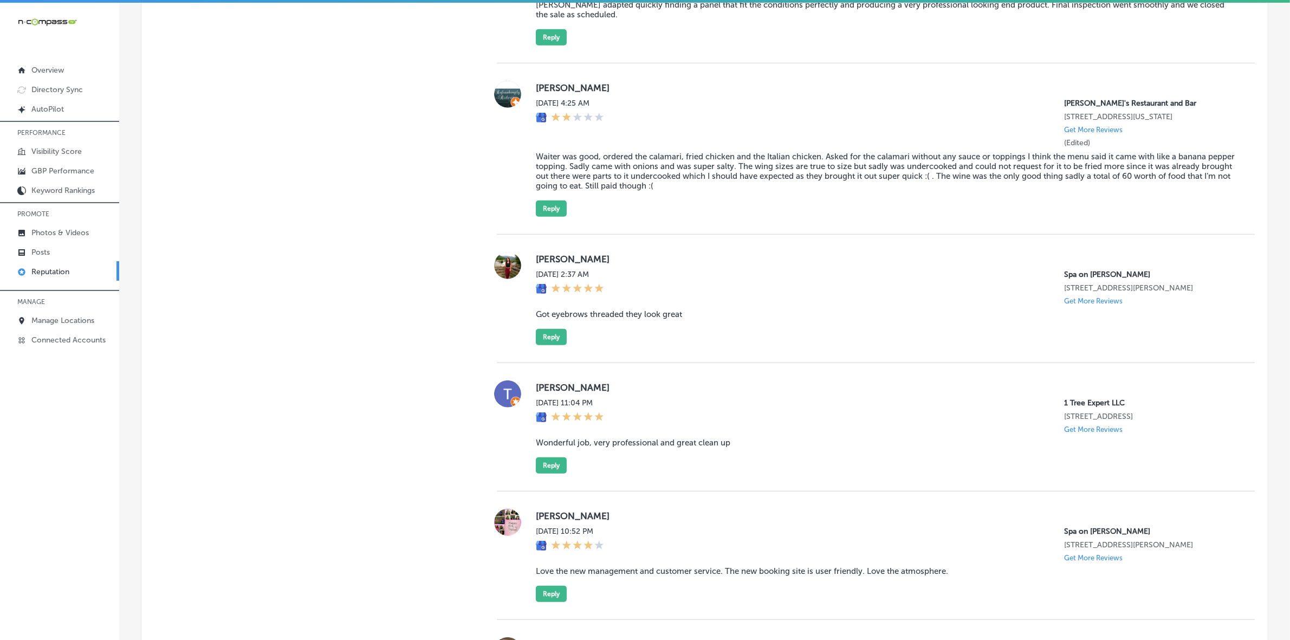
click at [545, 264] on label "[PERSON_NAME]" at bounding box center [887, 259] width 702 height 11
click at [612, 325] on div "[PERSON_NAME][DATE] 2:37 AM Spa on [PERSON_NAME] [STREET_ADDRESS][PERSON_NAME] …" at bounding box center [887, 298] width 702 height 93
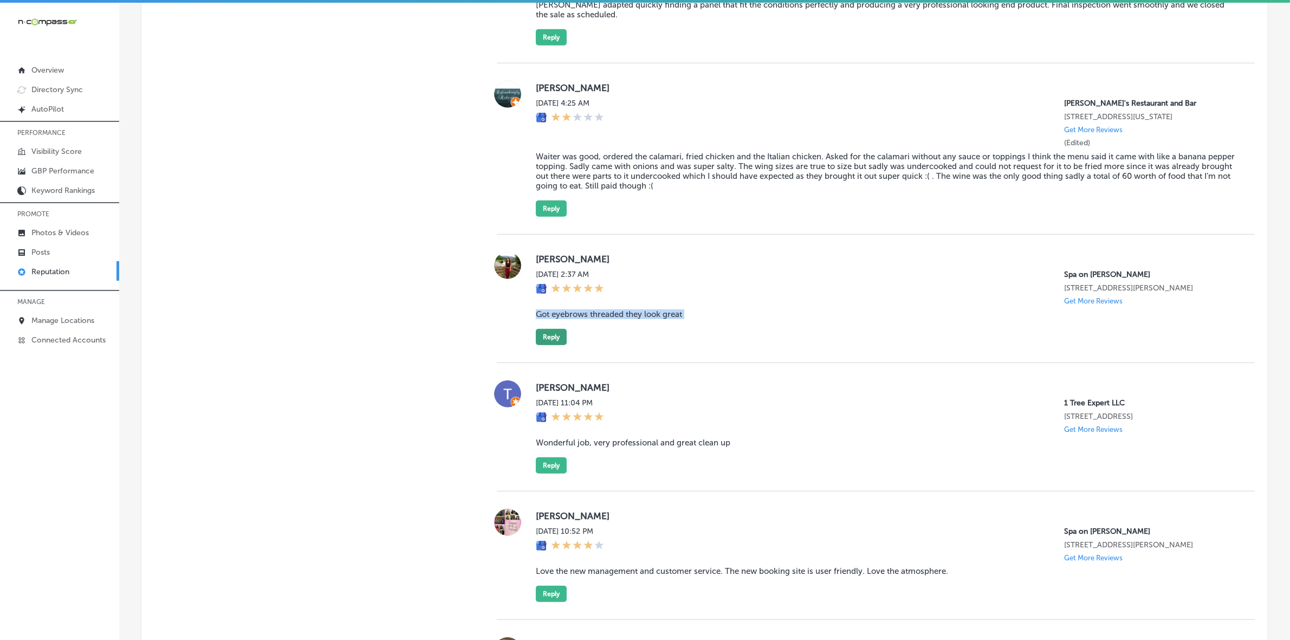
click at [552, 345] on button "Reply" at bounding box center [551, 337] width 31 height 16
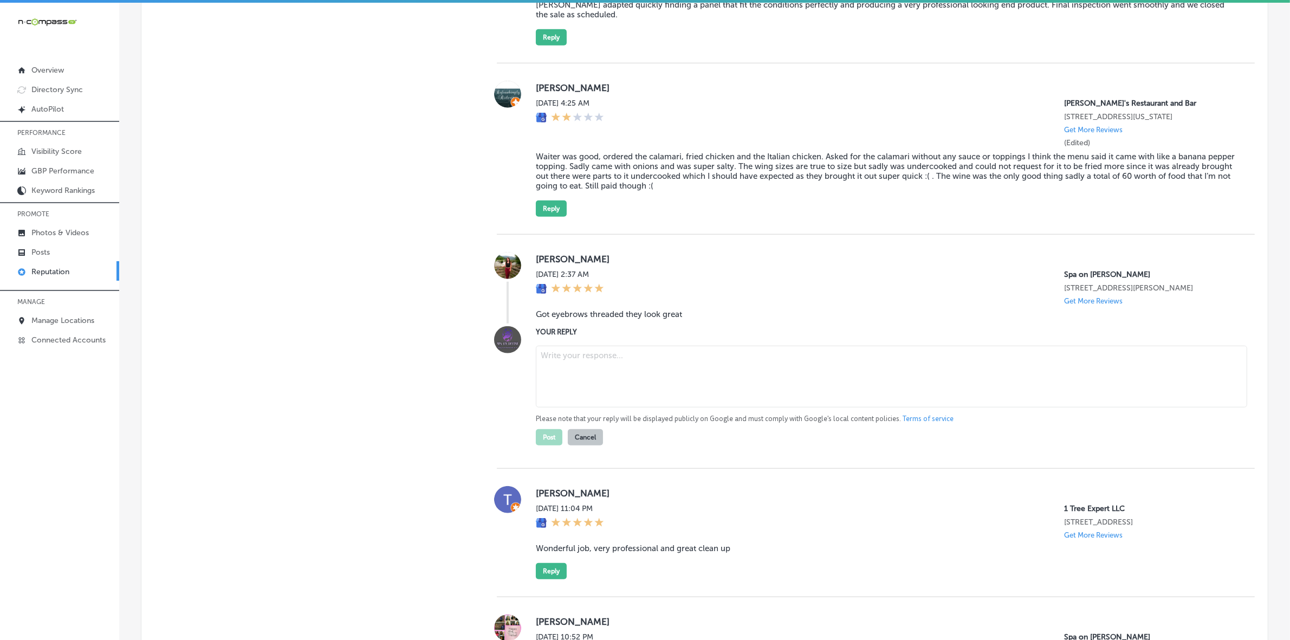
click at [667, 399] on textarea at bounding box center [891, 377] width 711 height 62
paste textarea "Thank you for the wonderful review, [PERSON_NAME]! We're so glad you love your …"
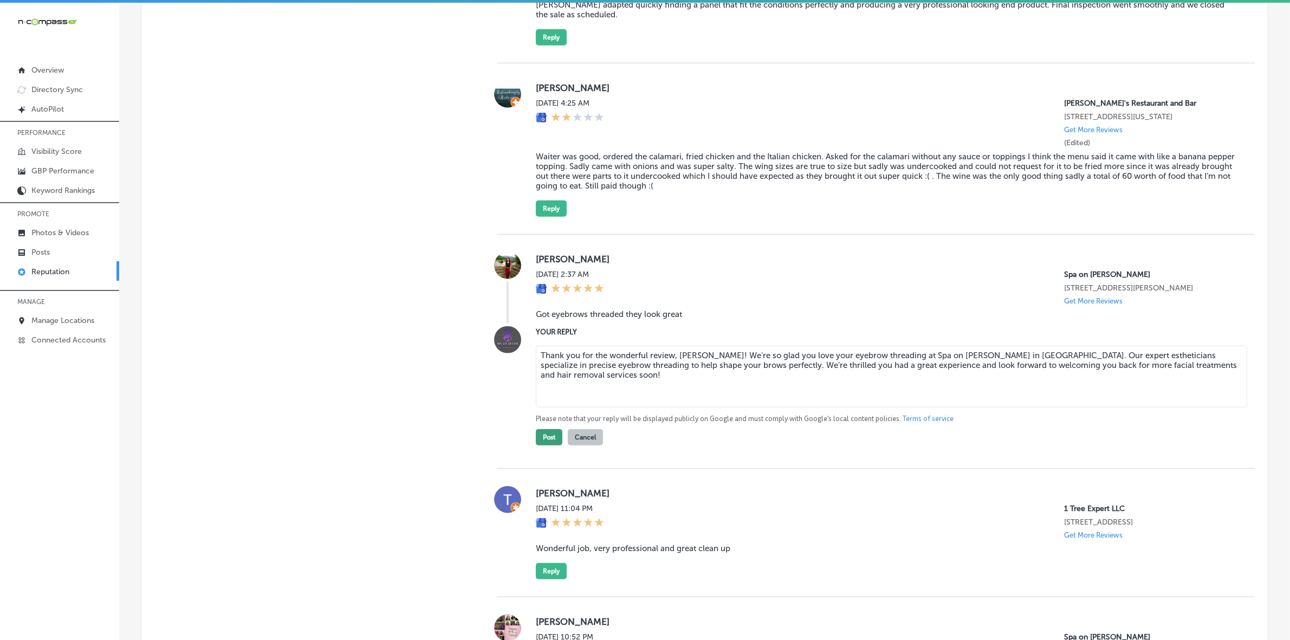
type textarea "Thank you for the wonderful review, [PERSON_NAME]! We're so glad you love your …"
click at [546, 445] on button "Post" at bounding box center [549, 437] width 27 height 16
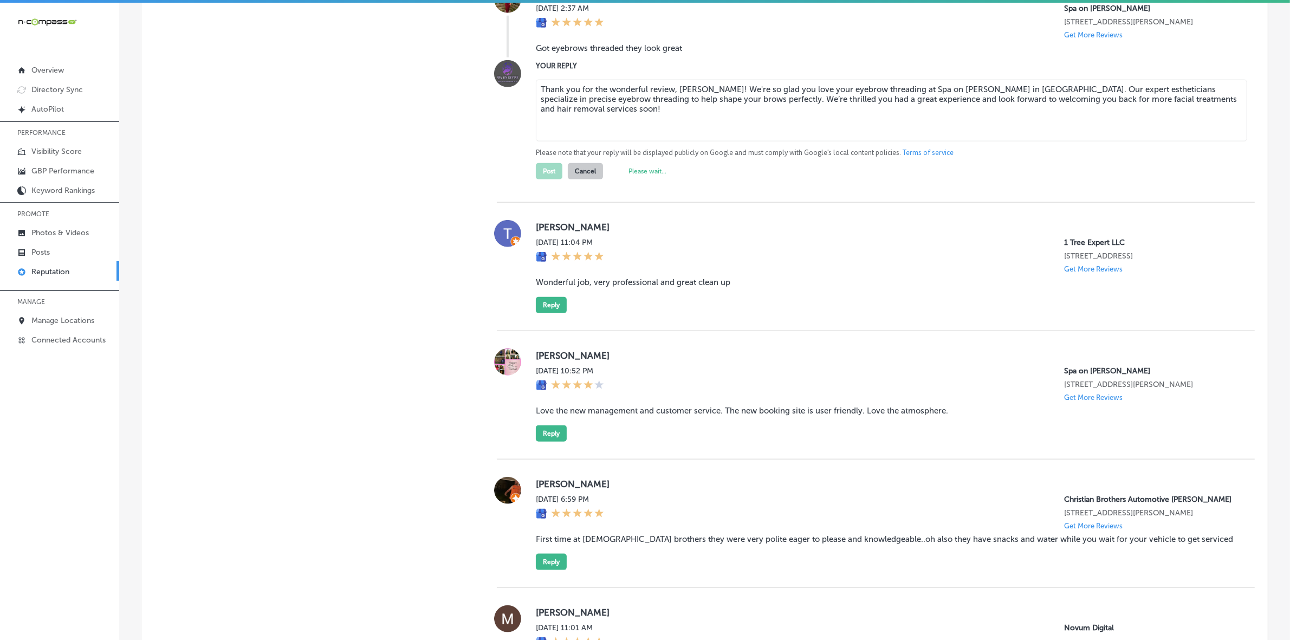
scroll to position [1436, 0]
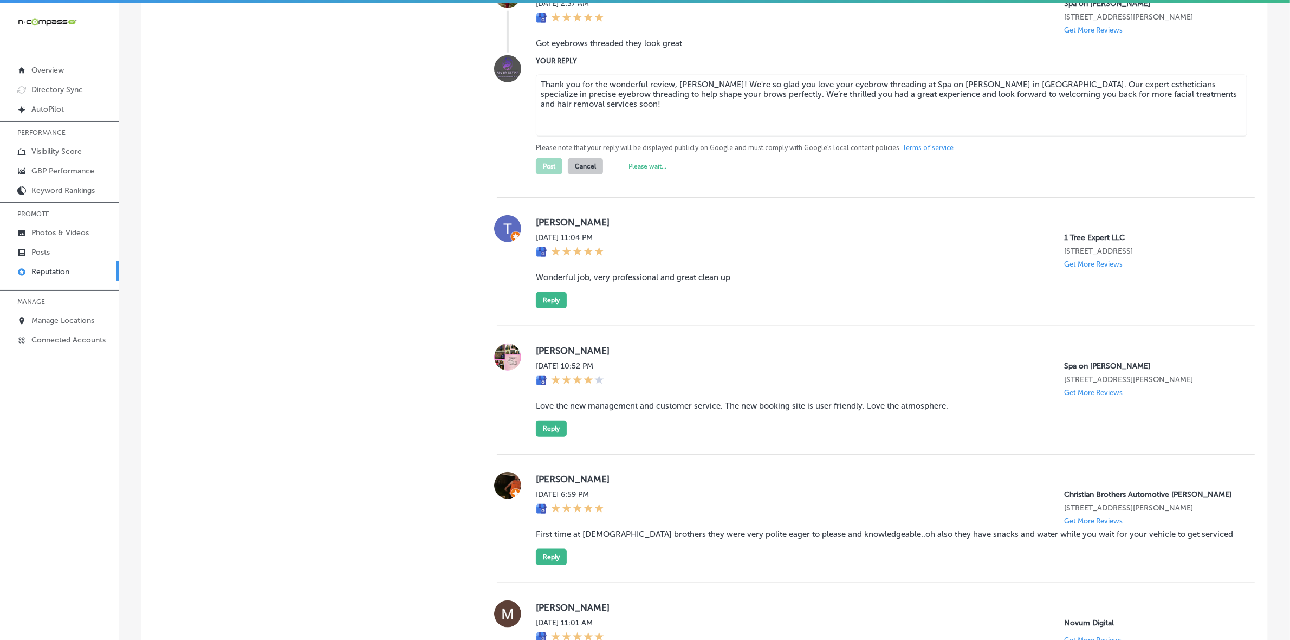
type textarea "x"
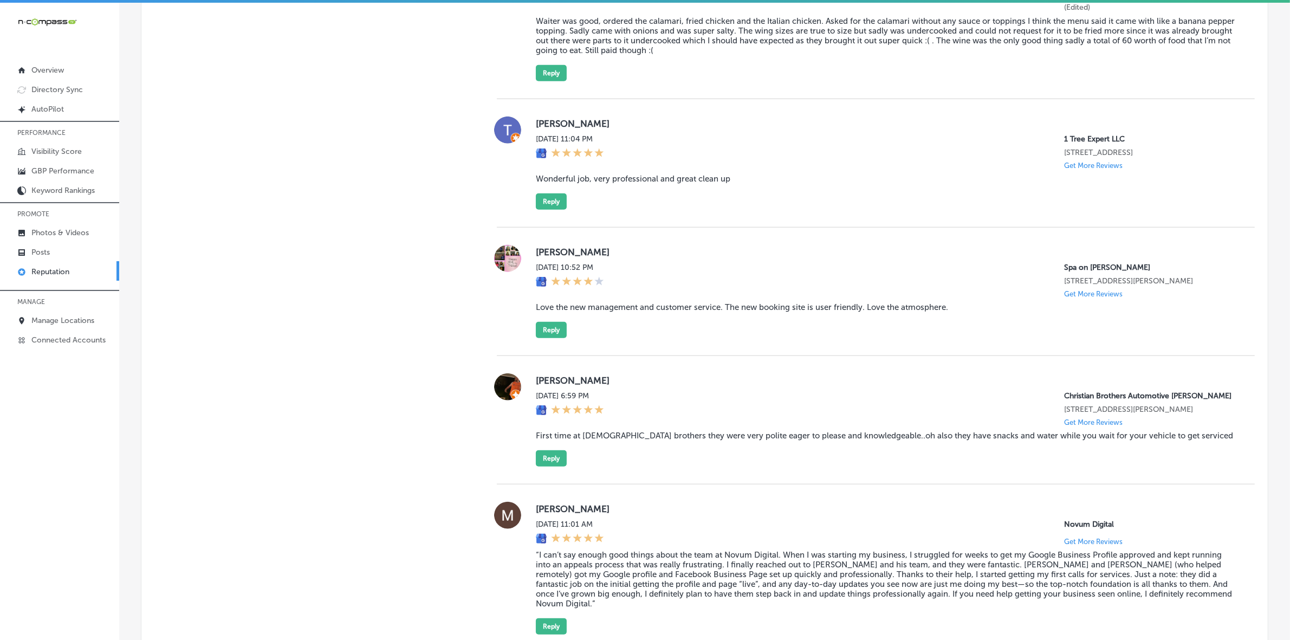
click at [538, 257] on label "[PERSON_NAME]" at bounding box center [887, 252] width 702 height 11
click at [610, 312] on blockquote "Love the new management and customer service. The new booking site is user frie…" at bounding box center [887, 307] width 702 height 10
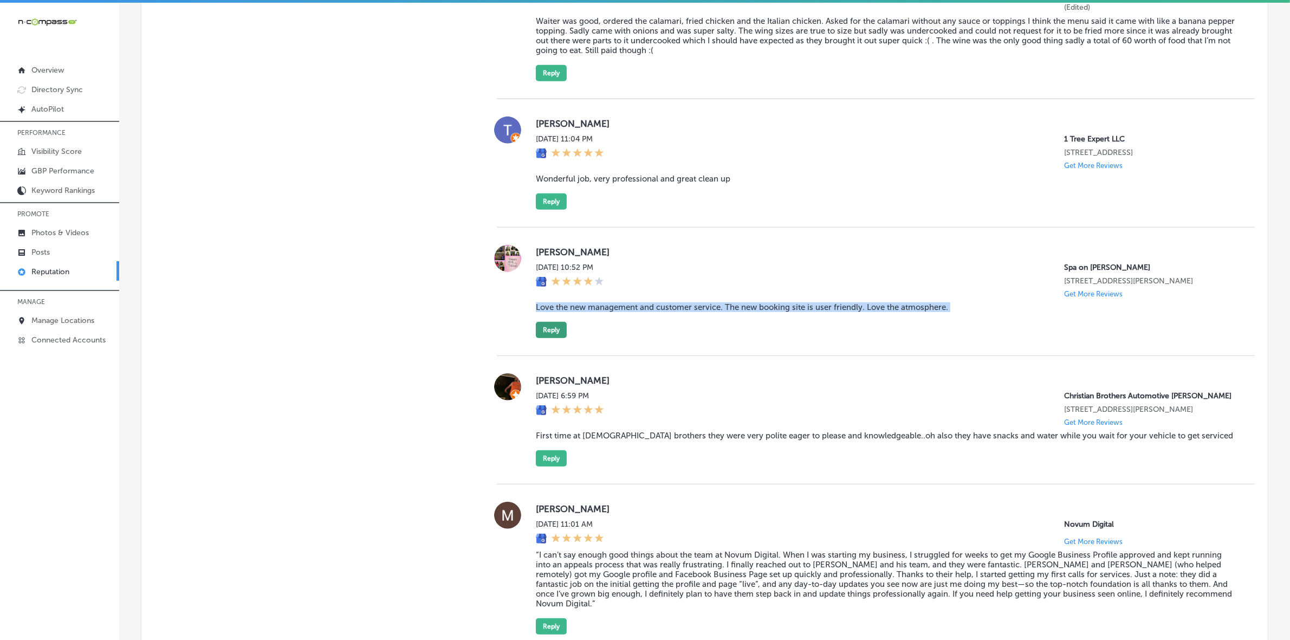
click at [556, 338] on button "Reply" at bounding box center [551, 330] width 31 height 16
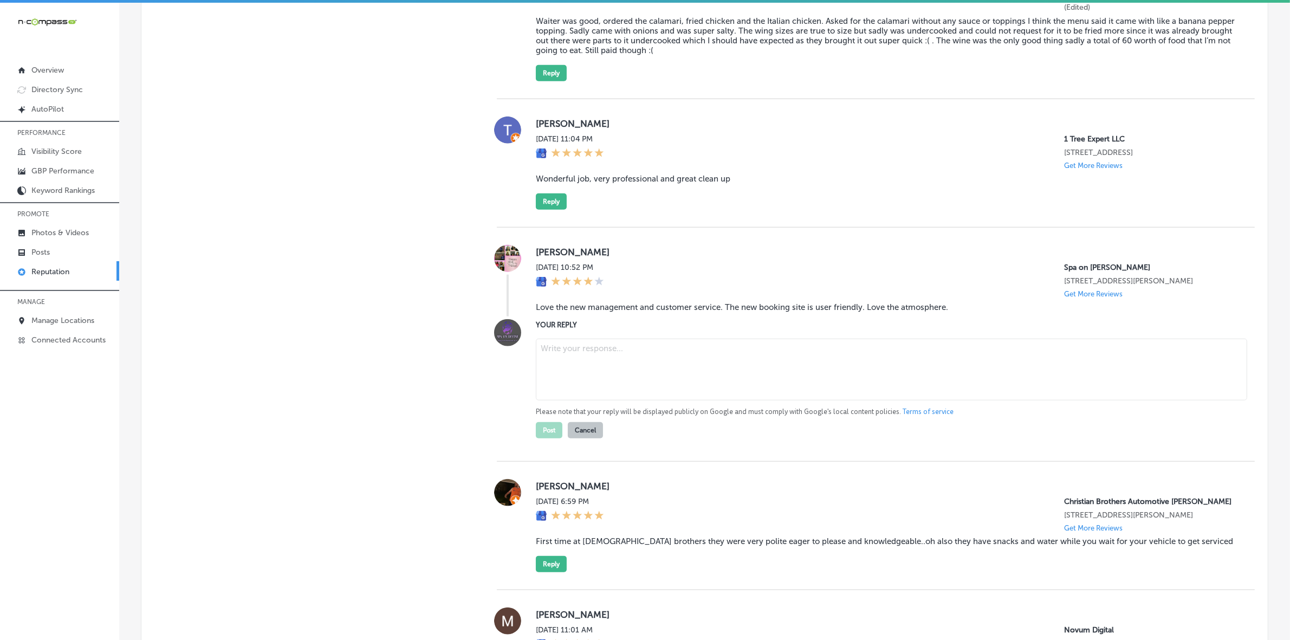
click at [624, 375] on textarea at bounding box center [891, 370] width 711 height 62
paste textarea "Thank you for your kind words, [PERSON_NAME]! We’re thrilled to hear you love t…"
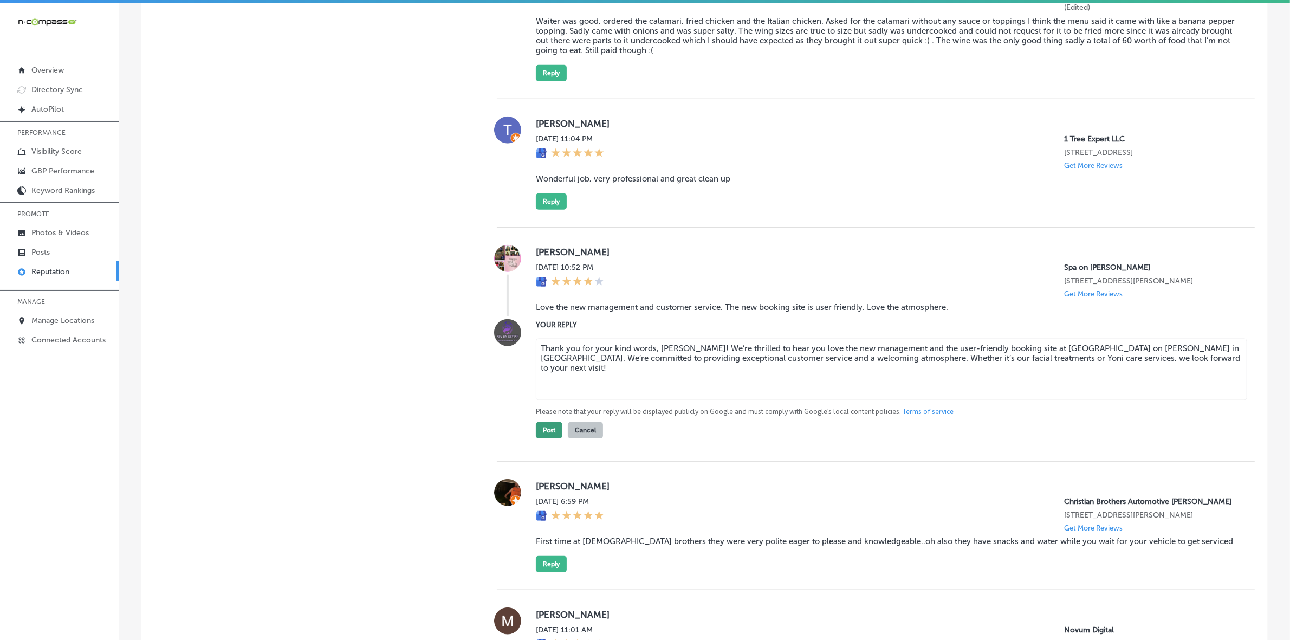
type textarea "Thank you for your kind words, [PERSON_NAME]! We’re thrilled to hear you love t…"
click at [543, 438] on button "Post" at bounding box center [549, 430] width 27 height 16
type textarea "x"
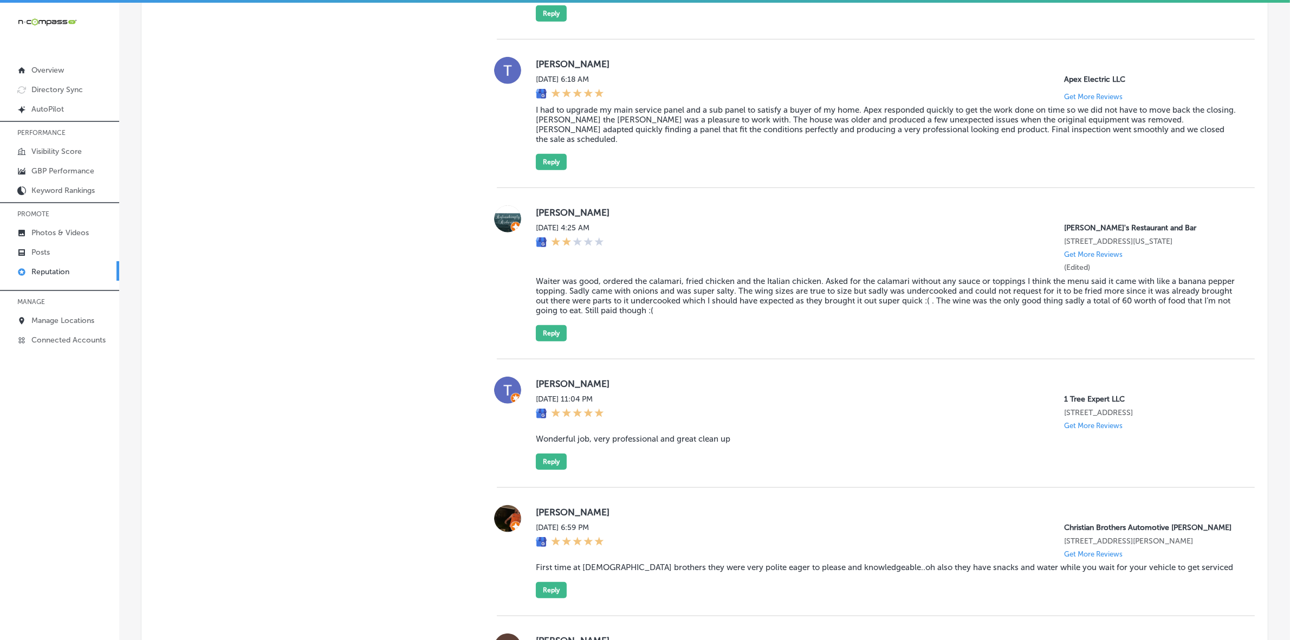
scroll to position [1109, 0]
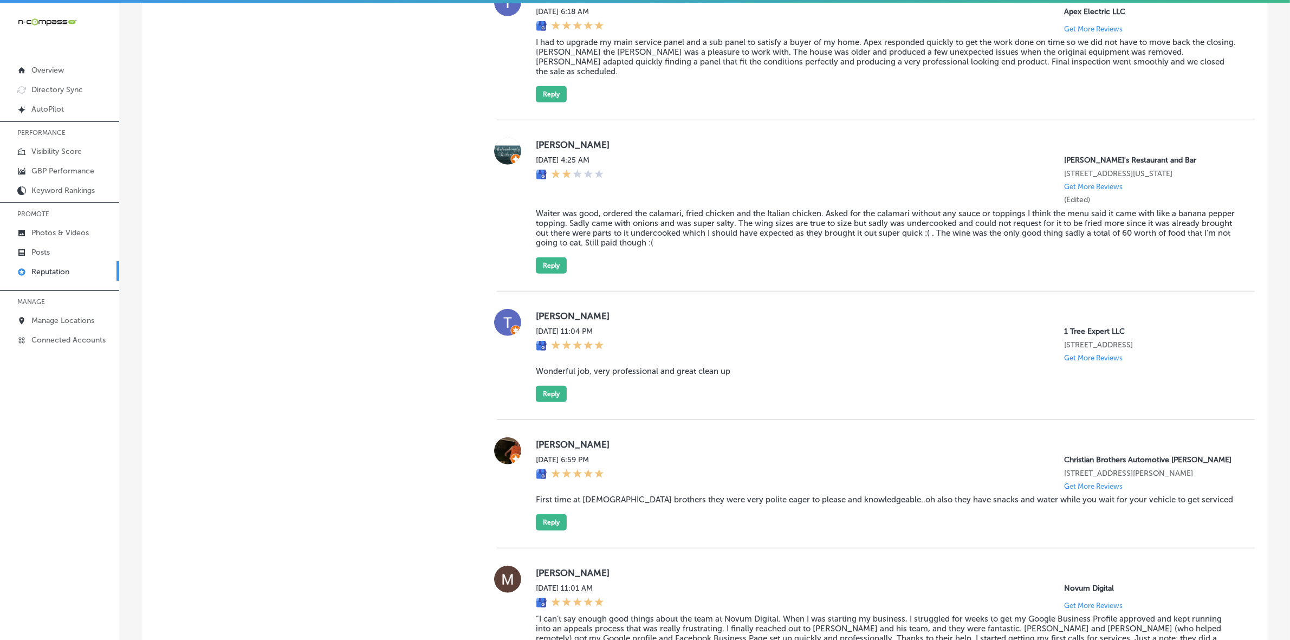
click at [536, 321] on label "[PERSON_NAME]" at bounding box center [887, 315] width 702 height 11
click at [621, 376] on blockquote "Wonderful job, very professional and great clean up" at bounding box center [887, 371] width 702 height 10
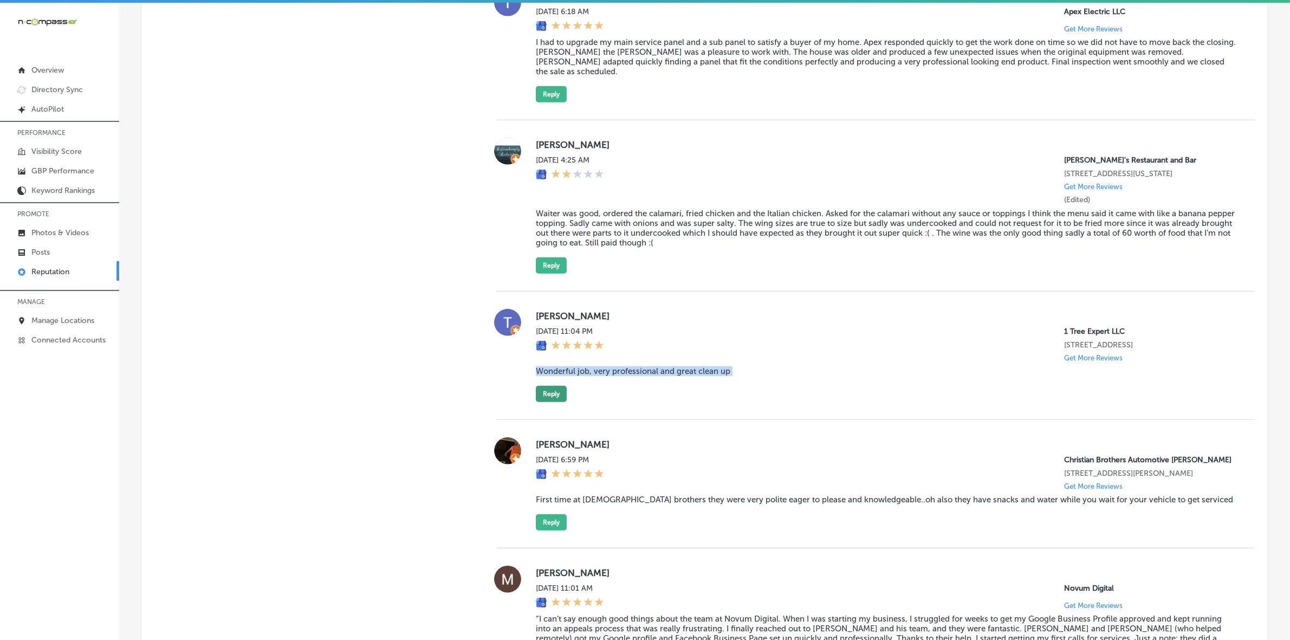
click at [543, 402] on button "Reply" at bounding box center [551, 394] width 31 height 16
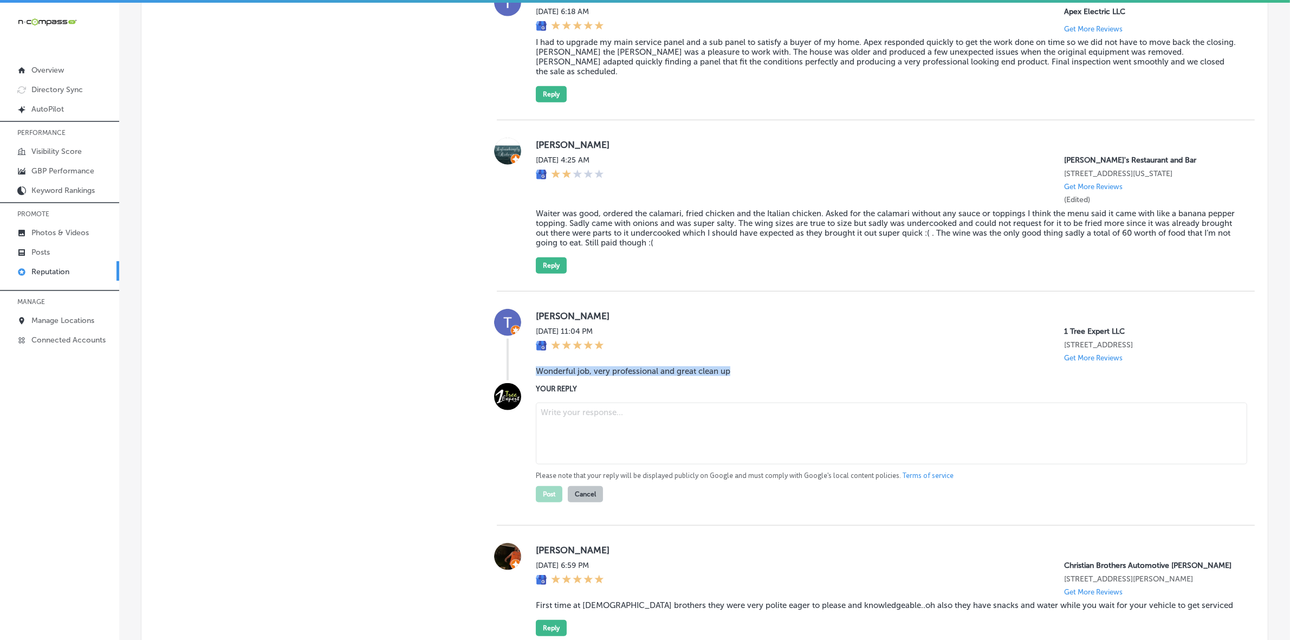
click at [660, 464] on textarea at bounding box center [891, 434] width 711 height 62
paste textarea "Thank you, Tia, for your wonderful review! We’re thrilled to hear that you were…"
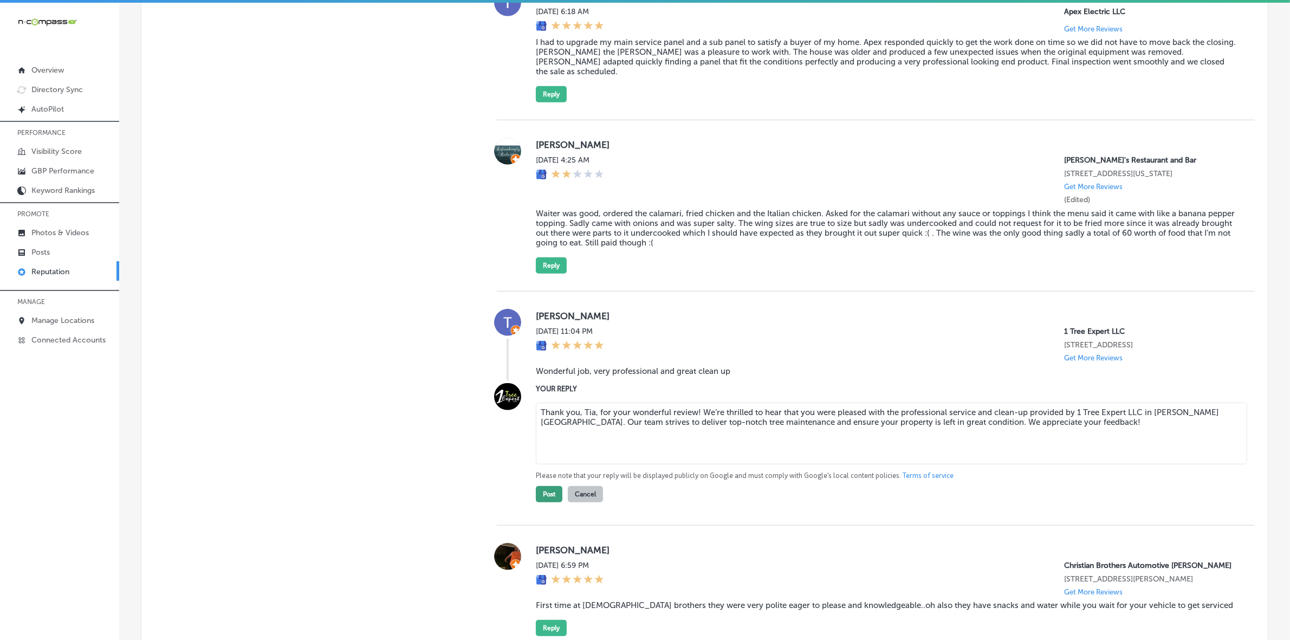
type textarea "Thank you, Tia, for your wonderful review! We’re thrilled to hear that you were…"
click at [543, 502] on button "Post" at bounding box center [549, 494] width 27 height 16
type textarea "x"
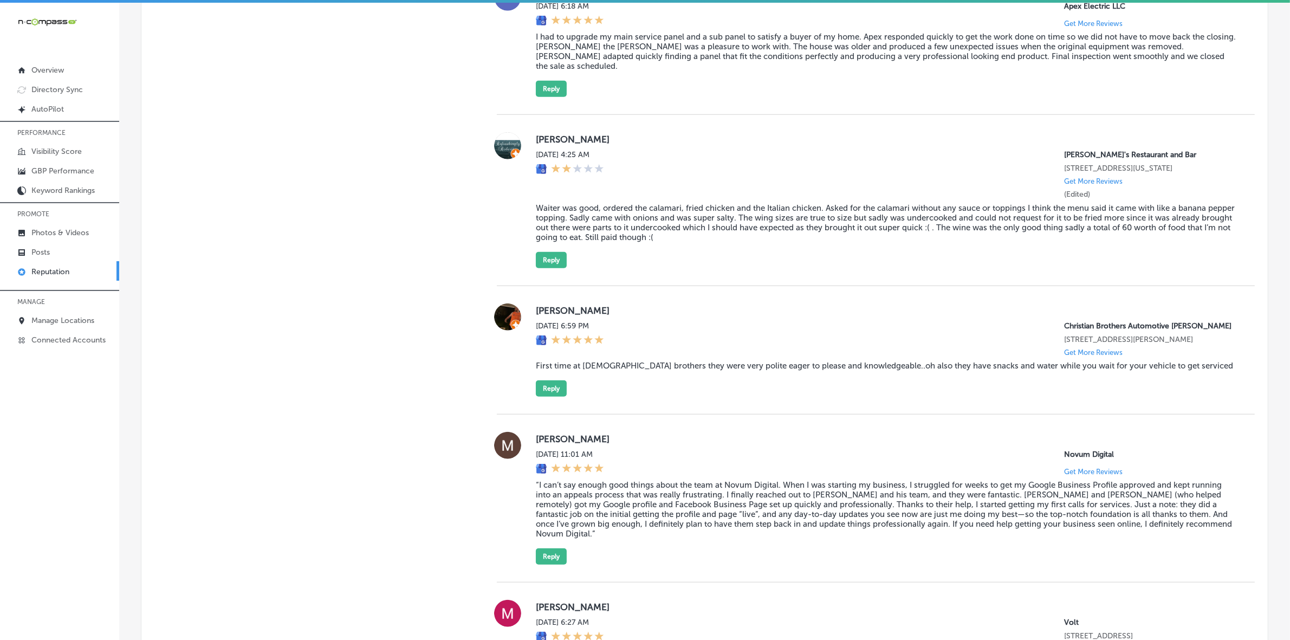
scroll to position [1182, 0]
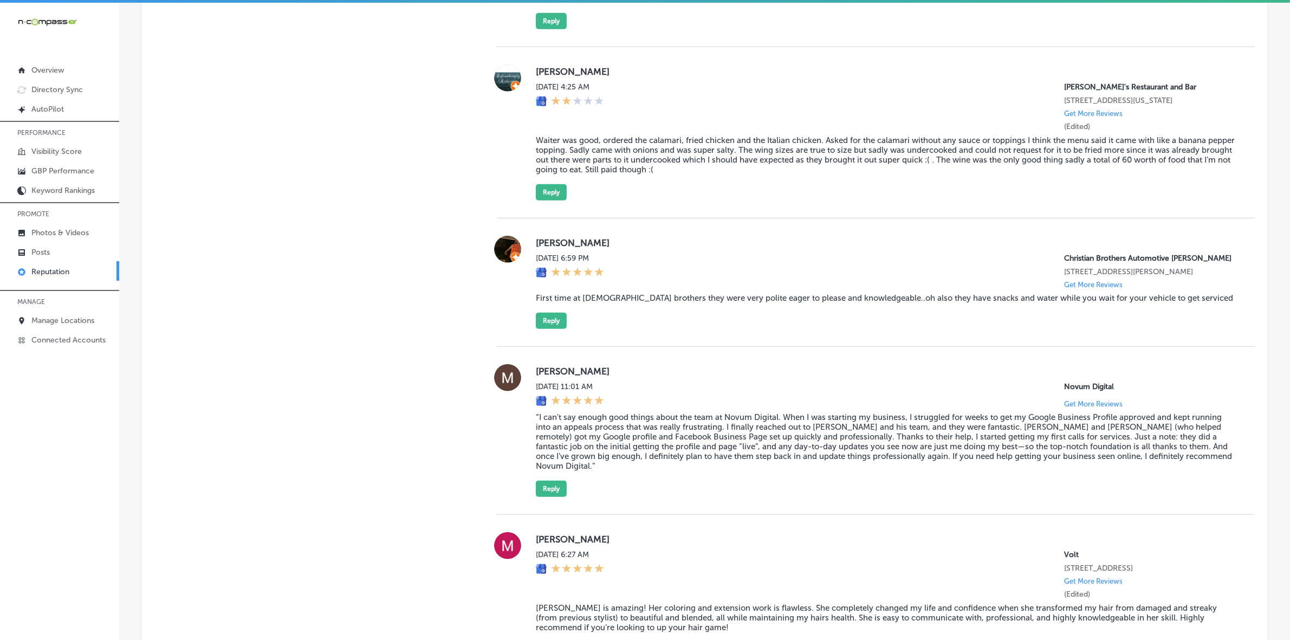
click at [543, 248] on label "[PERSON_NAME]" at bounding box center [887, 242] width 702 height 11
click at [596, 319] on div "[PERSON_NAME] [DATE] 6:59 PM Christian Brothers Automotive [PERSON_NAME] [STREE…" at bounding box center [887, 282] width 702 height 93
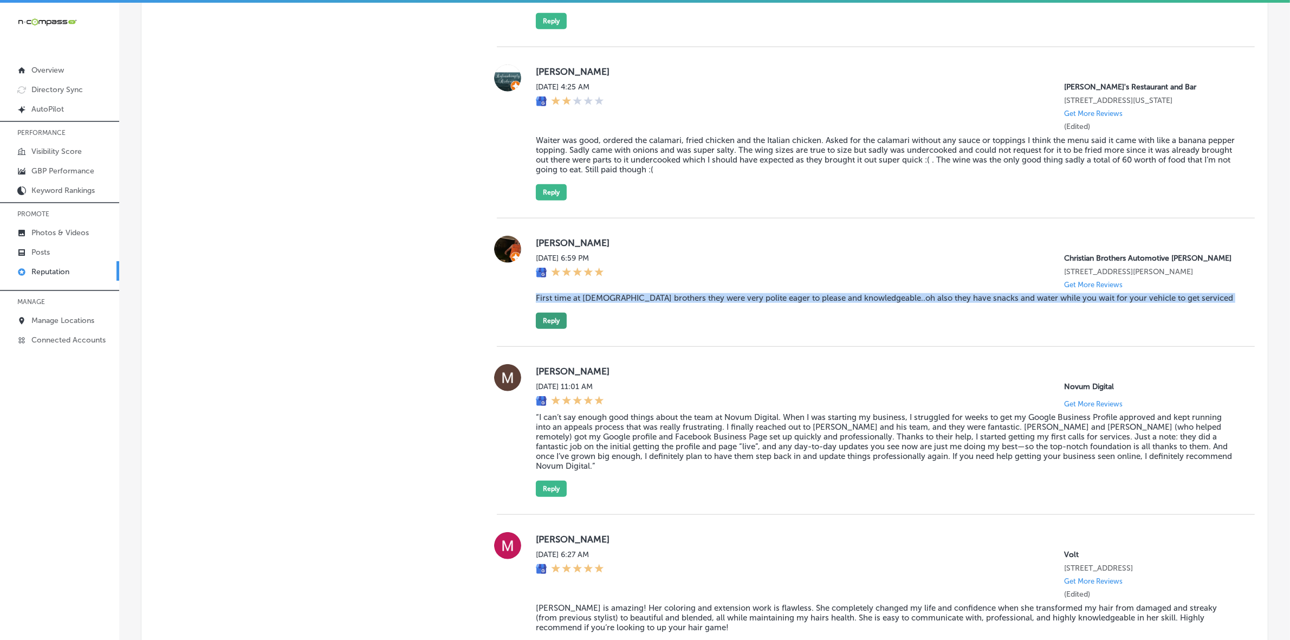
click at [564, 329] on button "Reply" at bounding box center [551, 321] width 31 height 16
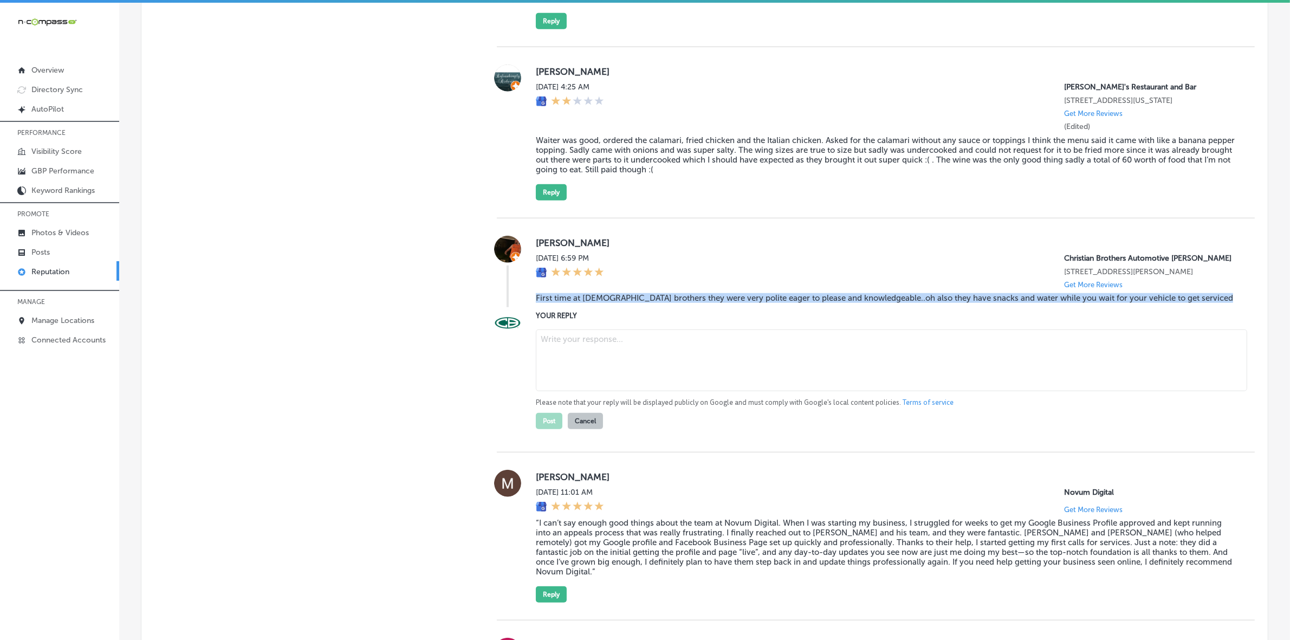
click at [597, 376] on textarea at bounding box center [891, 360] width 711 height 62
paste textarea "Thank you for the wonderful review, [PERSON_NAME]! We’re thrilled to hear you h…"
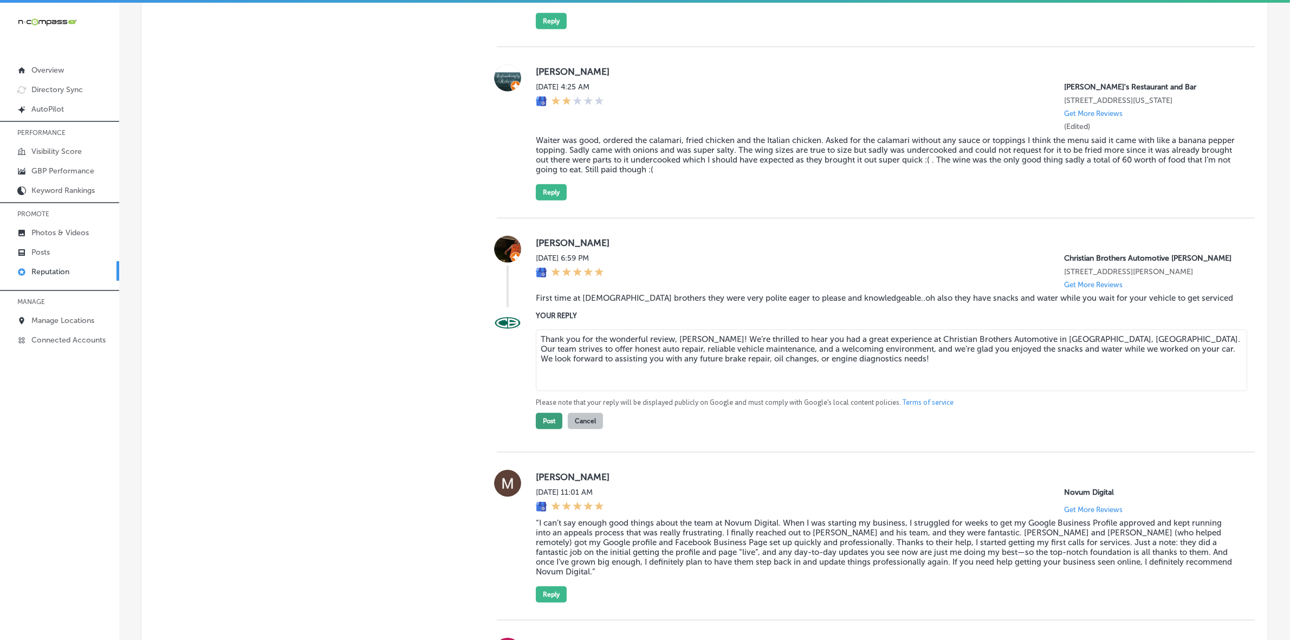
type textarea "Thank you for the wonderful review, [PERSON_NAME]! We’re thrilled to hear you h…"
click at [545, 429] on button "Post" at bounding box center [549, 421] width 27 height 16
type textarea "x"
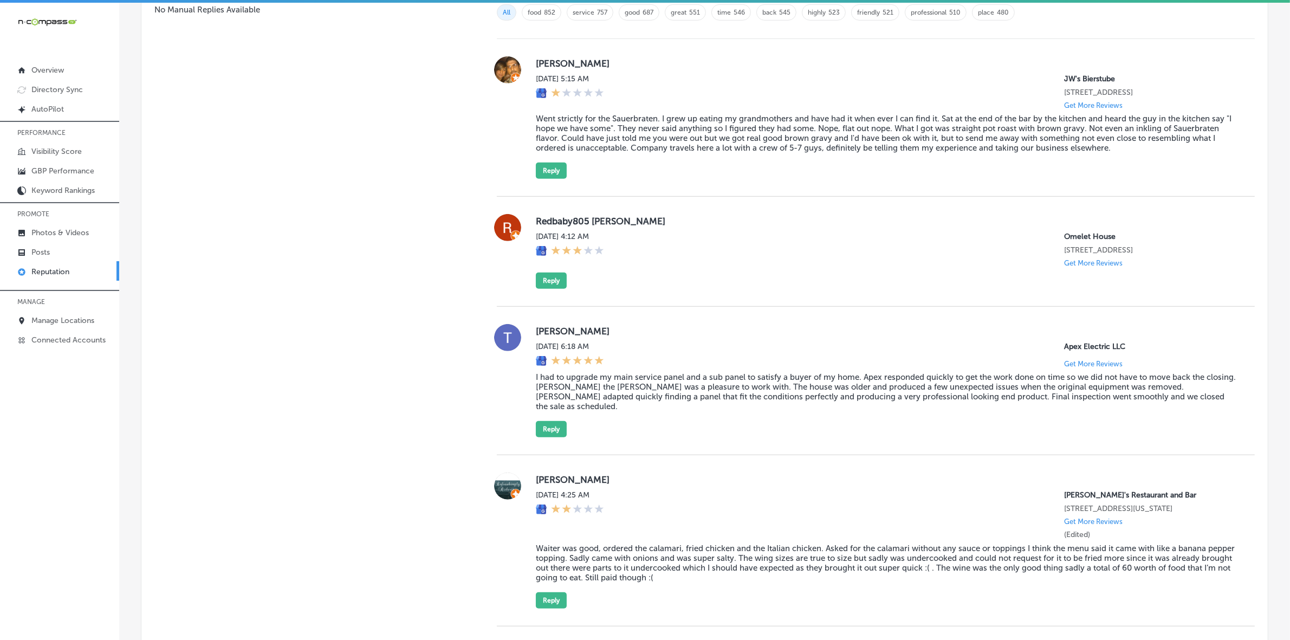
scroll to position [636, 0]
